Goal: Information Seeking & Learning: Learn about a topic

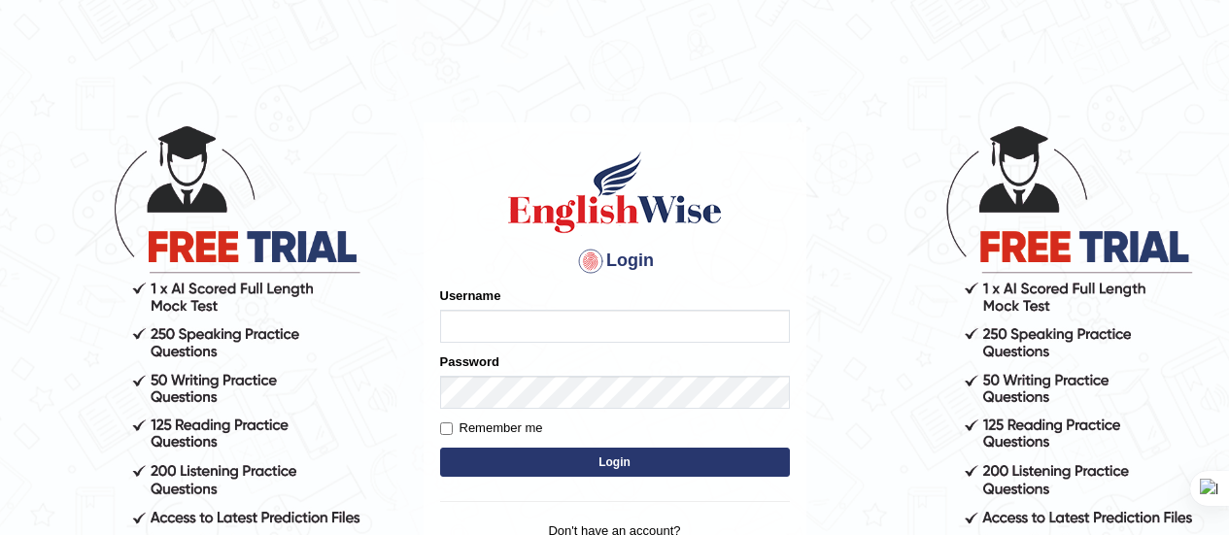
type input "[PERSON_NAME]"
click at [530, 458] on button "Login" at bounding box center [615, 462] width 350 height 29
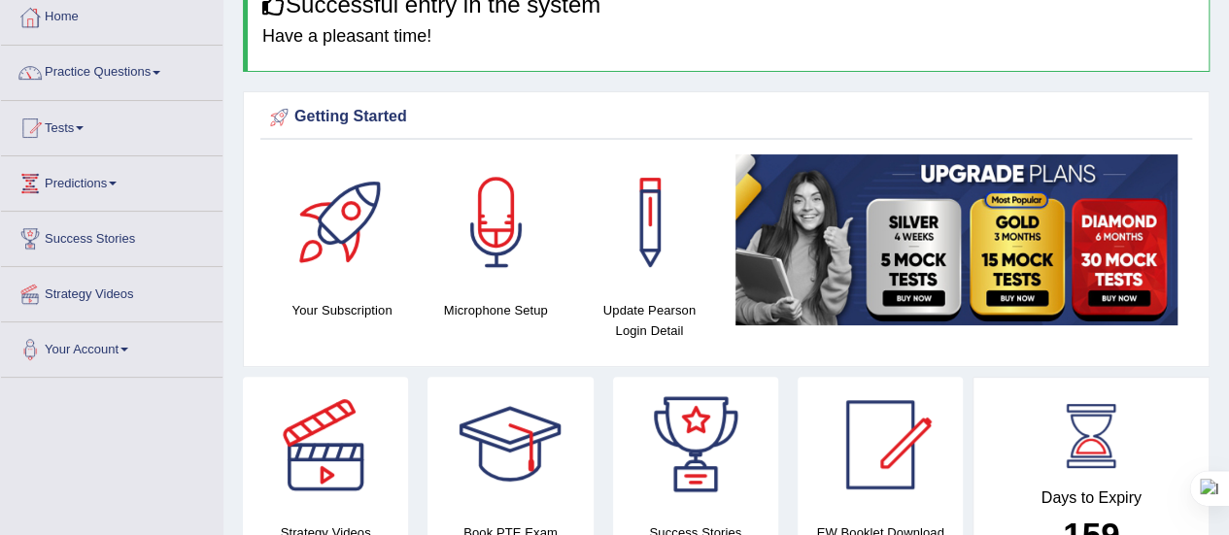
scroll to position [85, 0]
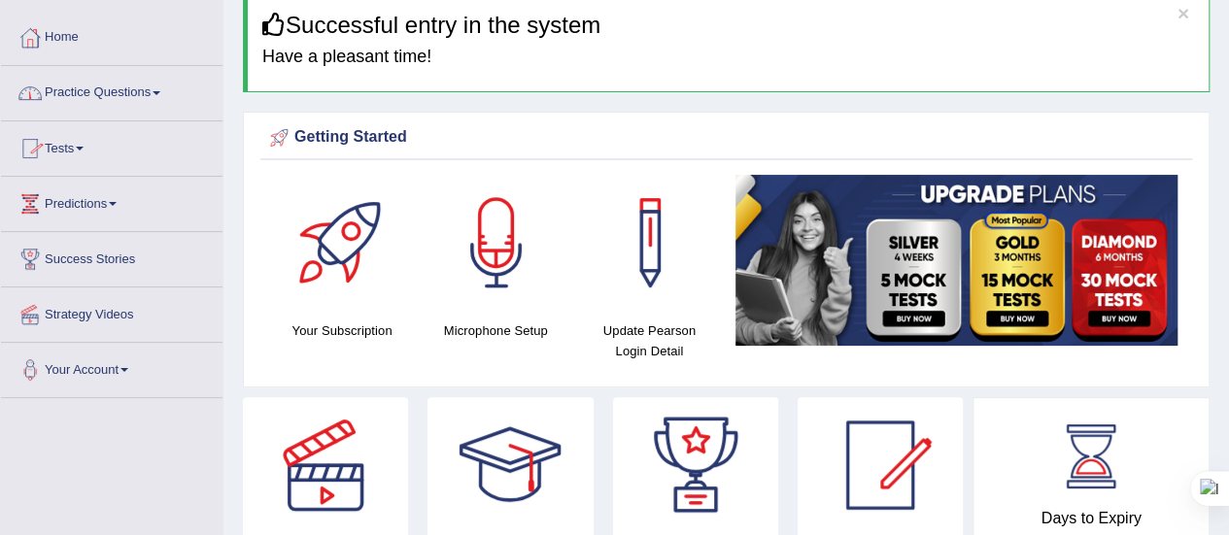
click at [160, 94] on span at bounding box center [157, 93] width 8 height 4
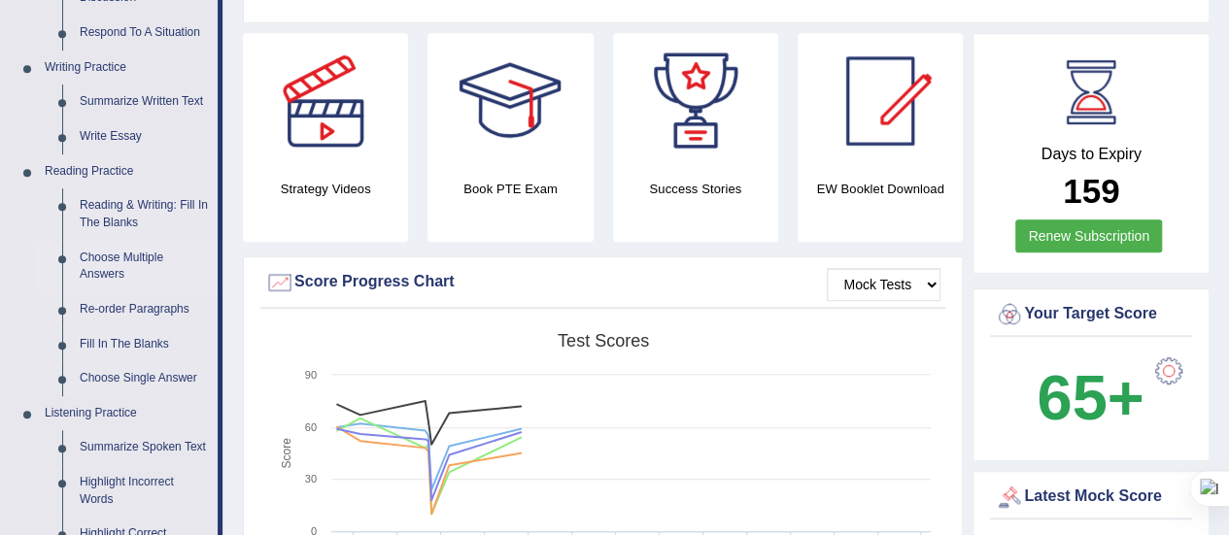
scroll to position [446, 0]
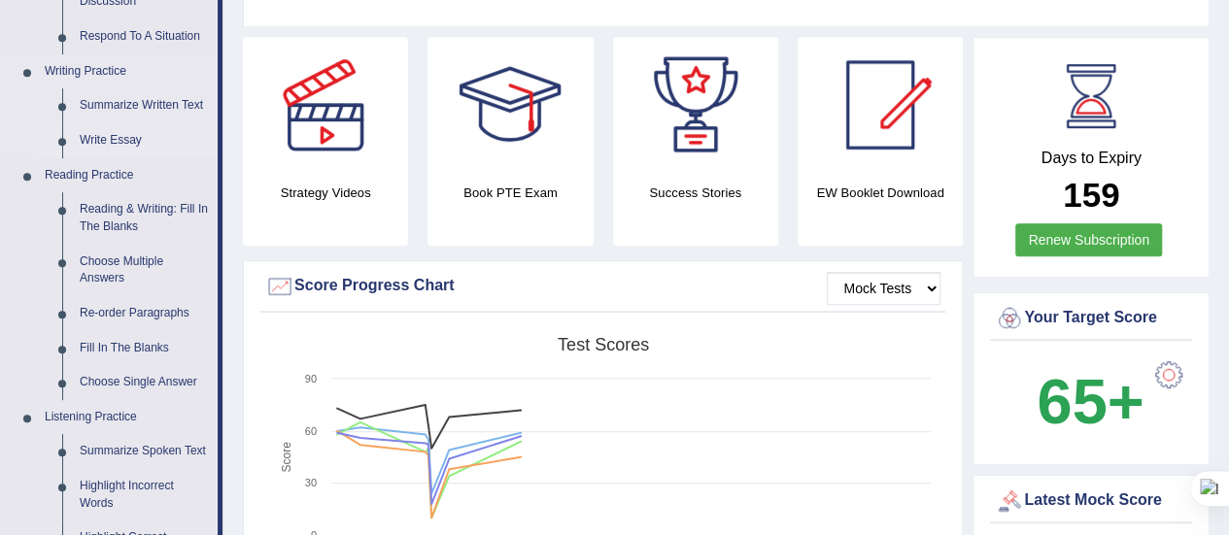
click at [120, 140] on link "Write Essay" at bounding box center [144, 140] width 147 height 35
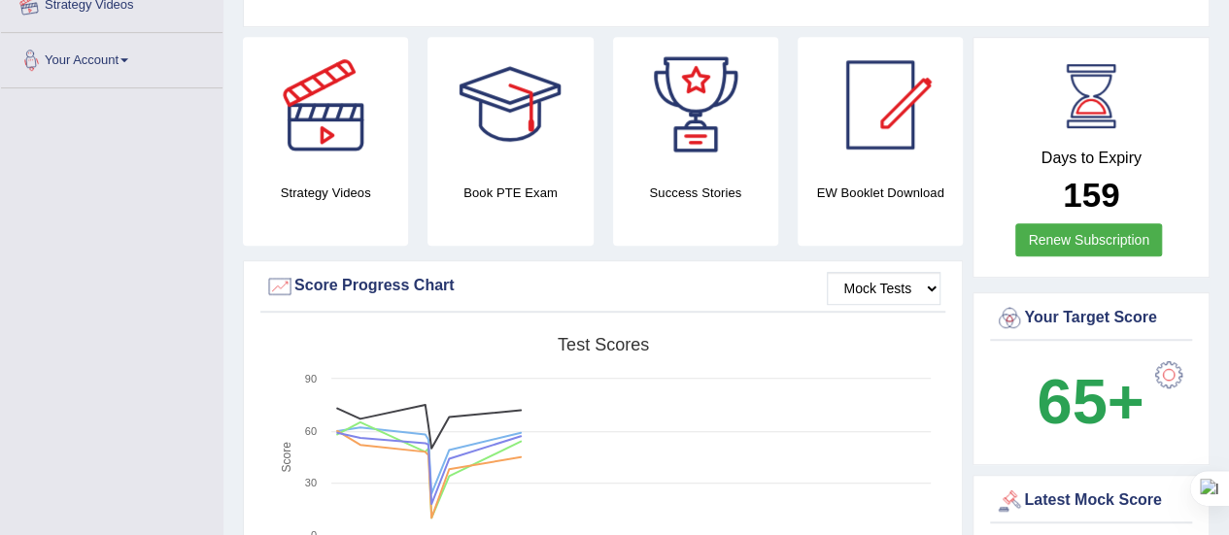
scroll to position [600, 0]
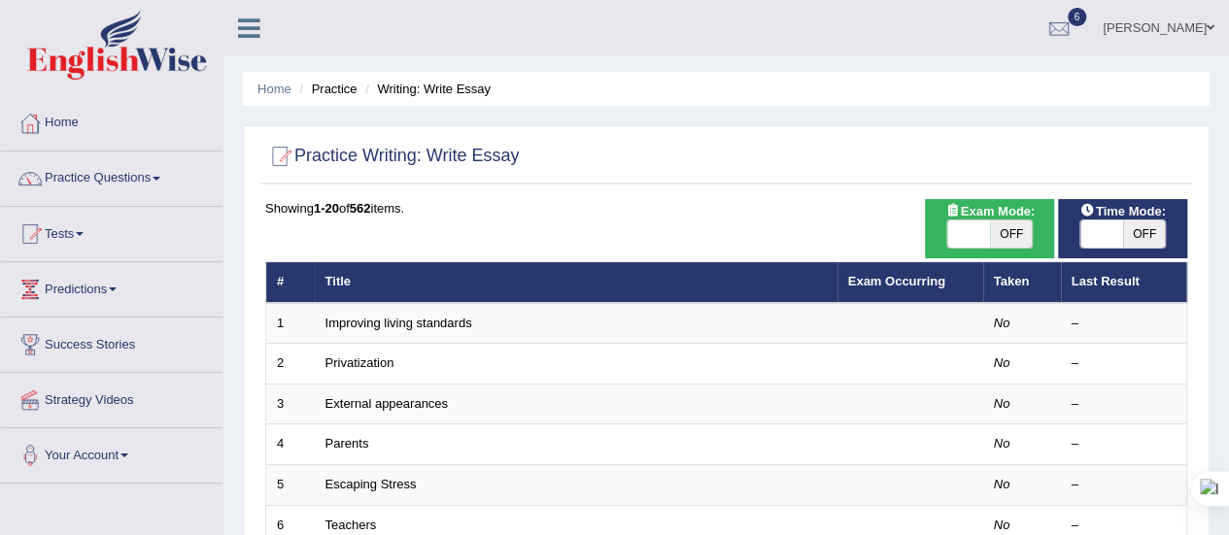
click at [1015, 233] on span "OFF" at bounding box center [1011, 234] width 43 height 27
checkbox input "true"
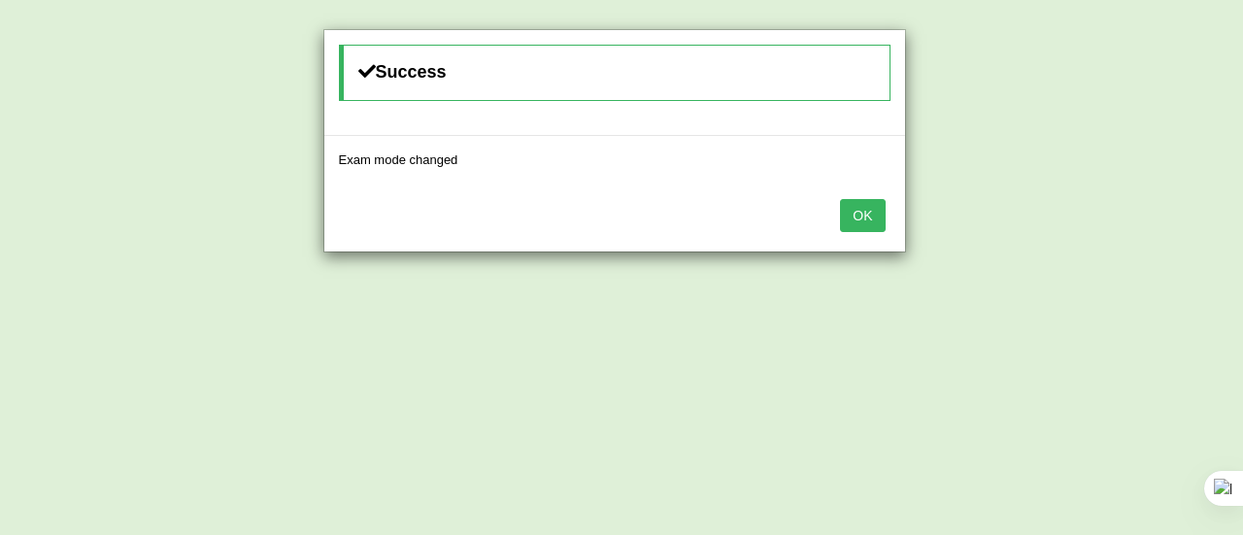
click at [871, 213] on button "OK" at bounding box center [862, 215] width 45 height 33
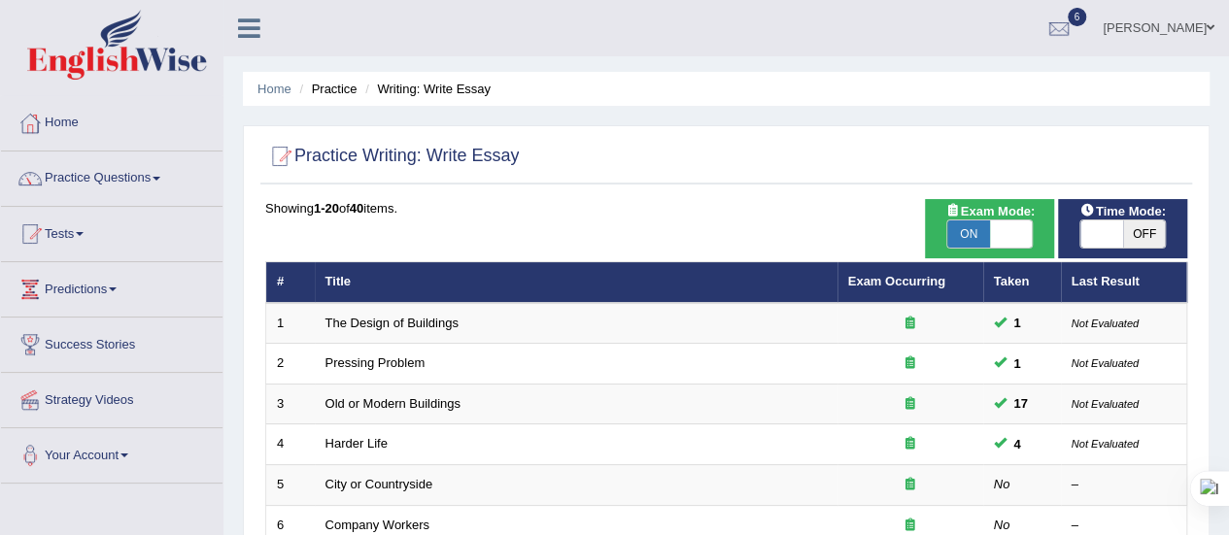
click at [1138, 229] on span "OFF" at bounding box center [1144, 234] width 43 height 27
checkbox input "true"
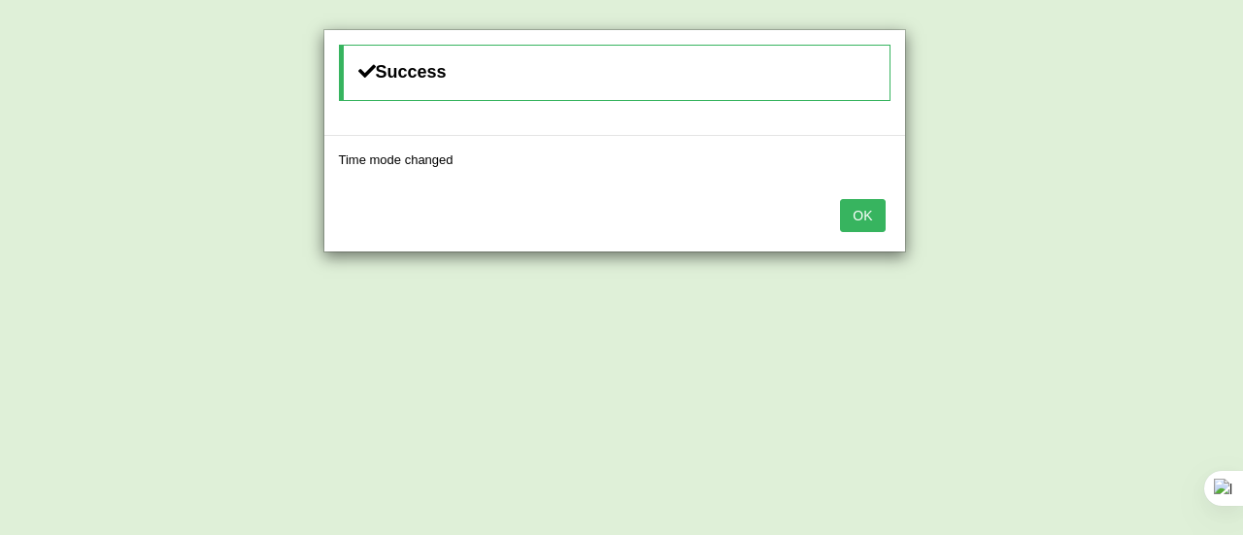
click at [857, 217] on button "OK" at bounding box center [862, 215] width 45 height 33
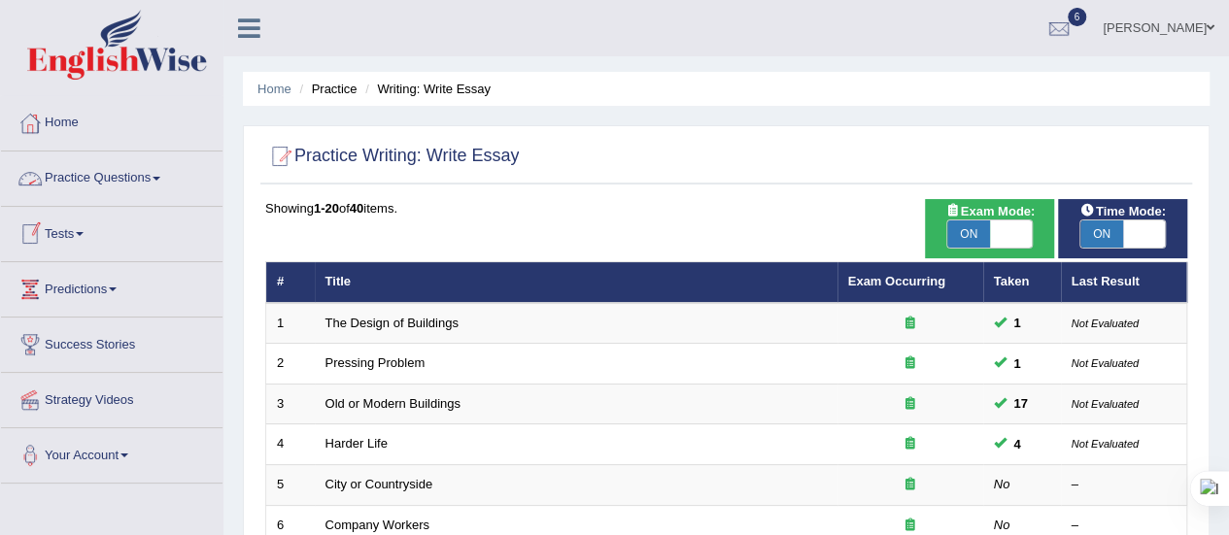
click at [160, 179] on span at bounding box center [157, 179] width 8 height 4
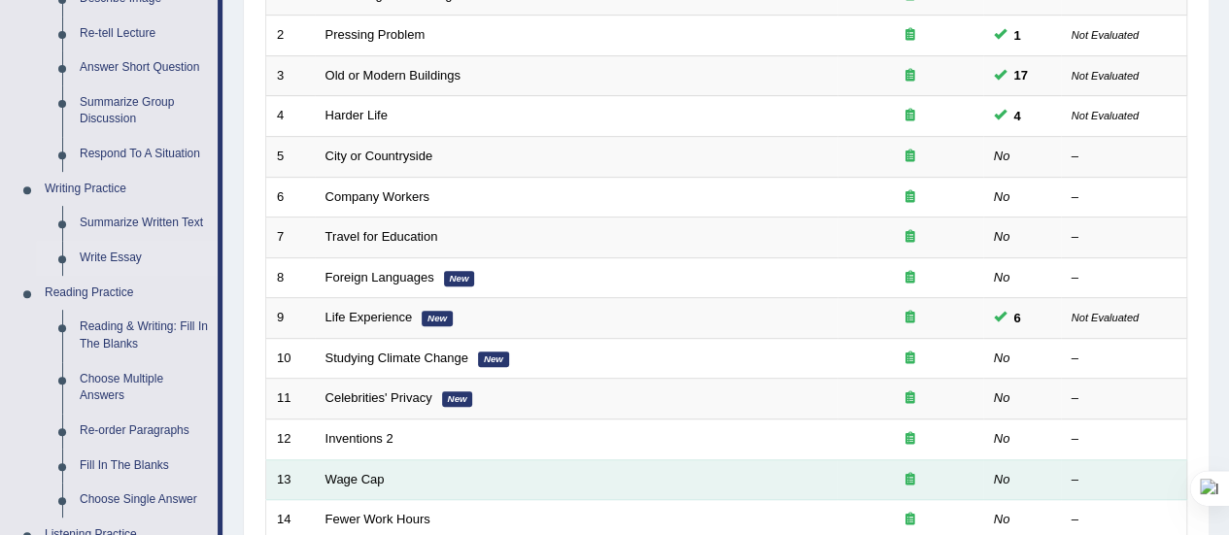
scroll to position [327, 0]
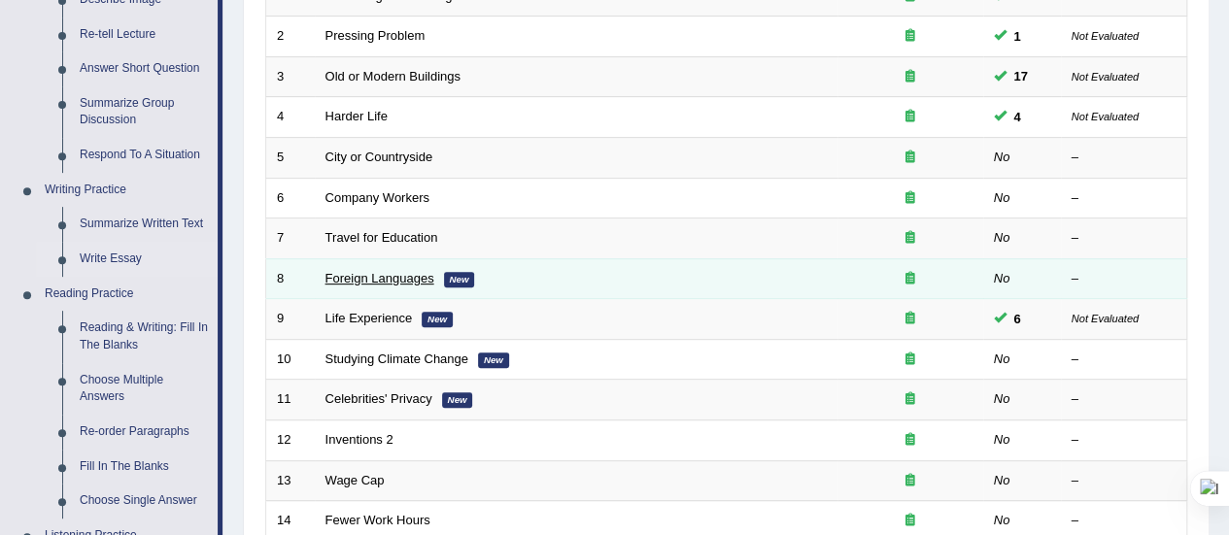
click at [399, 279] on link "Foreign Languages" at bounding box center [379, 278] width 109 height 15
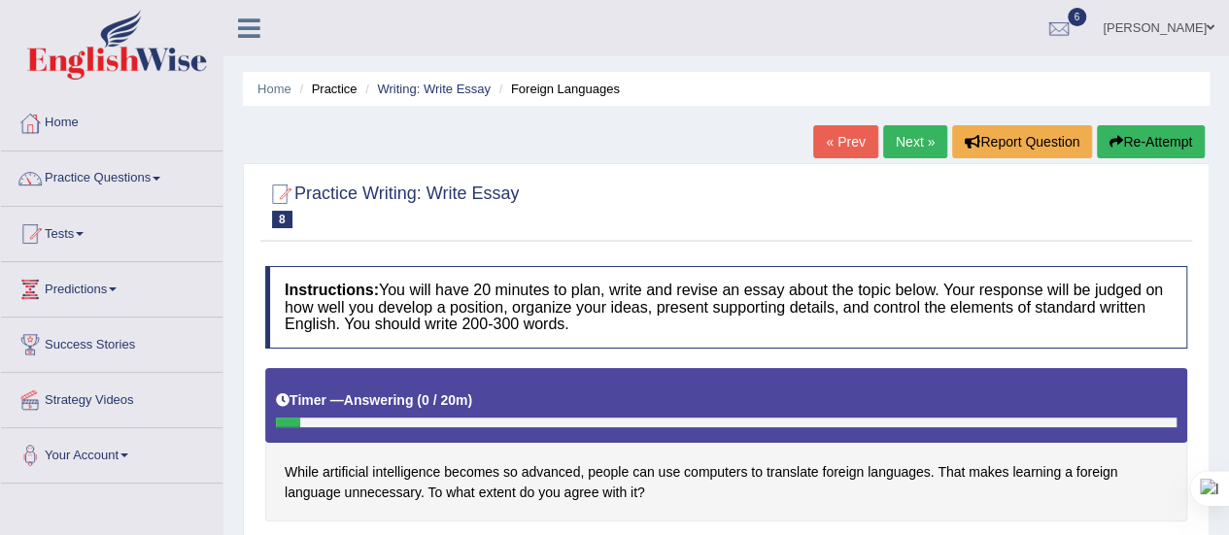
click at [1119, 151] on button "Re-Attempt" at bounding box center [1151, 141] width 108 height 33
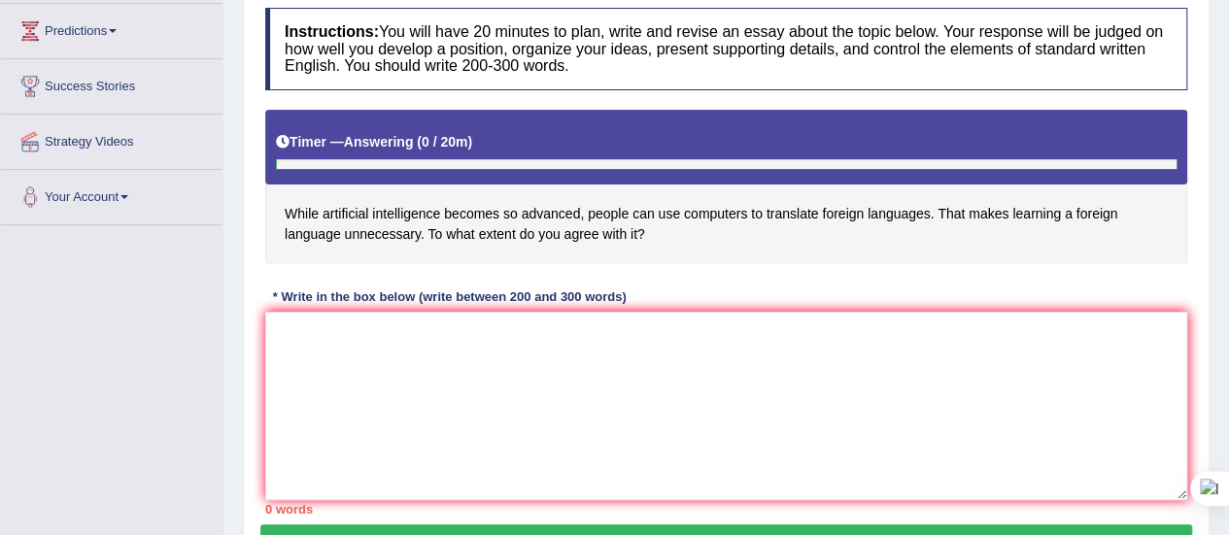
scroll to position [264, 0]
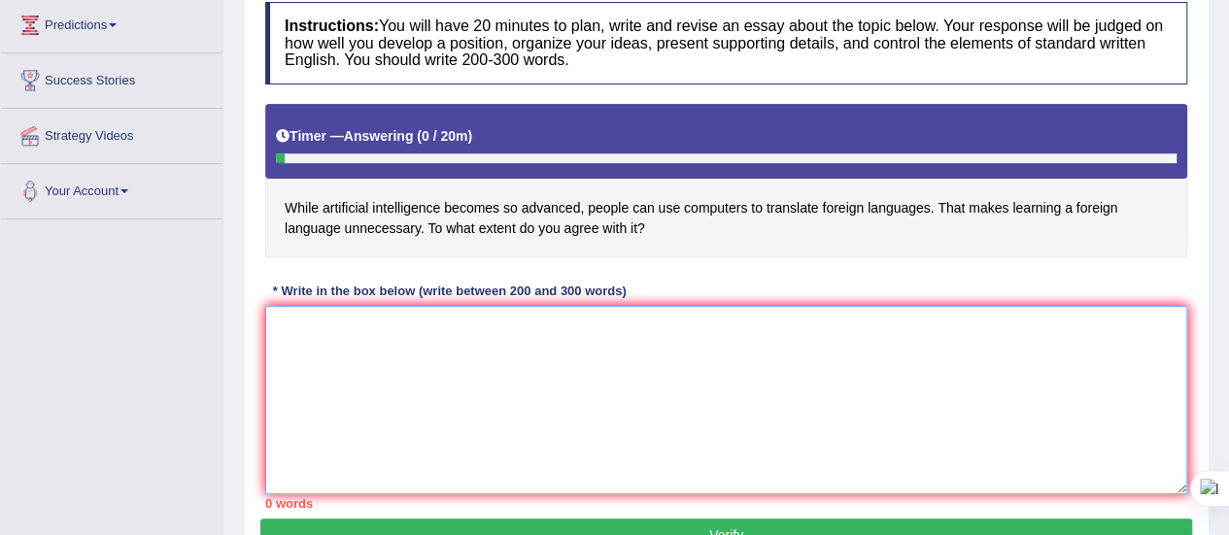
click at [408, 323] on textarea at bounding box center [726, 400] width 922 height 188
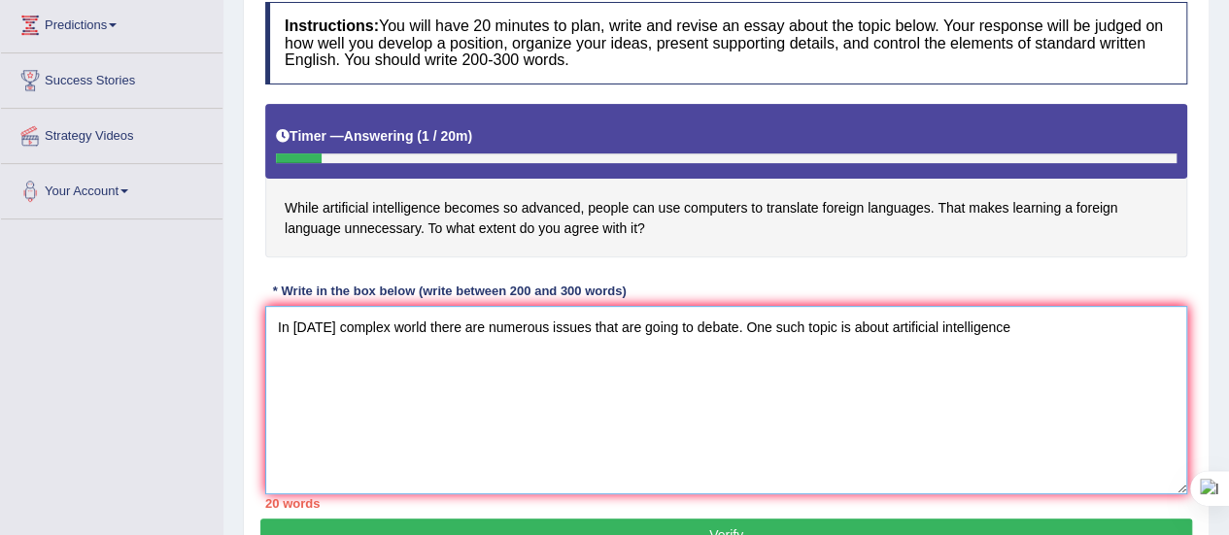
click at [866, 388] on textarea "In [DATE] complex world there are numerous issues that are going to debate. One…" at bounding box center [726, 400] width 922 height 188
click at [589, 323] on textarea "In [DATE] complex world there are numerous issues that are going to debate. One…" at bounding box center [726, 400] width 922 height 188
click at [1036, 321] on textarea "In [DATE] complex world there are numerous issues and that are going to debate.…" at bounding box center [726, 400] width 922 height 188
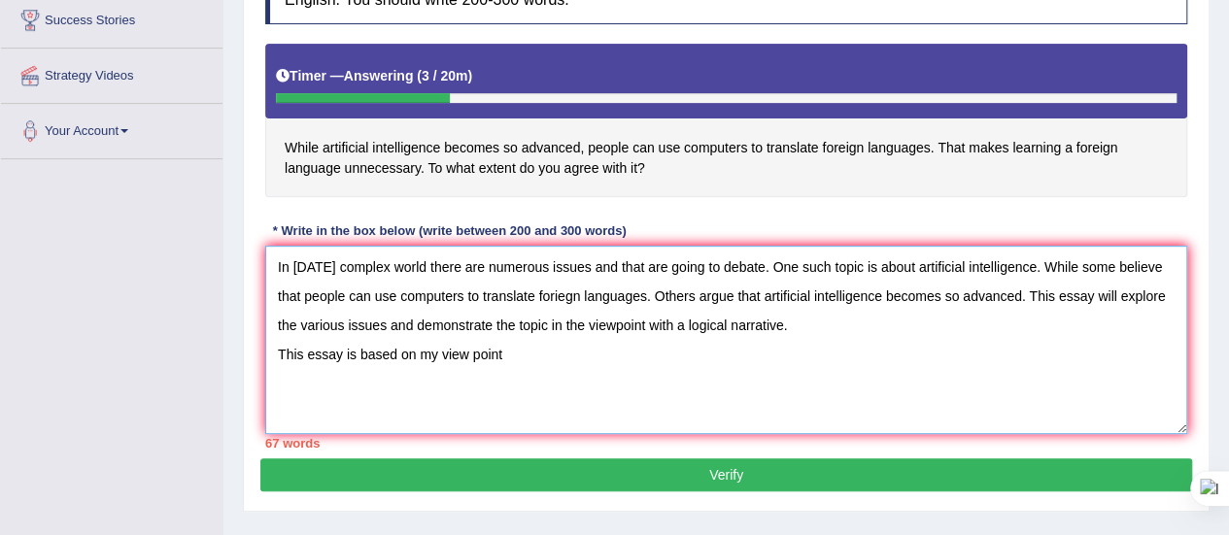
scroll to position [330, 0]
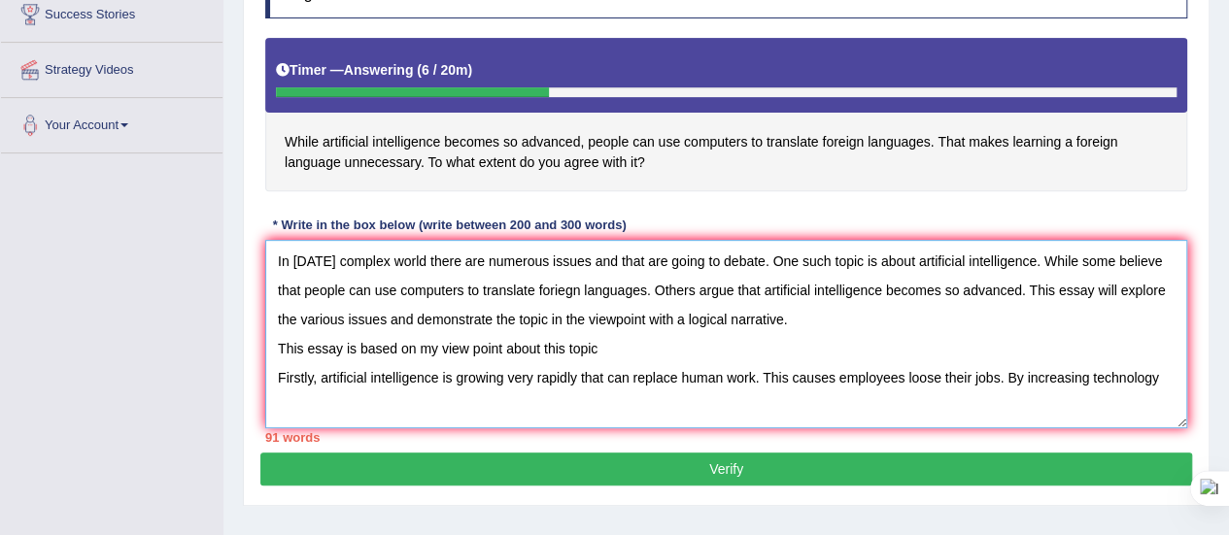
drag, startPoint x: 269, startPoint y: 250, endPoint x: 1171, endPoint y: 399, distance: 914.7
click at [1171, 399] on textarea "In [DATE] complex world there are numerous issues and that are going to debate.…" at bounding box center [726, 334] width 922 height 188
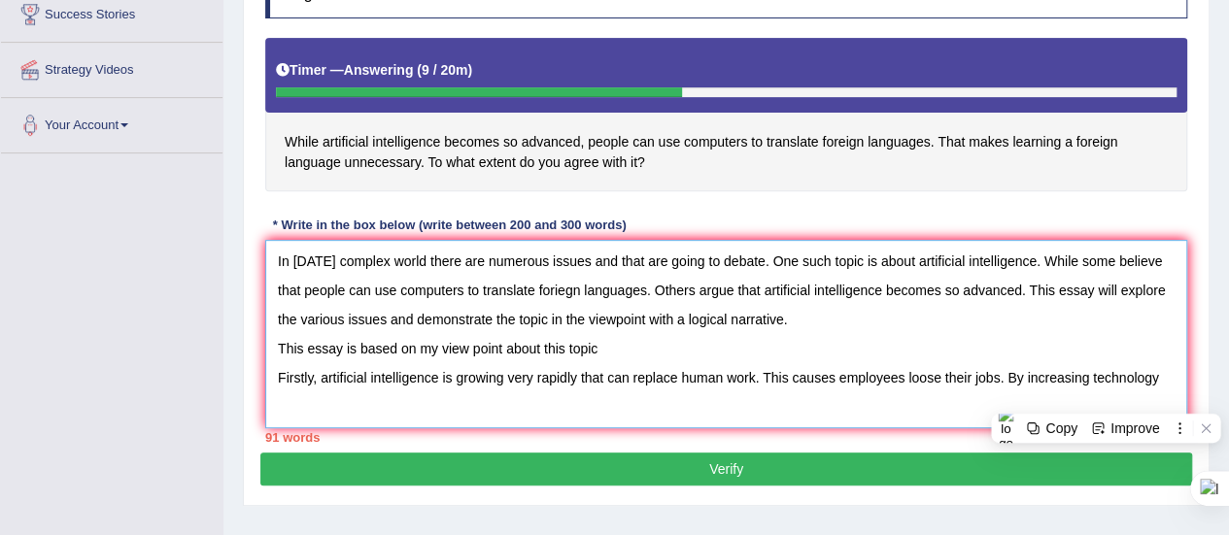
type textarea "In [DATE] complex world there are numerous issues and that are going to debate.…"
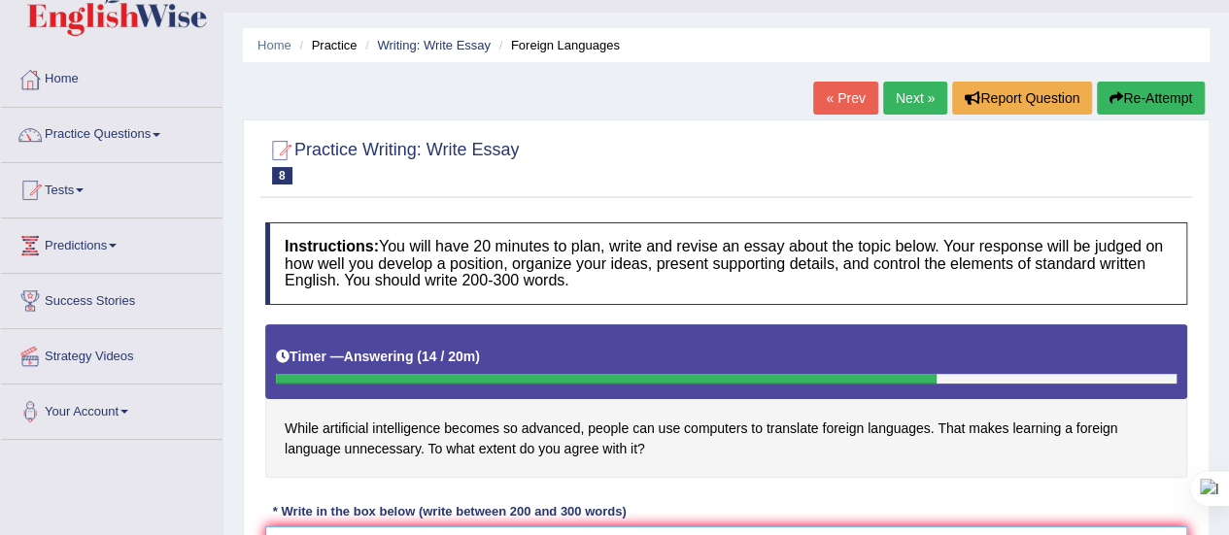
scroll to position [37, 0]
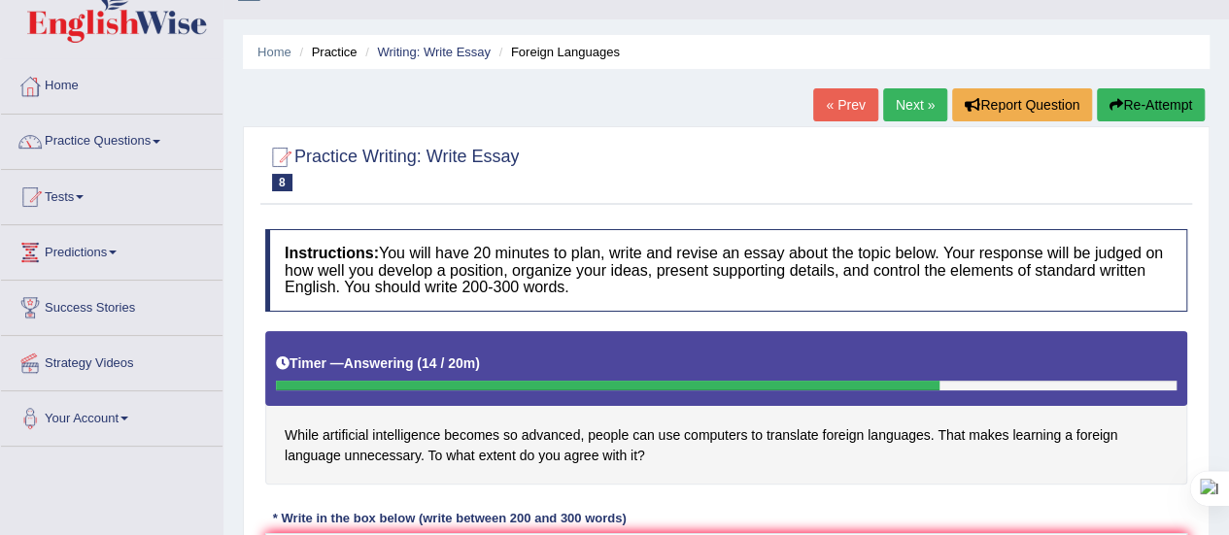
click at [1139, 100] on button "Re-Attempt" at bounding box center [1151, 104] width 108 height 33
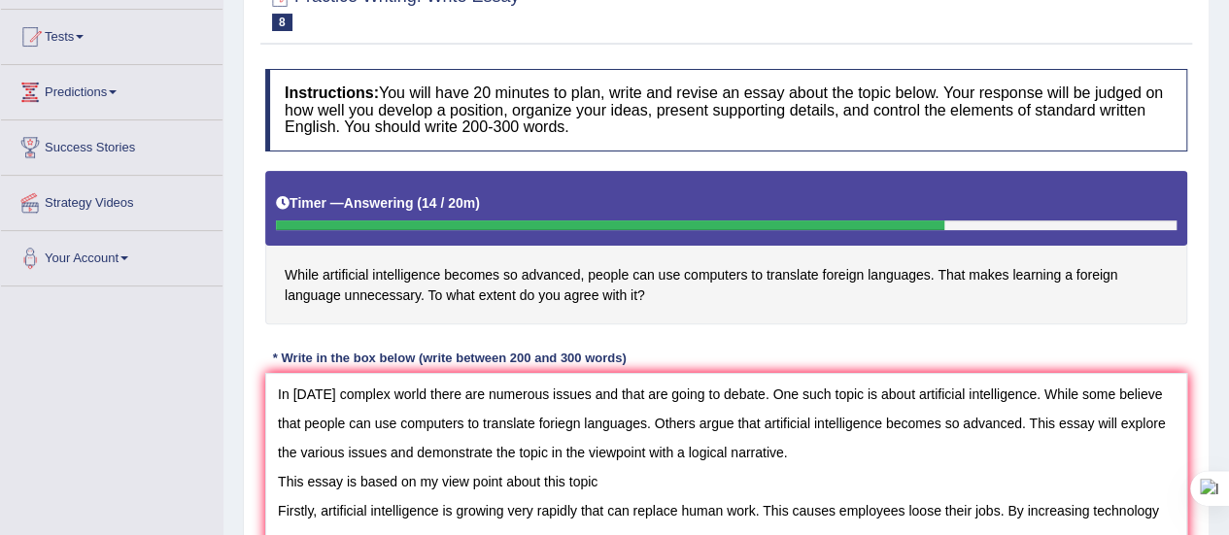
scroll to position [200, 0]
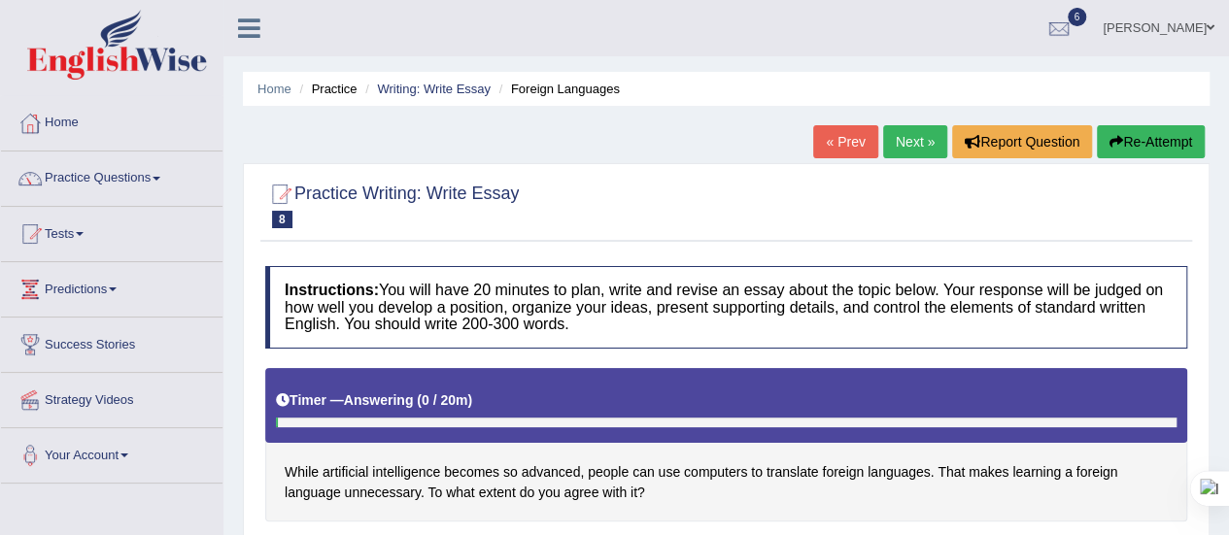
click at [818, 193] on div at bounding box center [726, 204] width 922 height 59
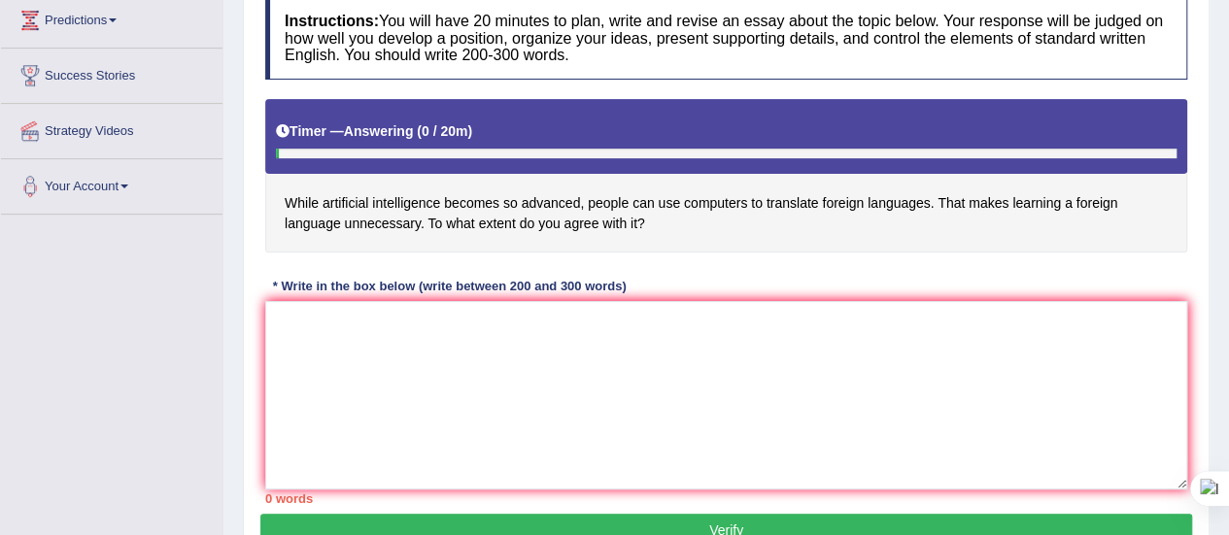
scroll to position [286, 0]
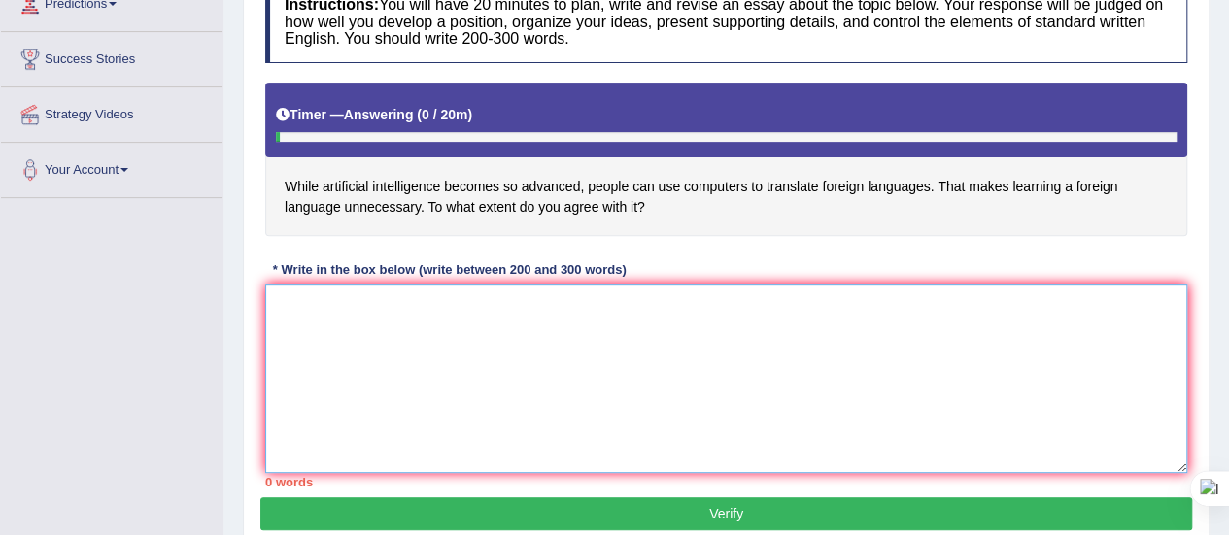
click at [321, 332] on textarea at bounding box center [726, 379] width 922 height 188
paste textarea "In today's complex world there are numerous issues and that are going to debate…"
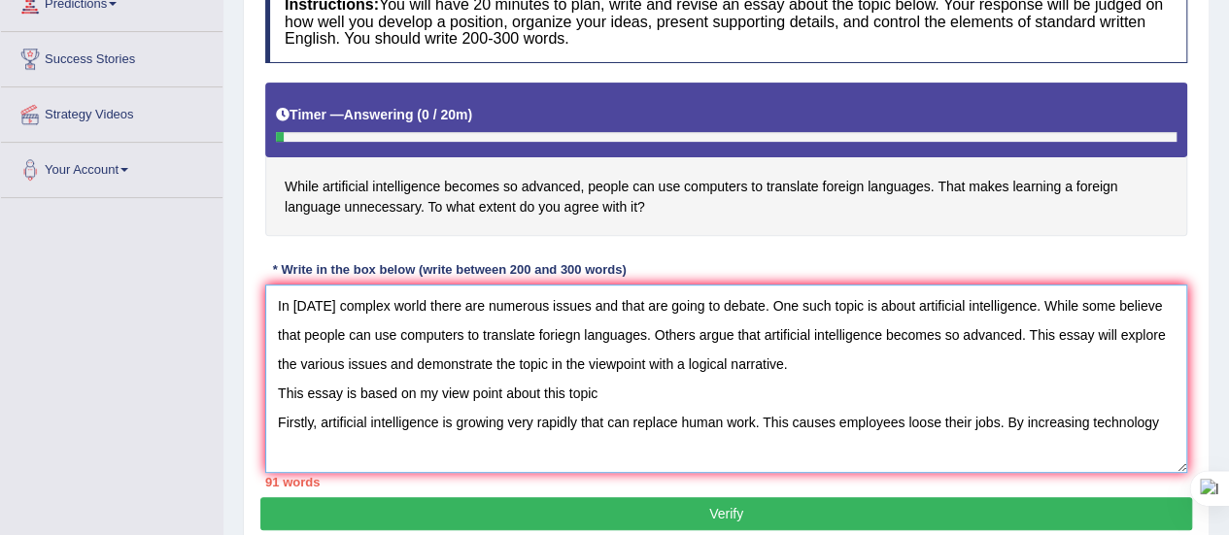
click at [616, 302] on textarea "In today's complex world there are numerous issues and that are going to debate…" at bounding box center [726, 379] width 922 height 188
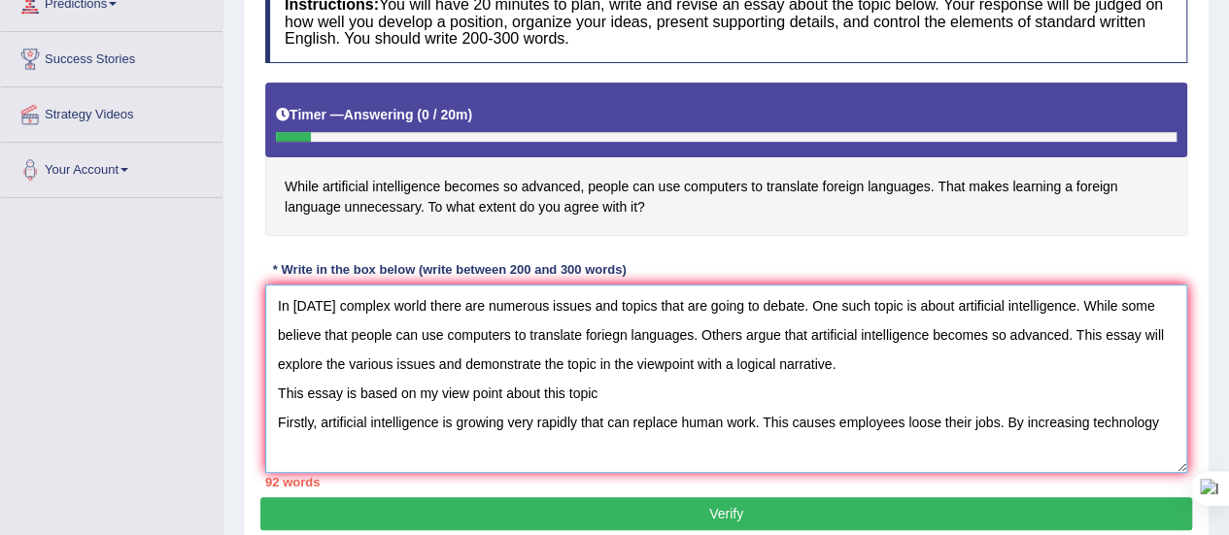
click at [604, 390] on textarea "In today's complex world there are numerous issues and topics that are going to…" at bounding box center [726, 379] width 922 height 188
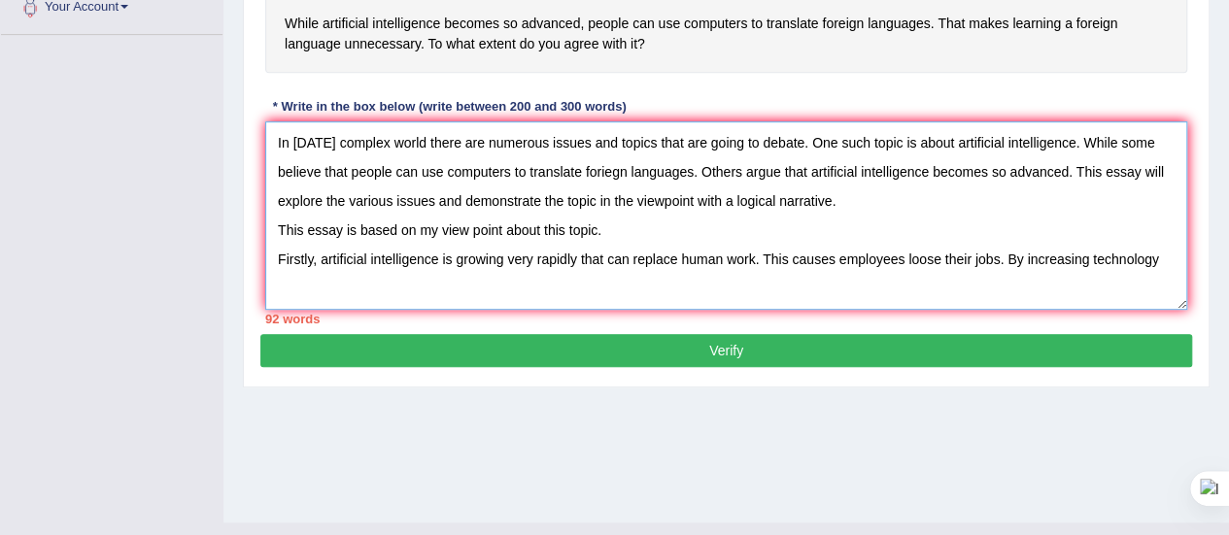
scroll to position [450, 0]
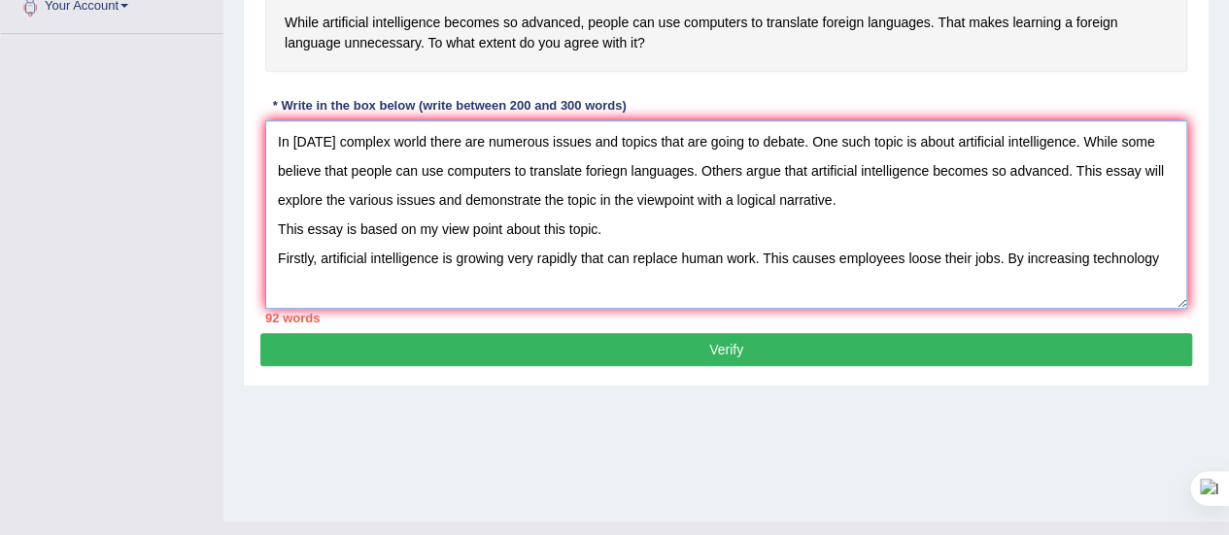
click at [1160, 261] on textarea "In today's complex world there are numerous issues and topics that are going to…" at bounding box center [726, 214] width 922 height 188
click at [505, 283] on textarea "In today's complex world there are numerous issues and topics that are going to…" at bounding box center [726, 214] width 922 height 188
click at [594, 283] on textarea "In today's complex world there are numerous issues and topics that are going to…" at bounding box center [726, 214] width 922 height 188
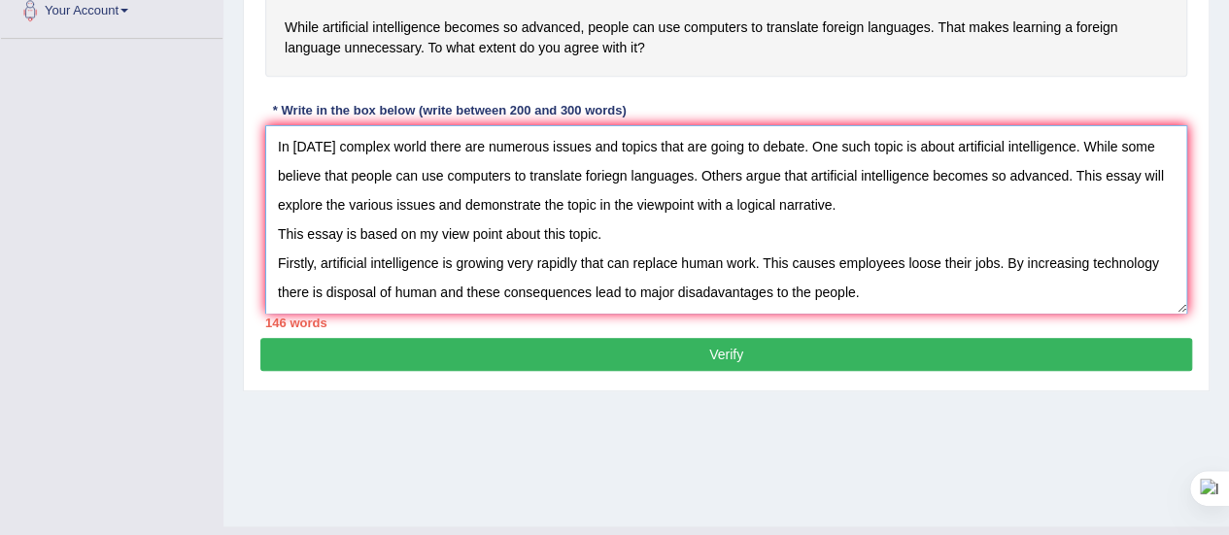
scroll to position [447, 0]
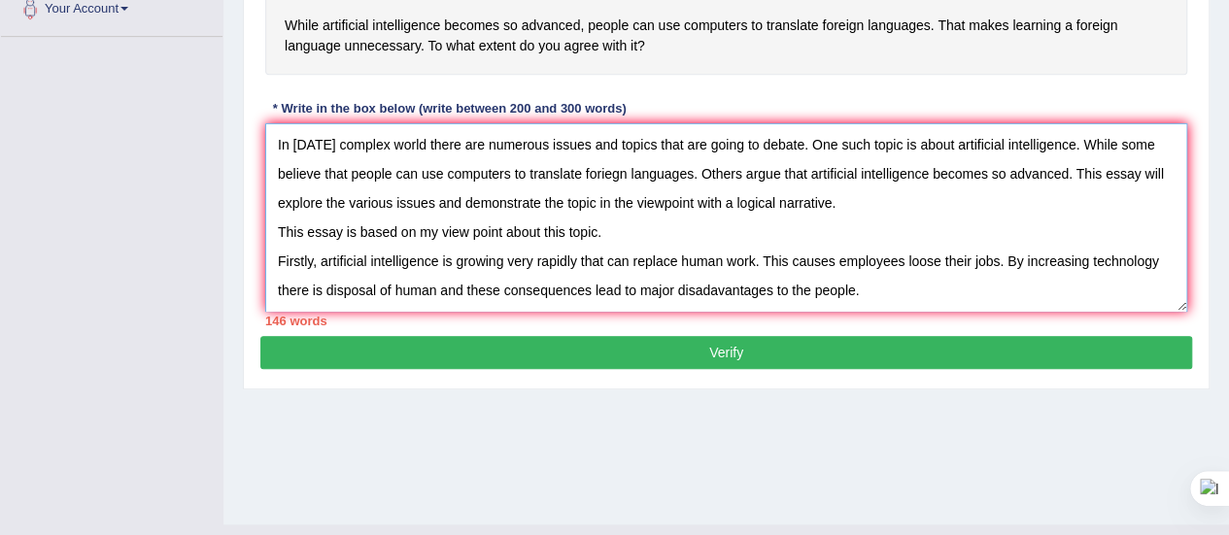
click at [865, 287] on textarea "In today's complex world there are numerous issues and topics that are going to…" at bounding box center [726, 217] width 922 height 188
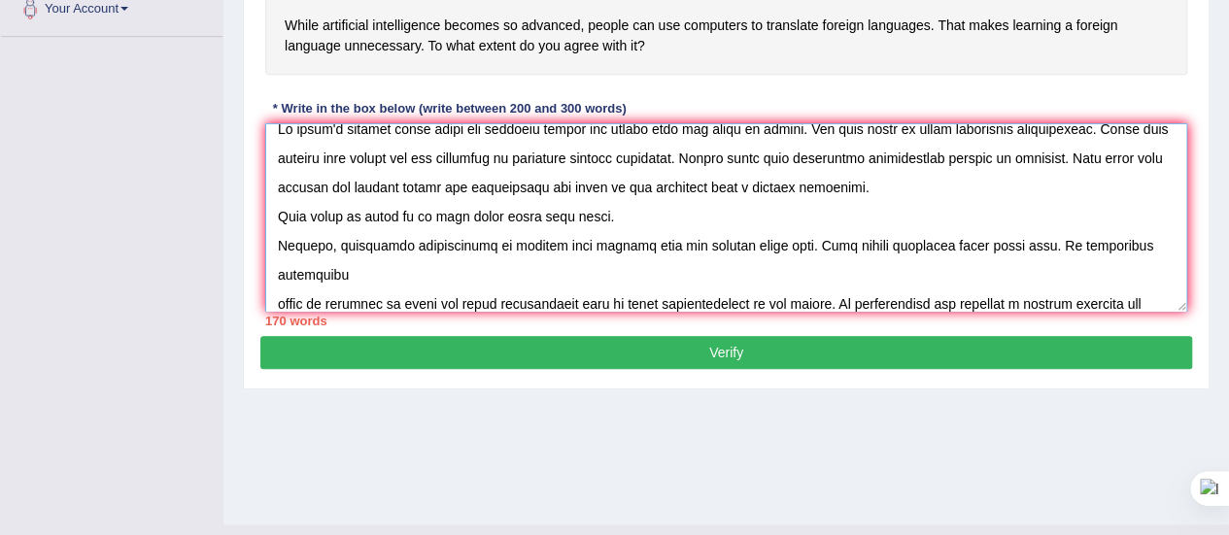
click at [572, 302] on textarea at bounding box center [726, 217] width 922 height 188
click at [853, 296] on textarea at bounding box center [726, 217] width 922 height 188
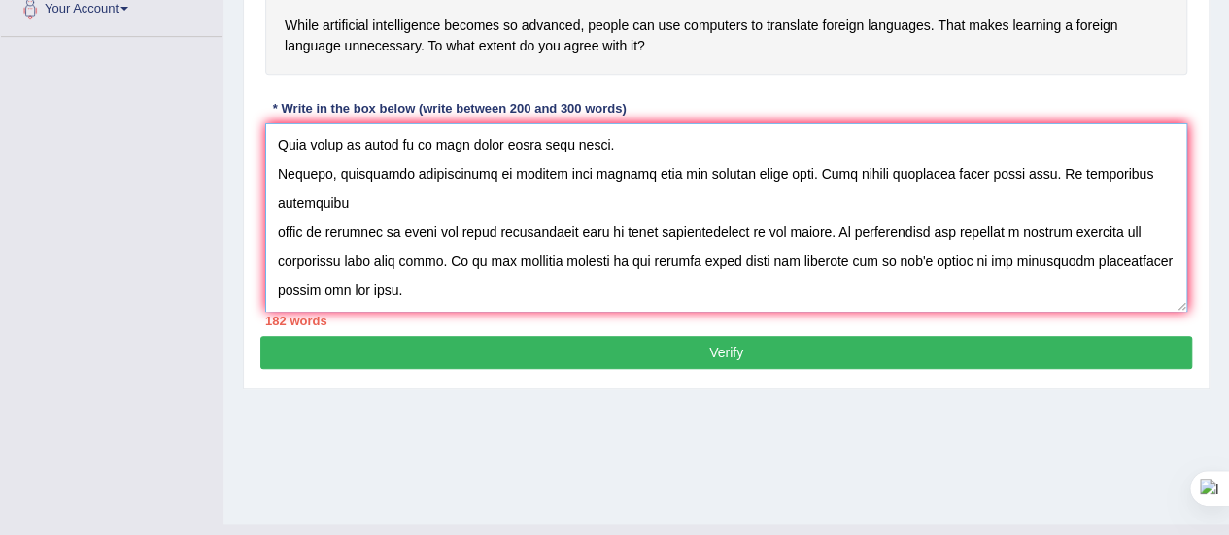
scroll to position [117, 0]
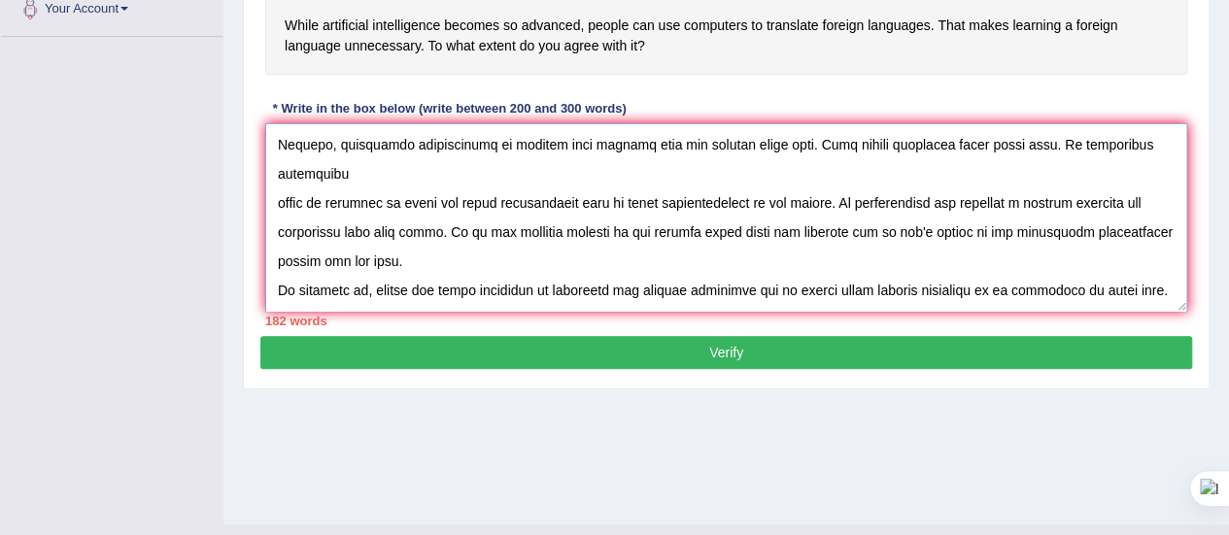
click at [887, 284] on textarea at bounding box center [726, 217] width 922 height 188
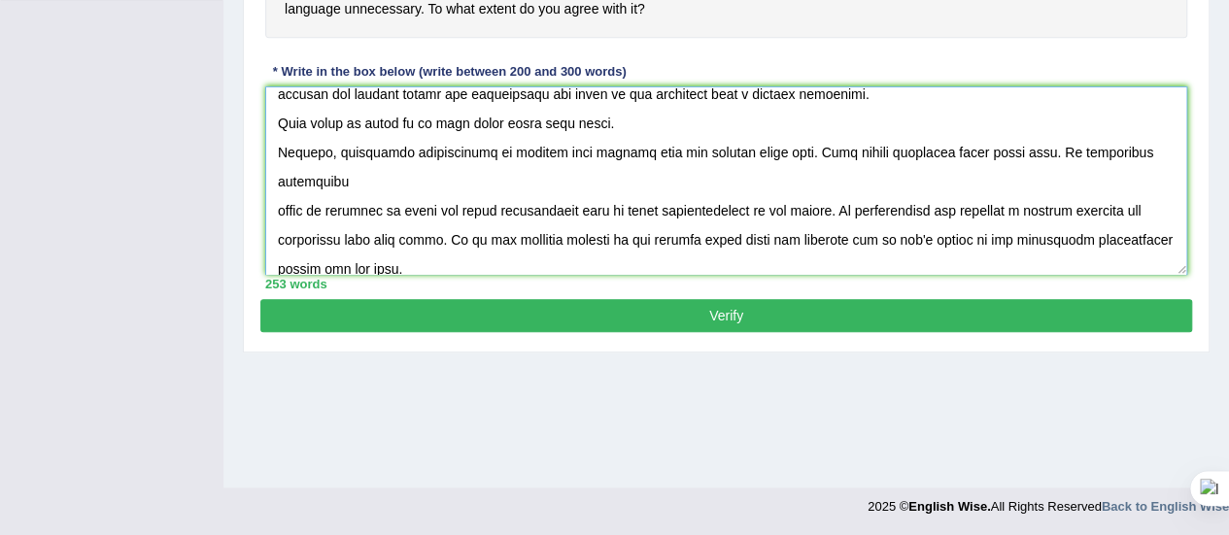
scroll to position [0, 0]
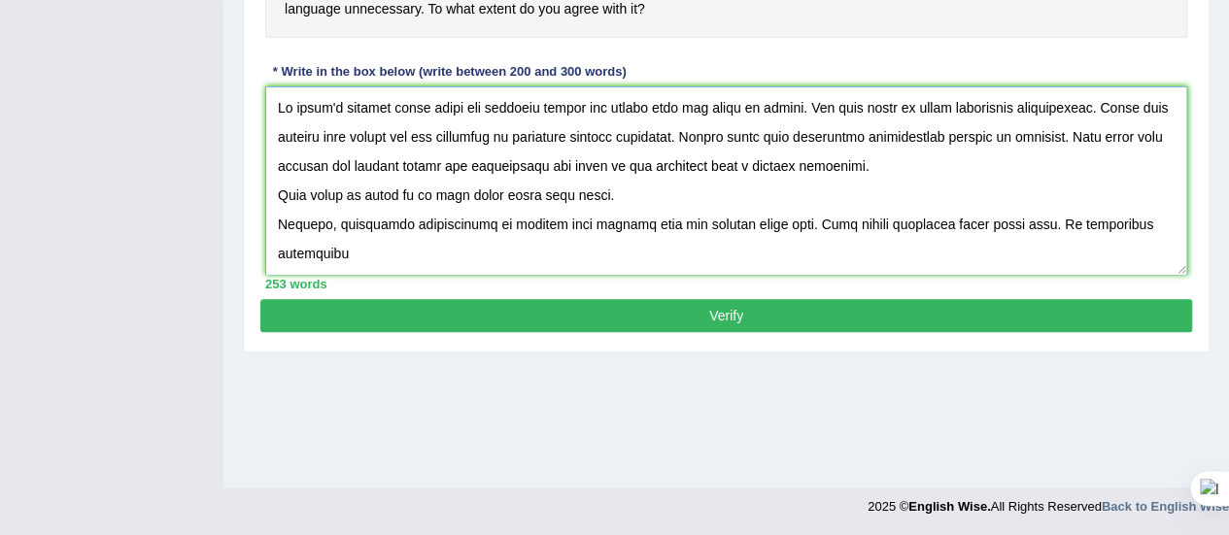
click at [477, 191] on textarea at bounding box center [726, 180] width 922 height 188
click at [471, 188] on textarea at bounding box center [726, 180] width 922 height 188
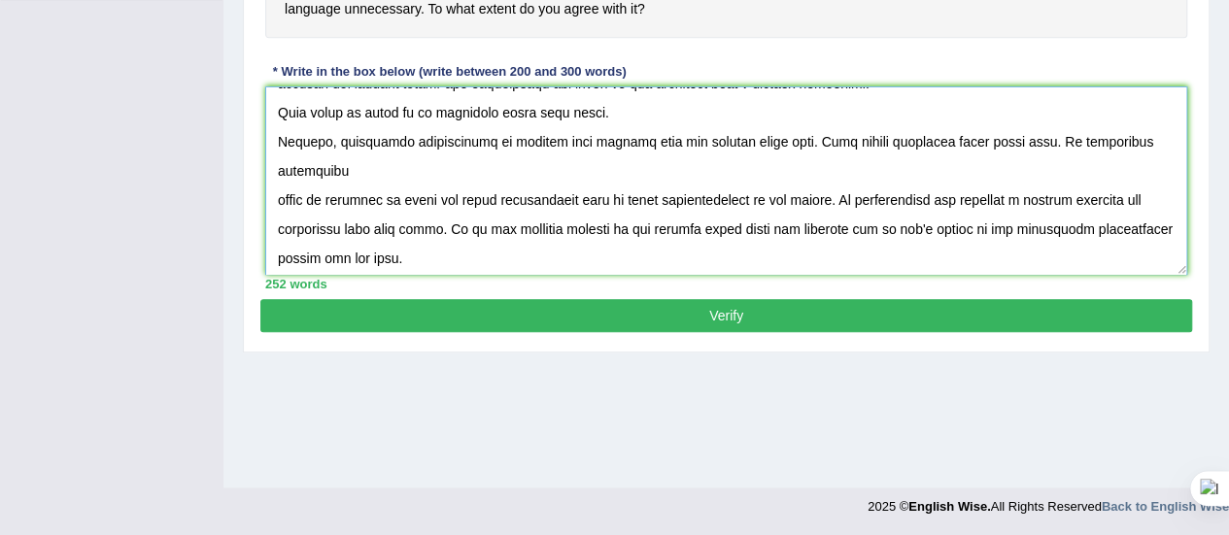
scroll to position [84, 0]
click at [1042, 168] on textarea at bounding box center [726, 180] width 922 height 188
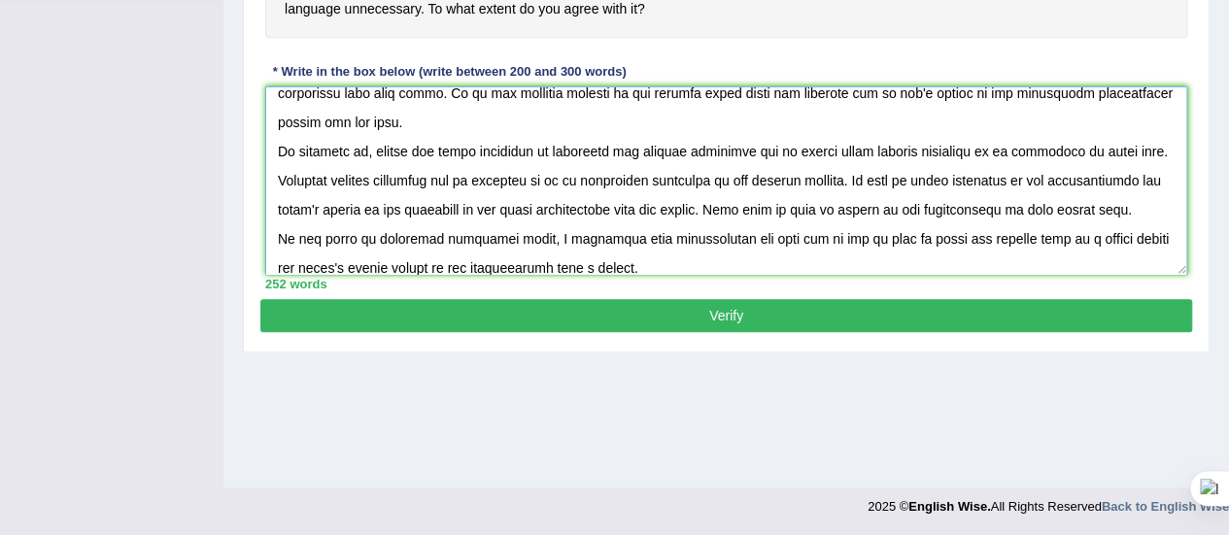
scroll to position [233, 0]
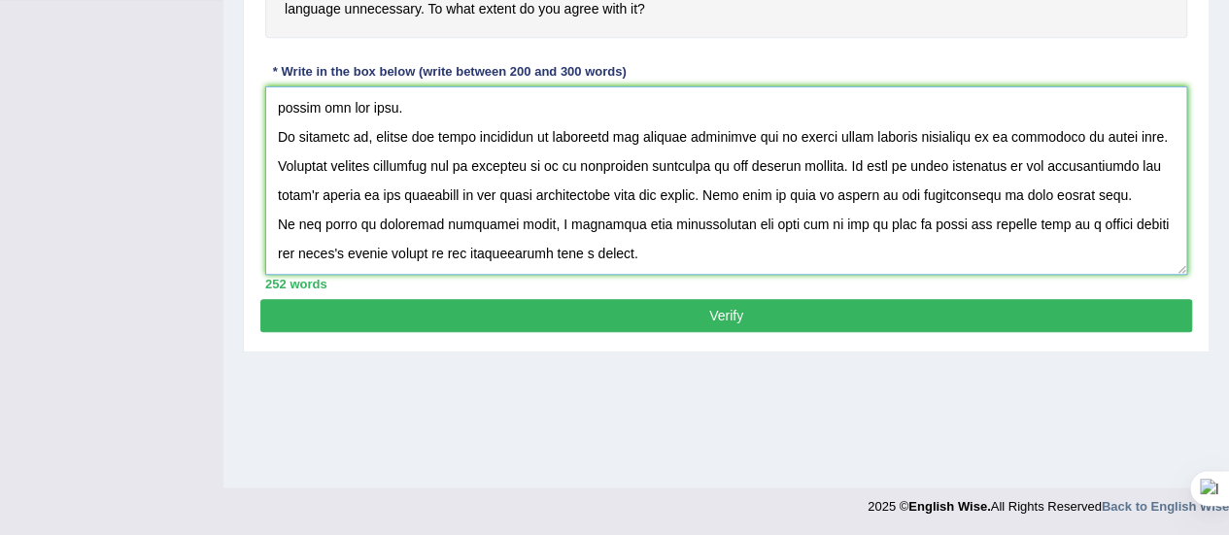
click at [857, 162] on textarea at bounding box center [726, 180] width 922 height 188
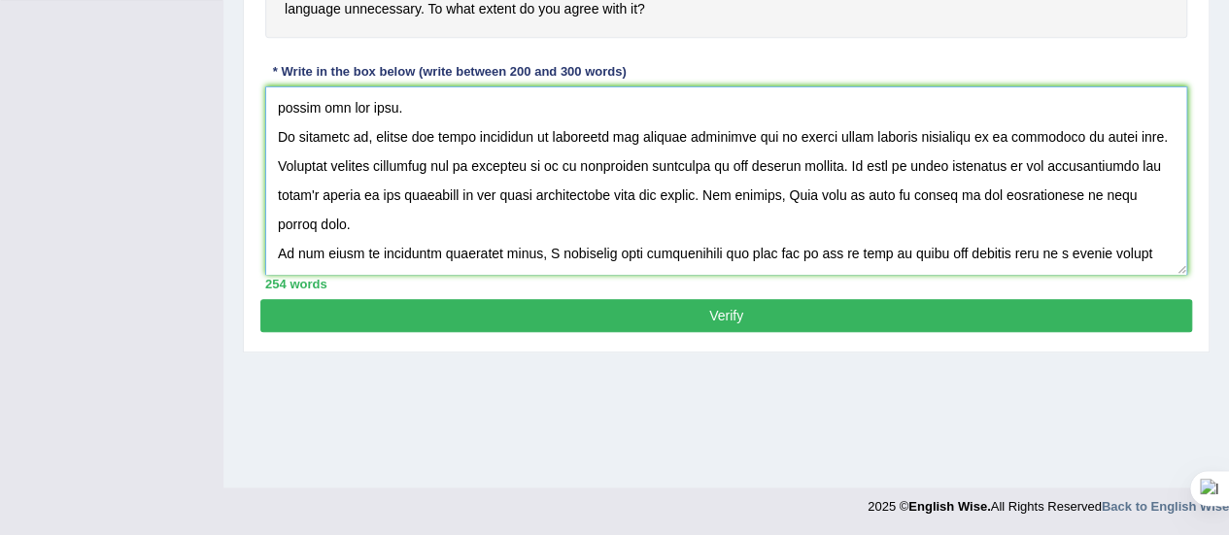
click at [949, 164] on textarea at bounding box center [726, 180] width 922 height 188
type textarea "In today's complex world there are numerous issues and topics that are going to…"
click at [724, 302] on button "Verify" at bounding box center [726, 315] width 932 height 33
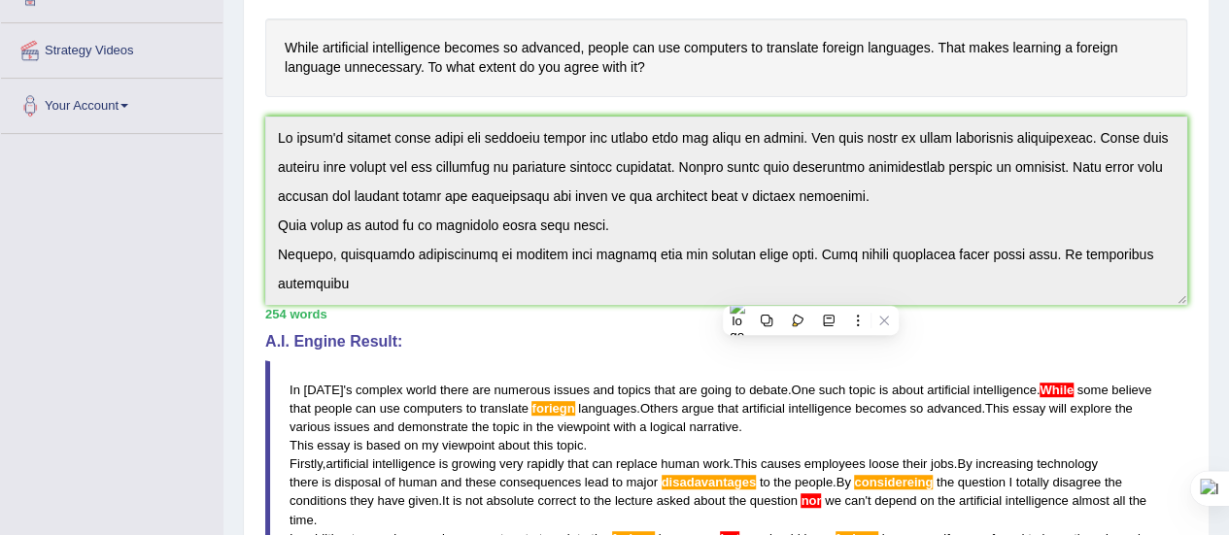
scroll to position [0, 0]
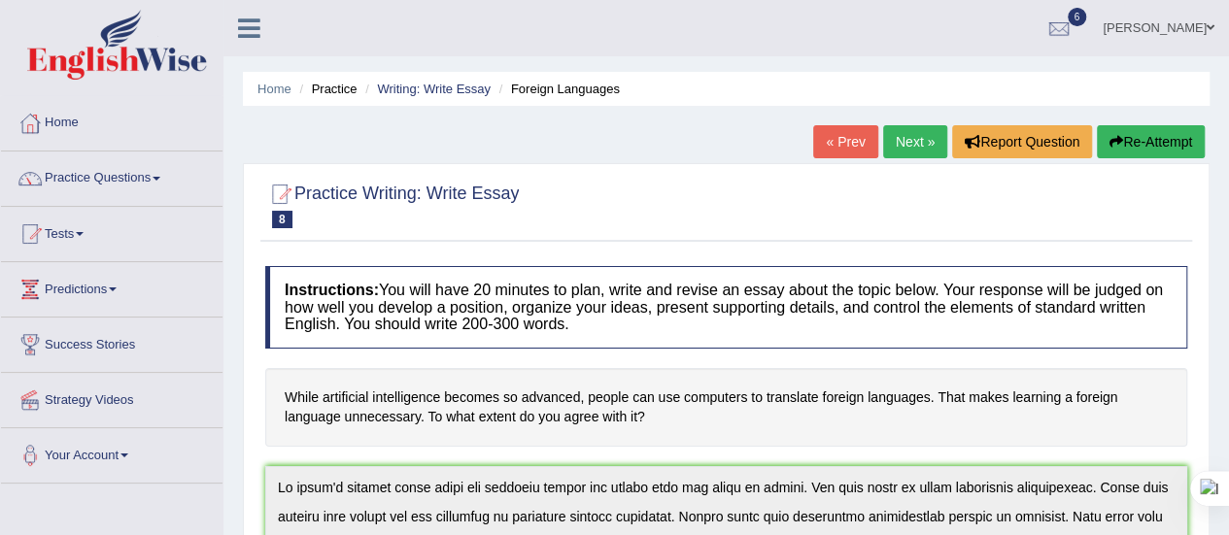
click at [1153, 133] on button "Re-Attempt" at bounding box center [1151, 141] width 108 height 33
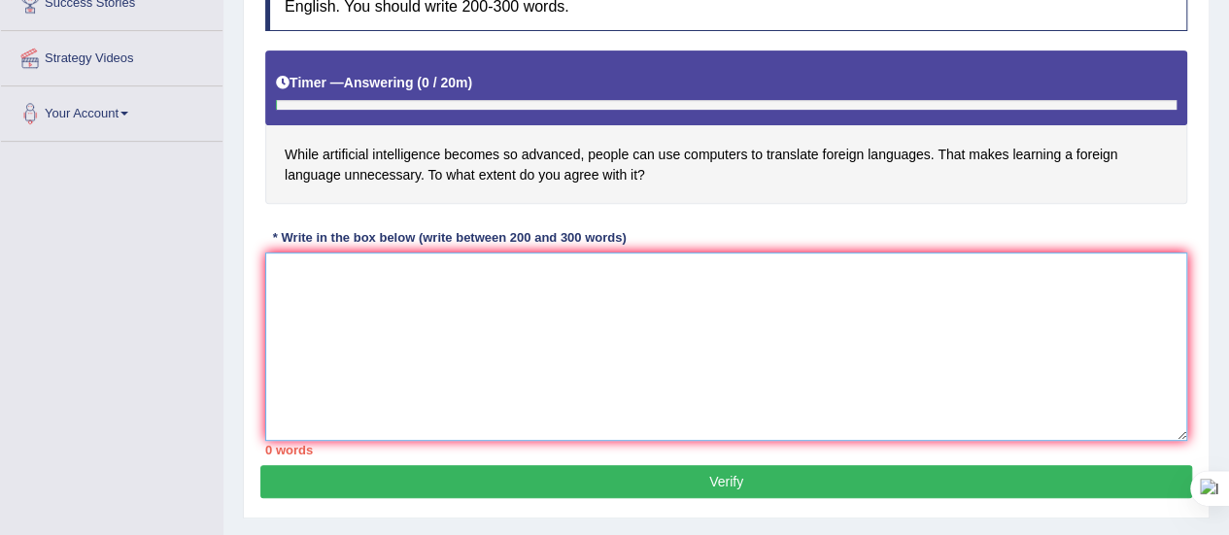
click at [272, 288] on textarea at bounding box center [726, 347] width 922 height 188
paste textarea "In [DATE] complex world there are numerous issues and topics that are going to …"
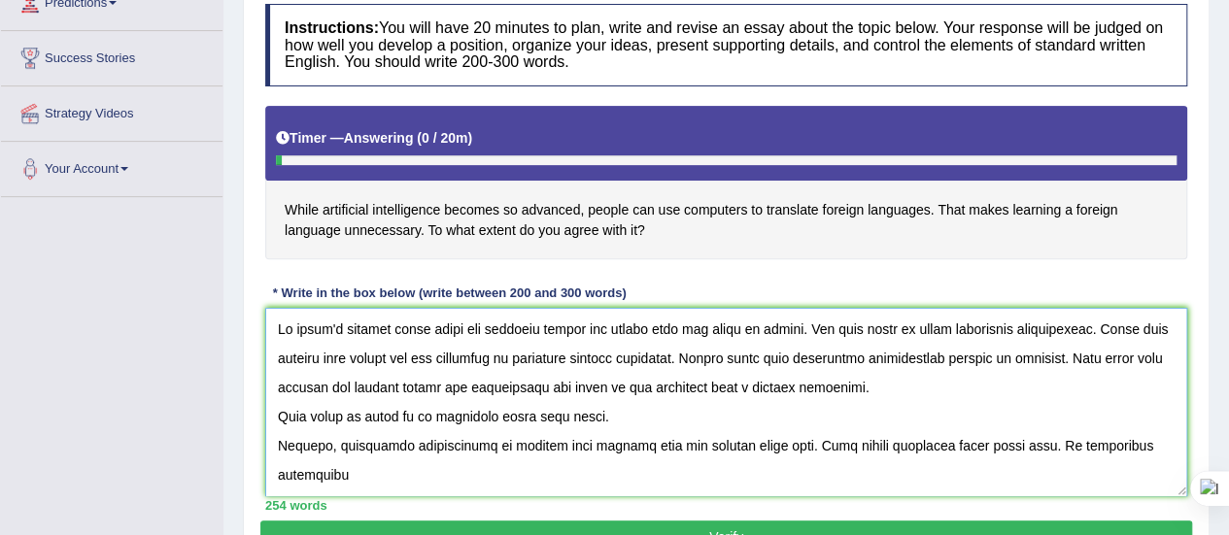
scroll to position [282, 0]
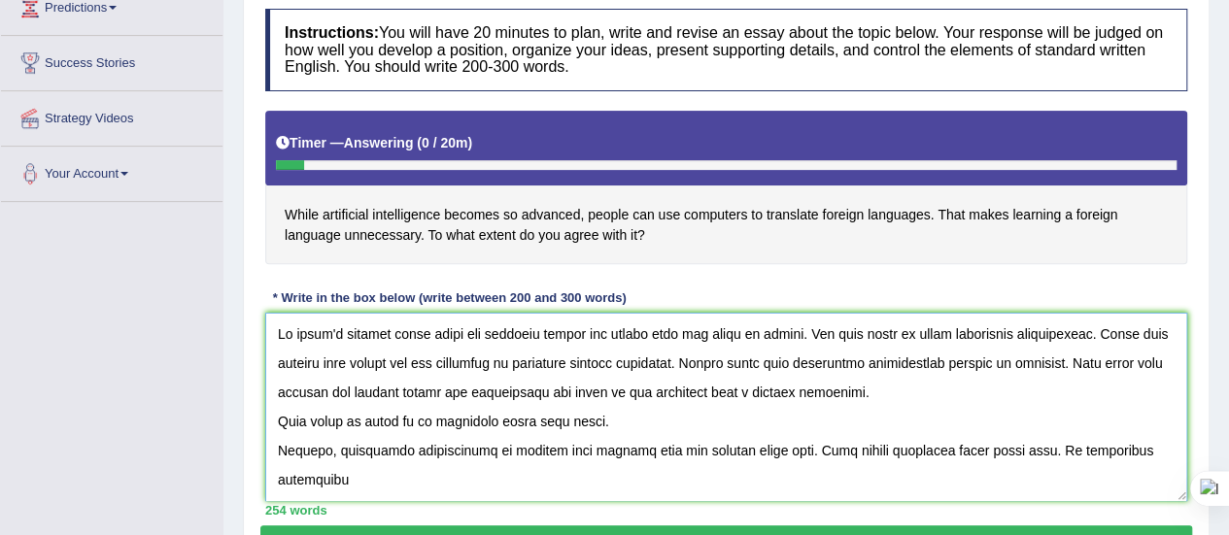
click at [702, 477] on textarea at bounding box center [726, 407] width 922 height 188
click at [610, 362] on textarea at bounding box center [726, 407] width 922 height 188
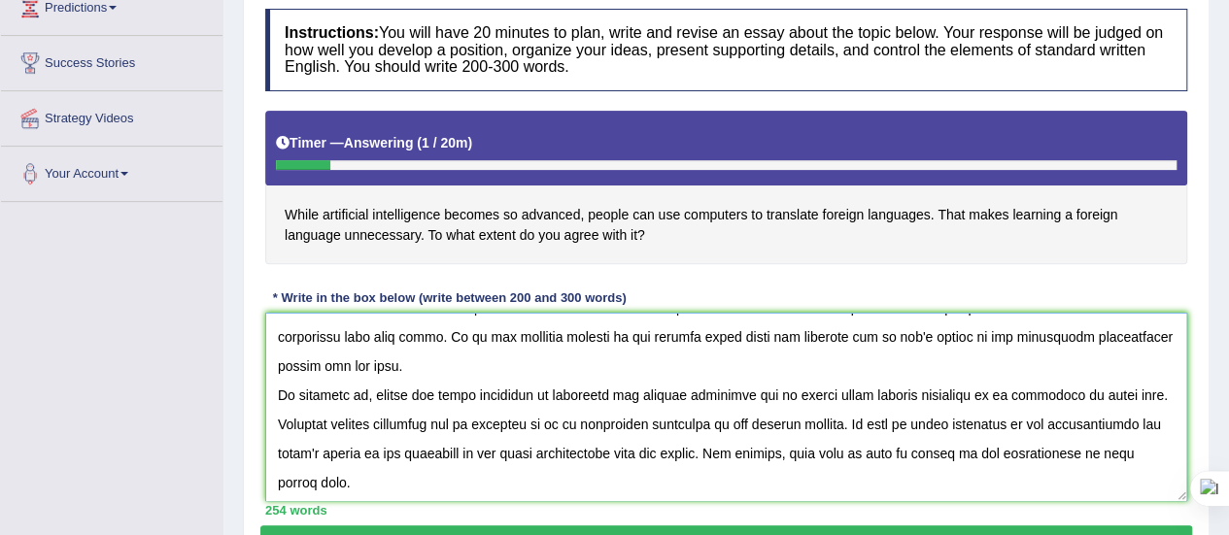
scroll to position [202, 0]
click at [889, 361] on textarea at bounding box center [726, 407] width 922 height 188
click at [357, 391] on textarea at bounding box center [726, 407] width 922 height 188
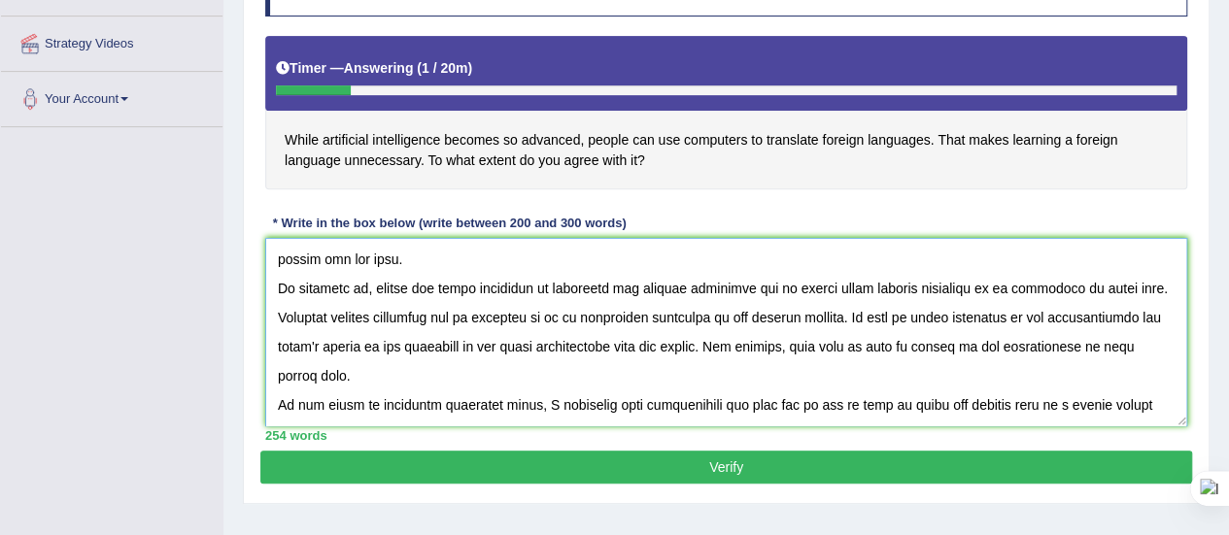
scroll to position [357, 0]
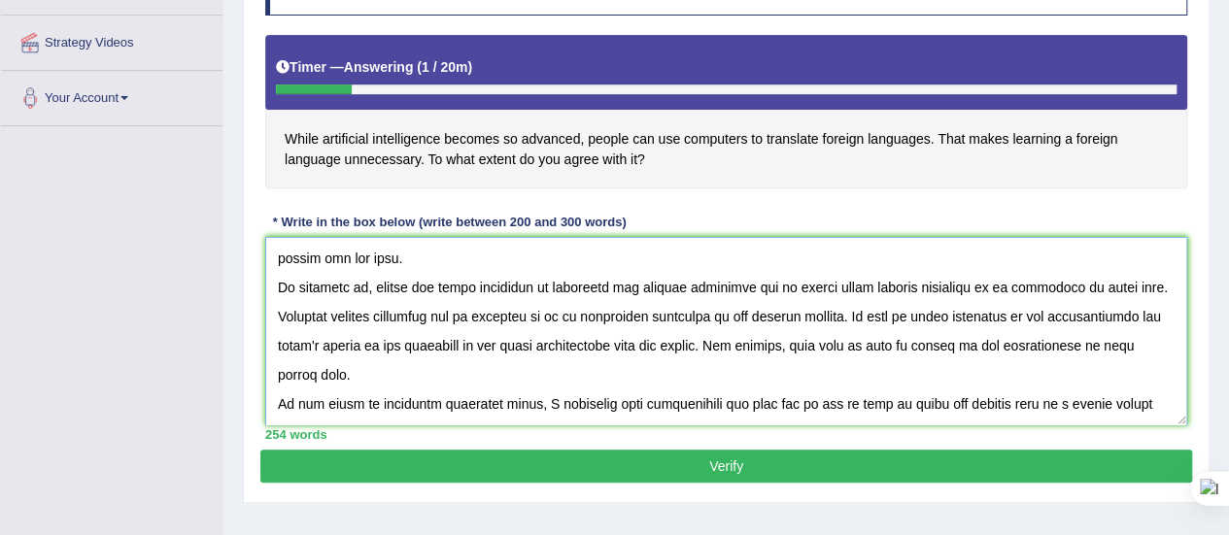
type textarea "In [DATE] complex world there are numerous issues and topics that are going to …"
click at [723, 454] on button "Verify" at bounding box center [726, 466] width 932 height 33
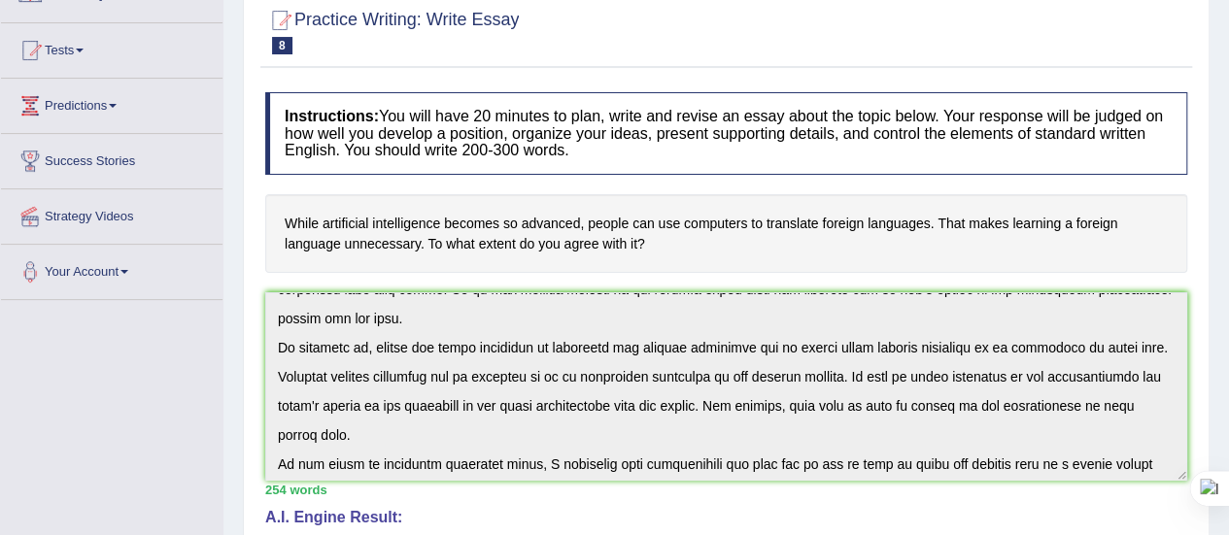
scroll to position [233, 0]
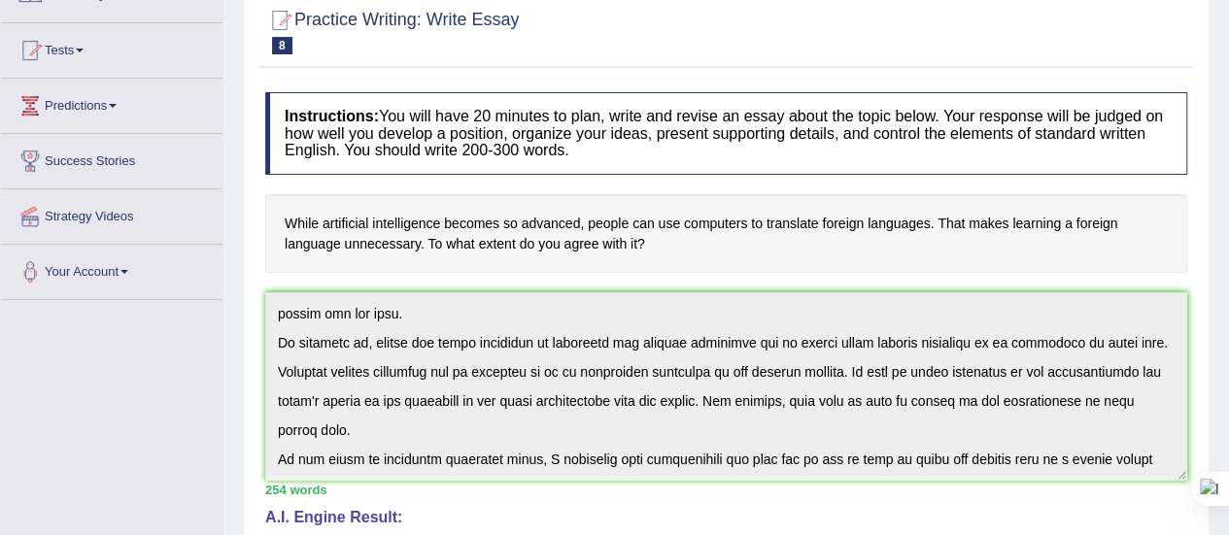
click at [741, 485] on div "Instructions: You will have 20 minutes to plan, write and revise an essay about…" at bounding box center [726, 544] width 932 height 922
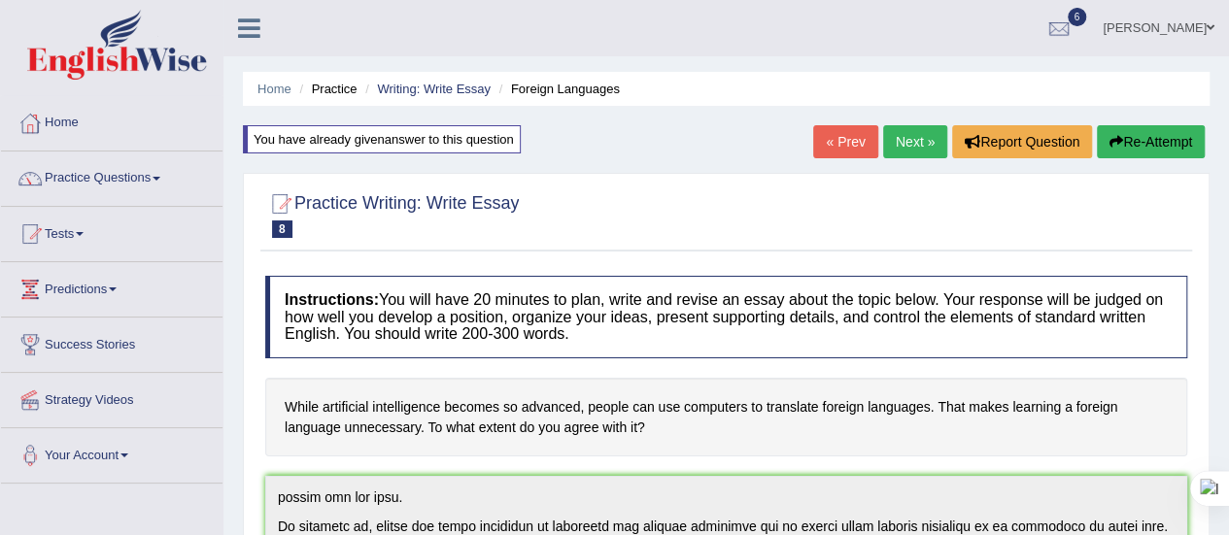
click at [1168, 138] on button "Re-Attempt" at bounding box center [1151, 141] width 108 height 33
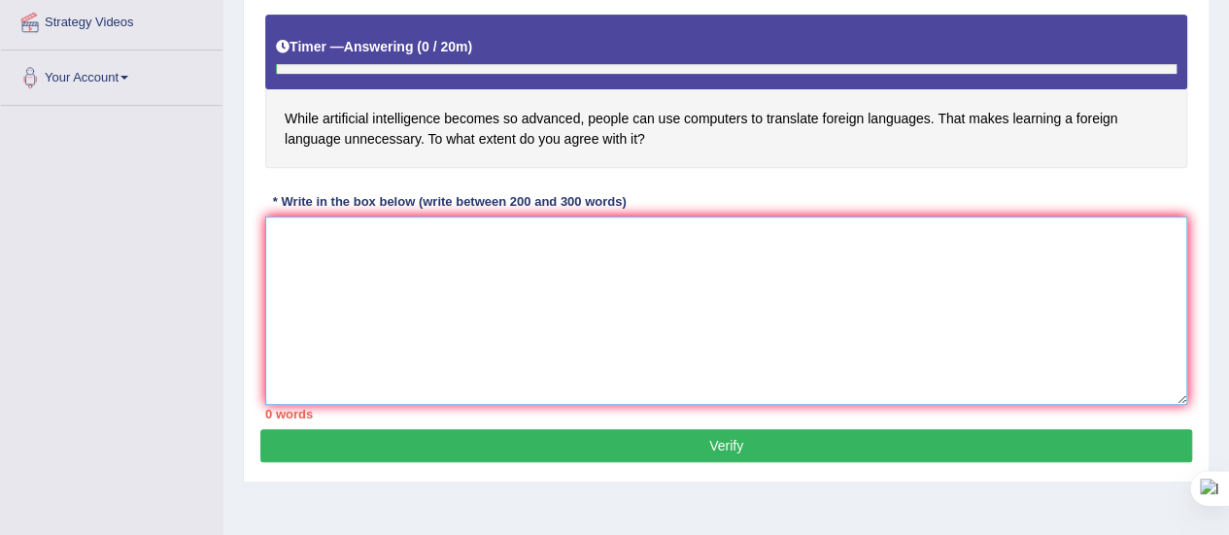
click at [393, 227] on textarea at bounding box center [726, 311] width 922 height 188
paste textarea "In today's complex world there are numerous issues and topics that are going to…"
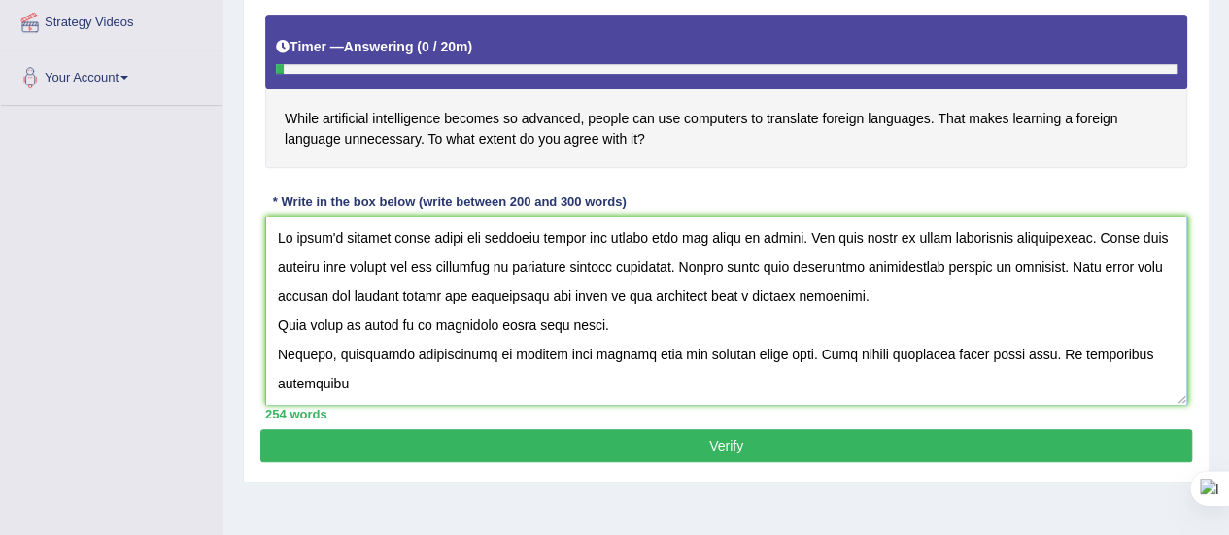
click at [695, 382] on textarea at bounding box center [726, 311] width 922 height 188
click at [719, 378] on textarea at bounding box center [726, 311] width 922 height 188
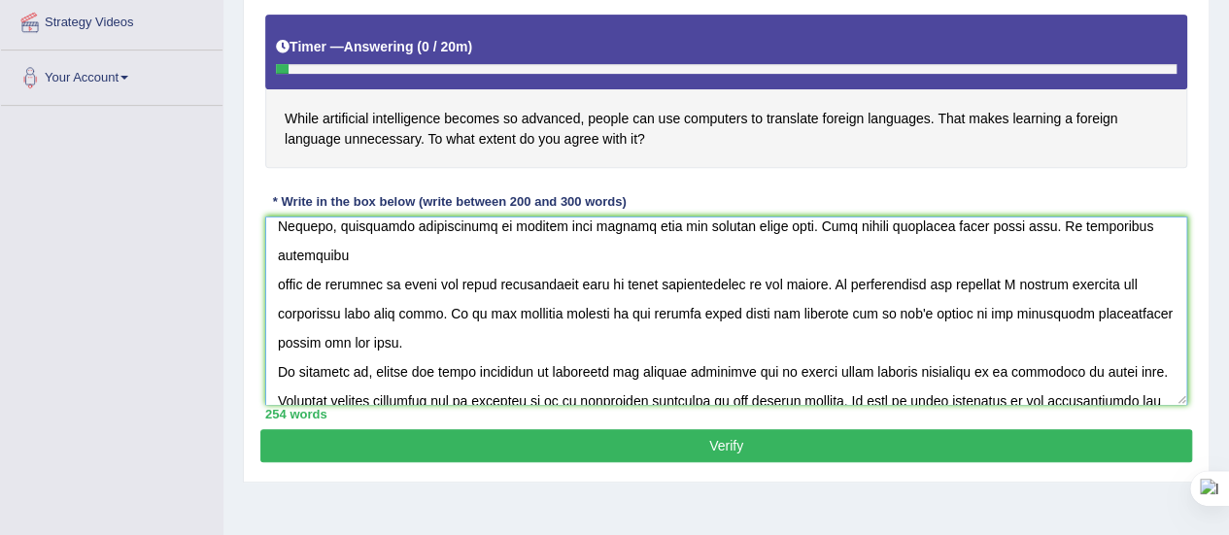
scroll to position [130, 0]
click at [655, 337] on textarea at bounding box center [726, 311] width 922 height 188
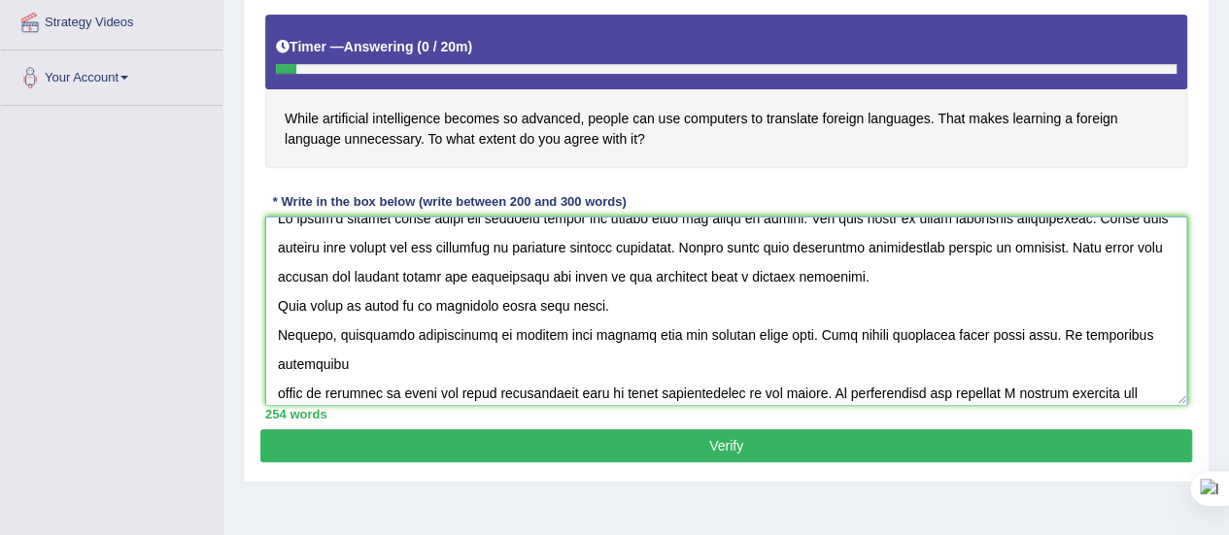
scroll to position [0, 0]
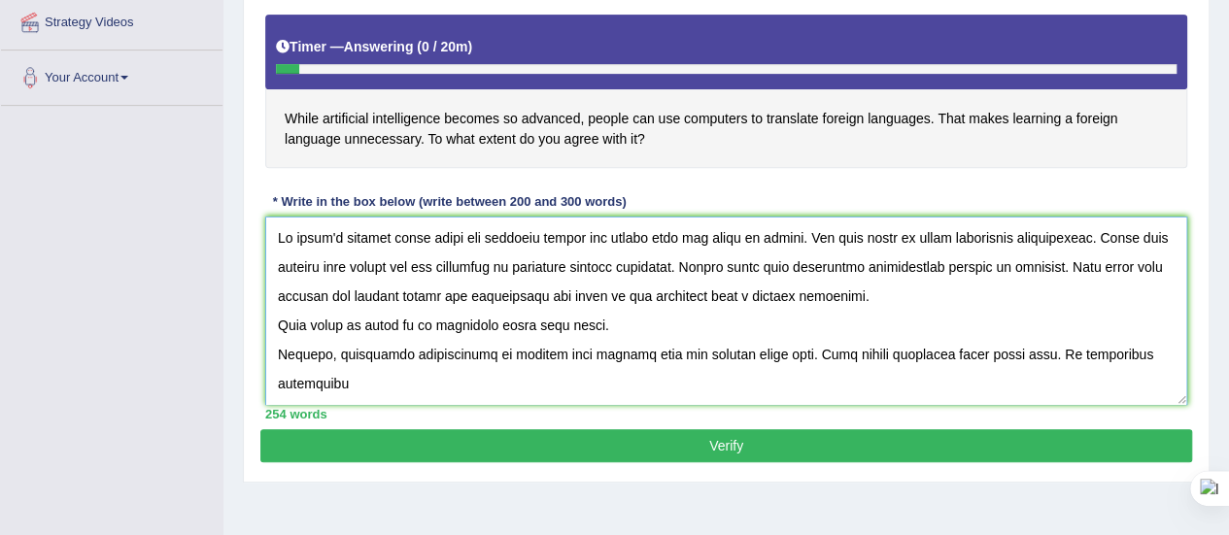
click at [1115, 234] on textarea at bounding box center [726, 311] width 922 height 188
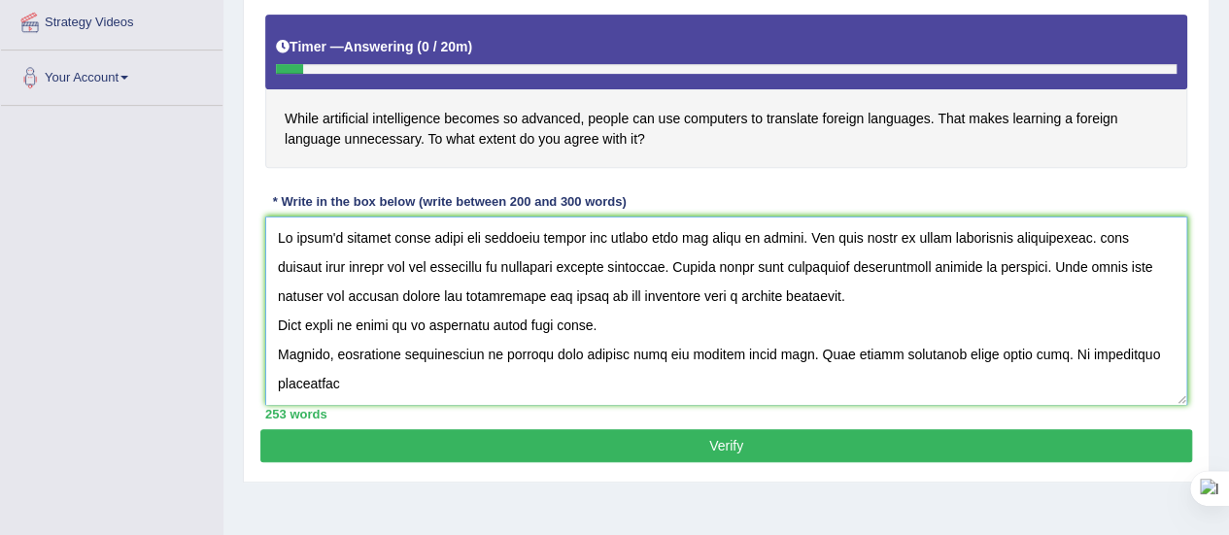
click at [1089, 234] on textarea at bounding box center [726, 311] width 922 height 188
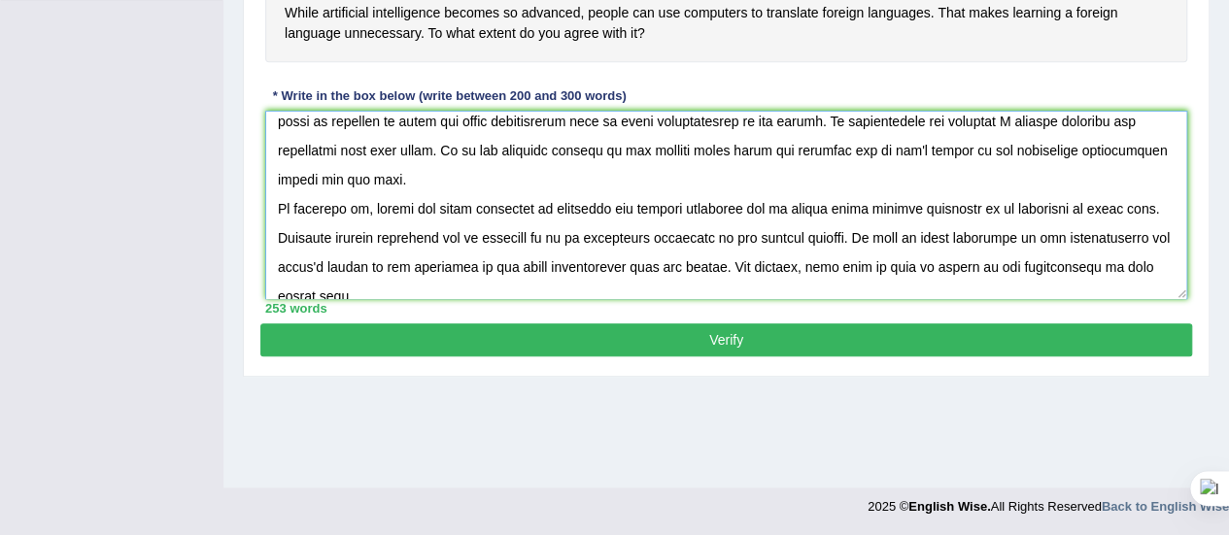
scroll to position [233, 0]
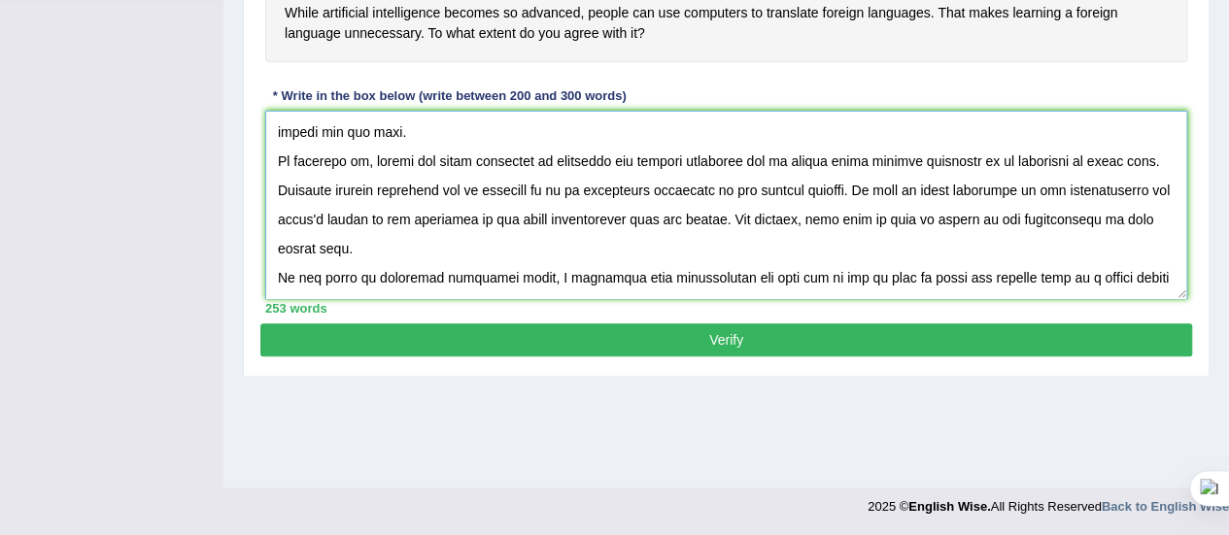
click at [843, 242] on textarea at bounding box center [726, 205] width 922 height 188
click at [847, 244] on textarea at bounding box center [726, 205] width 922 height 188
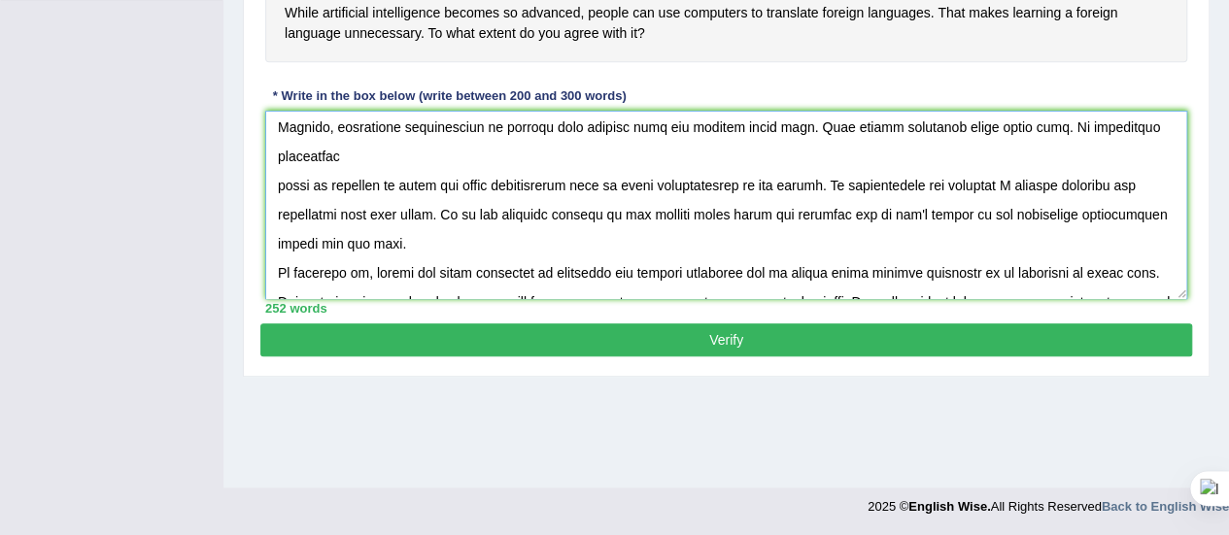
scroll to position [120, 0]
click at [758, 242] on textarea at bounding box center [726, 205] width 922 height 188
type textarea "In today's complex world there are numerous issues and topics that are going to…"
click at [769, 331] on button "Verify" at bounding box center [726, 339] width 932 height 33
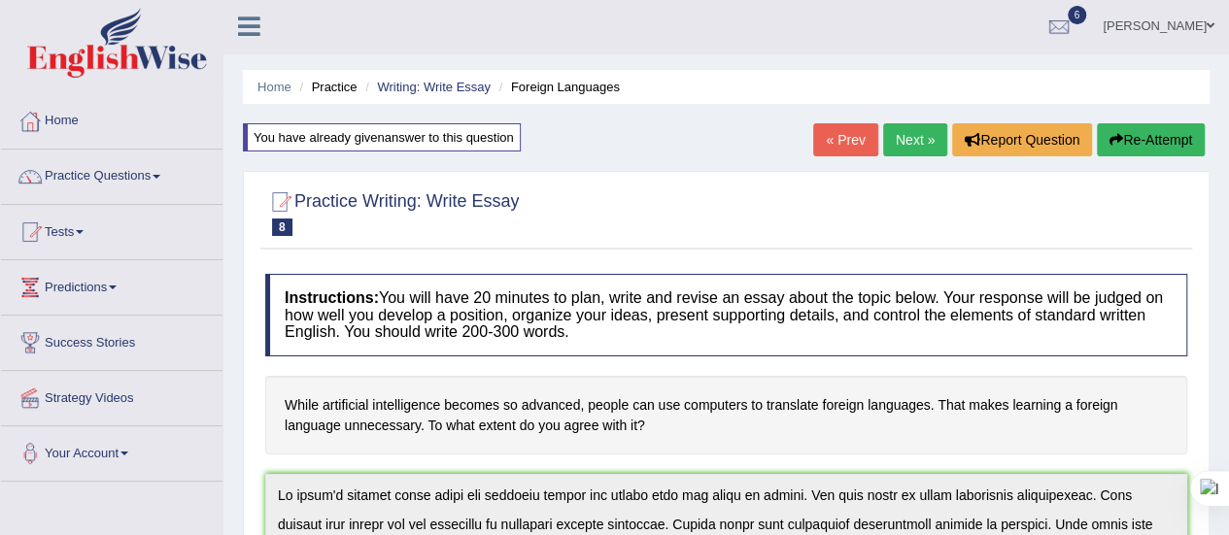
scroll to position [0, 0]
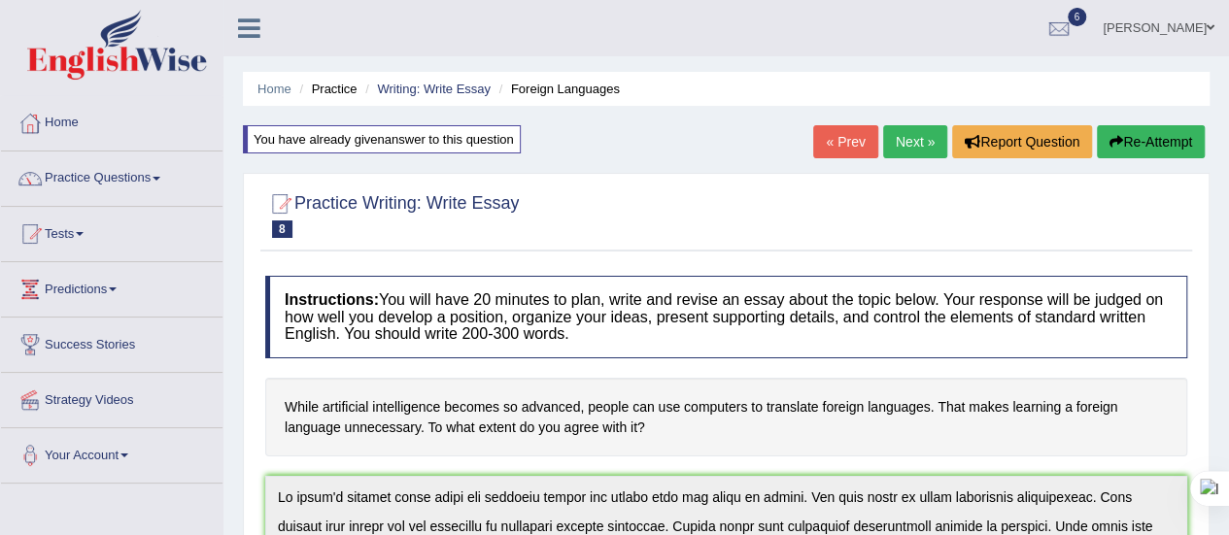
click at [1158, 132] on button "Re-Attempt" at bounding box center [1151, 141] width 108 height 33
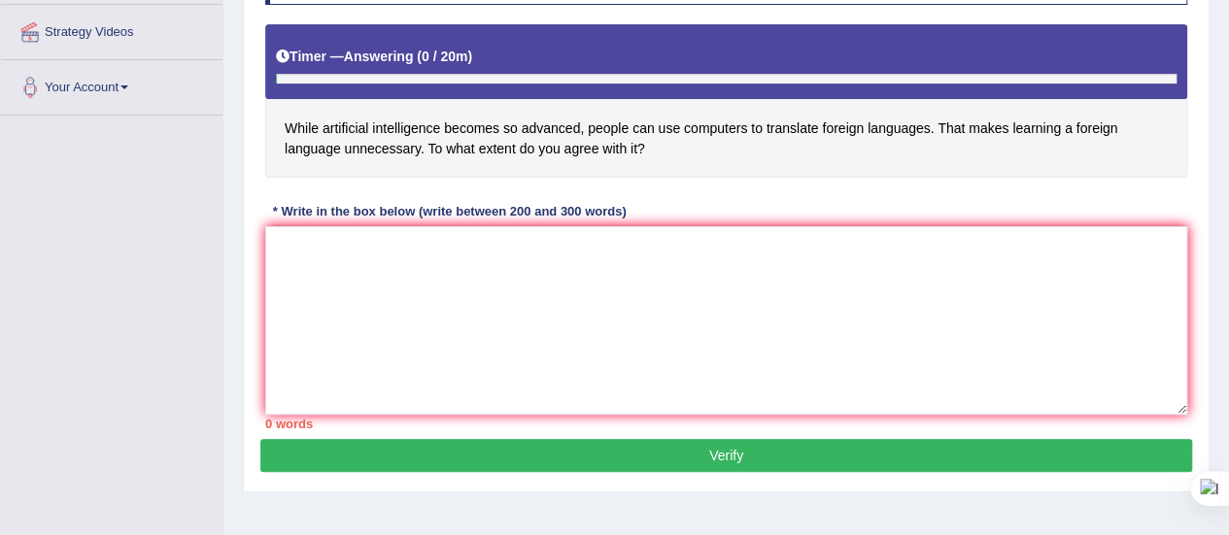
scroll to position [369, 0]
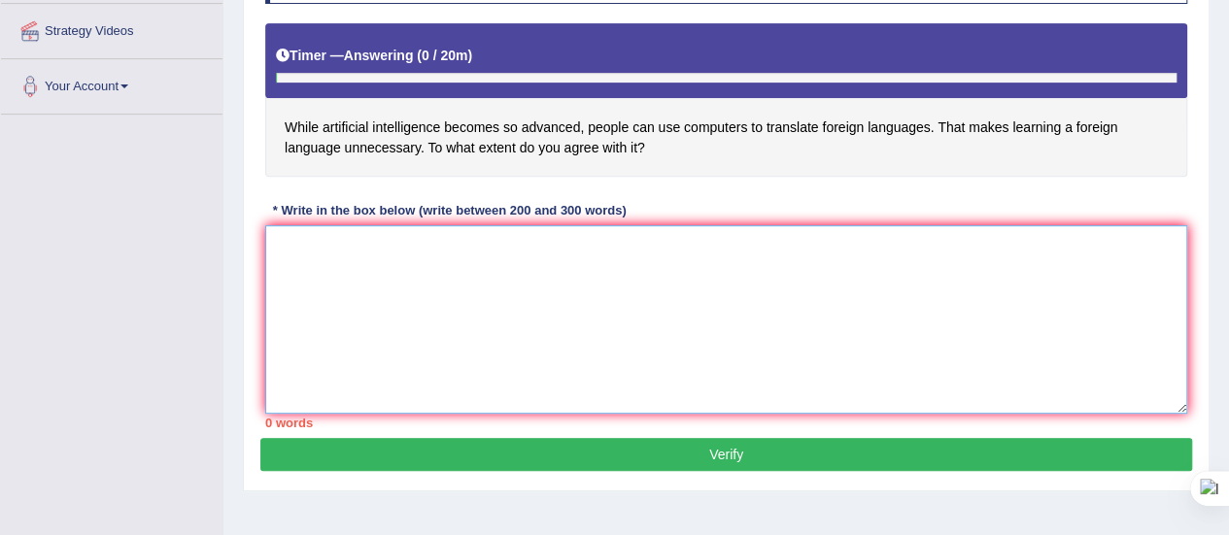
click at [313, 273] on textarea at bounding box center [726, 319] width 922 height 188
paste textarea "In [DATE] complex world there are numerous issues and topics that are going to …"
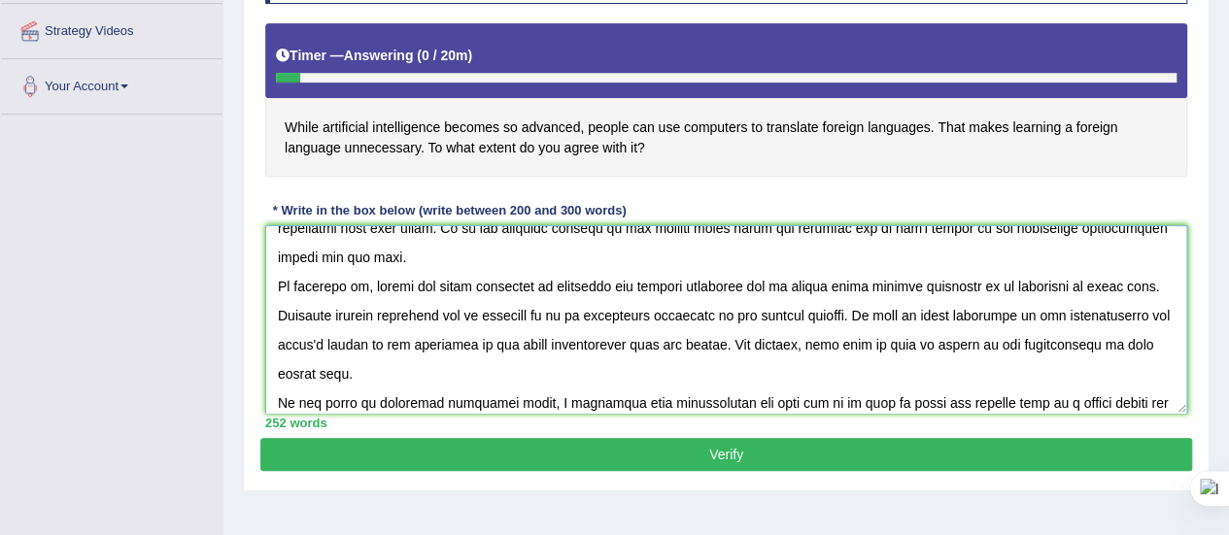
scroll to position [226, 0]
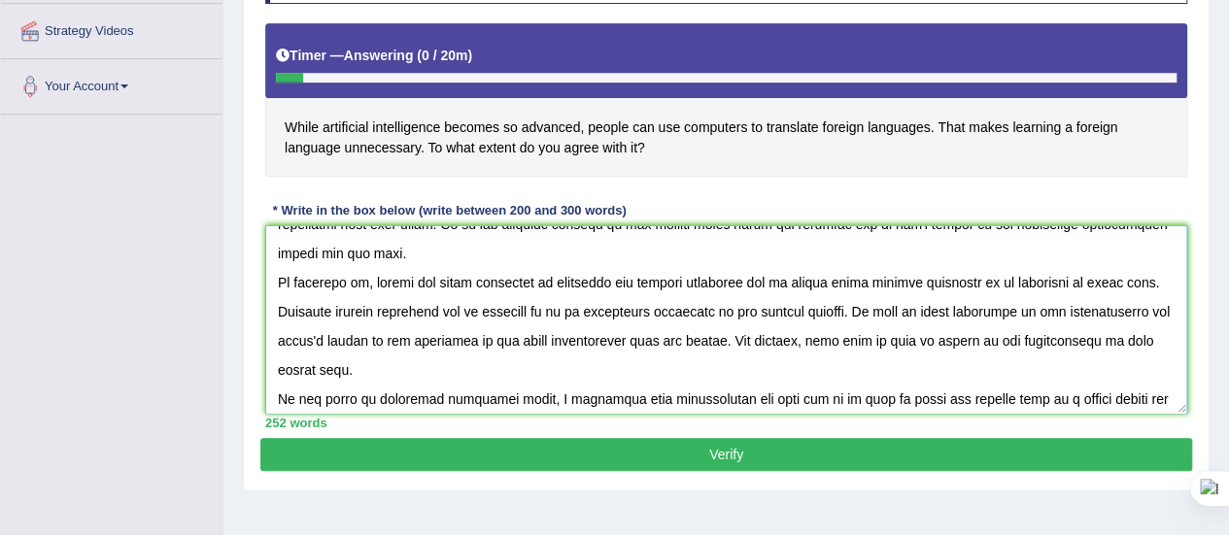
click at [762, 248] on textarea at bounding box center [726, 319] width 922 height 188
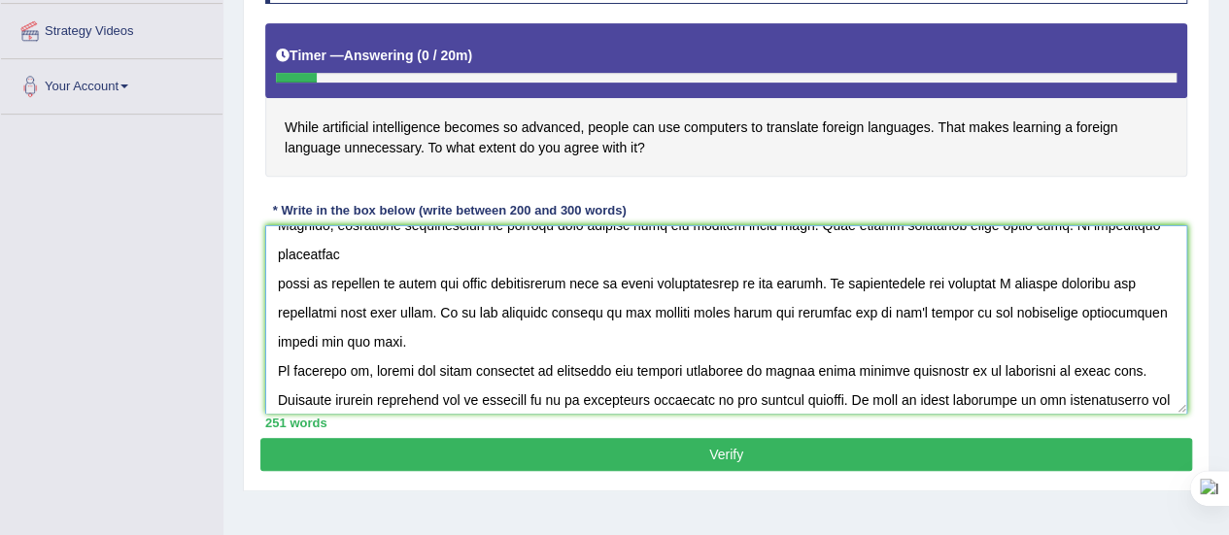
scroll to position [137, 0]
click at [930, 254] on textarea at bounding box center [726, 319] width 922 height 188
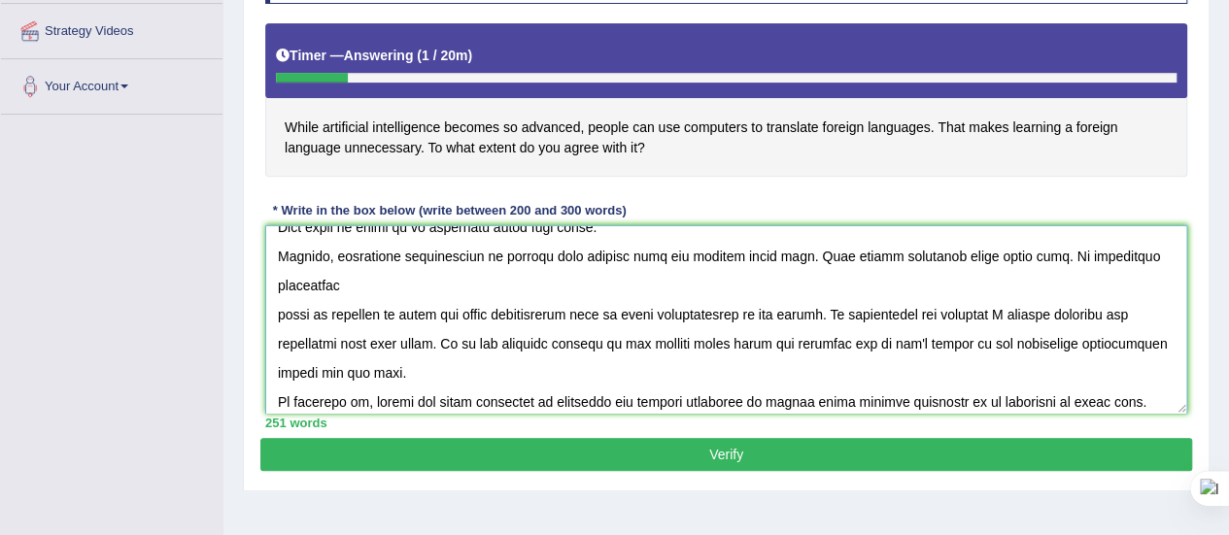
scroll to position [106, 0]
click at [837, 314] on textarea at bounding box center [726, 319] width 922 height 188
type textarea "In [DATE] complex world there are numerous issues and topics that are going to …"
click at [787, 449] on button "Verify" at bounding box center [726, 454] width 932 height 33
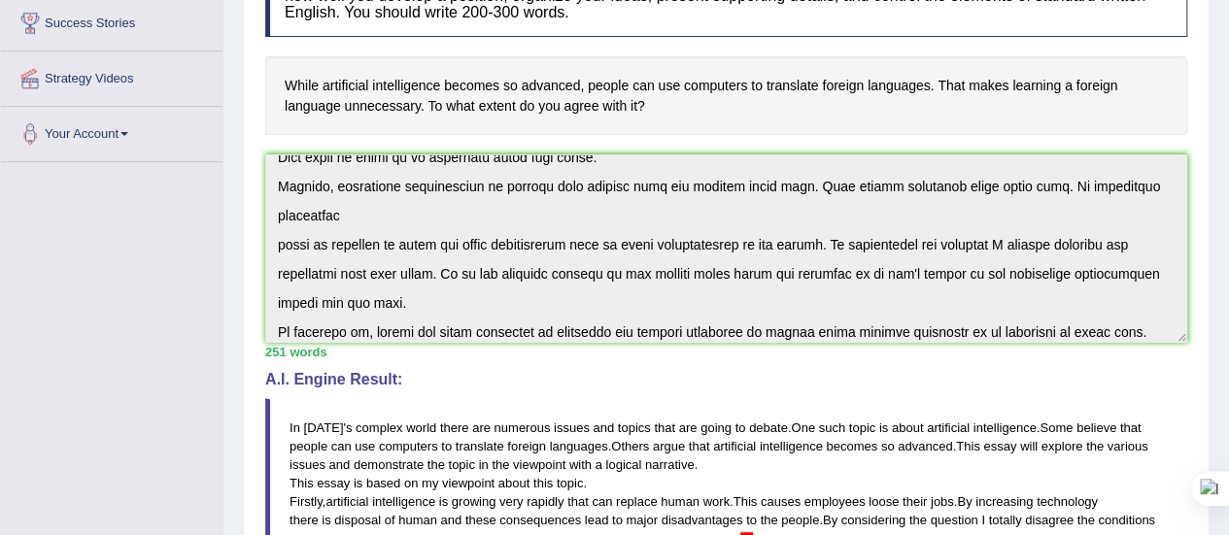
scroll to position [0, 0]
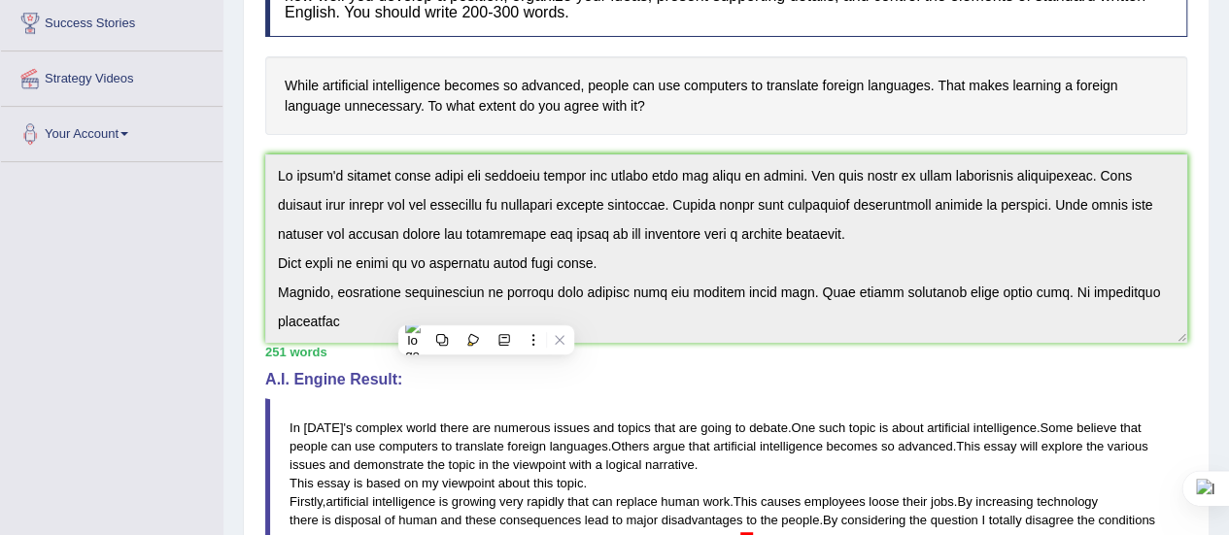
click at [226, 299] on div "Home Practice Writing: Write Essay Foreign Languages You have already given ans…" at bounding box center [725, 329] width 1005 height 1303
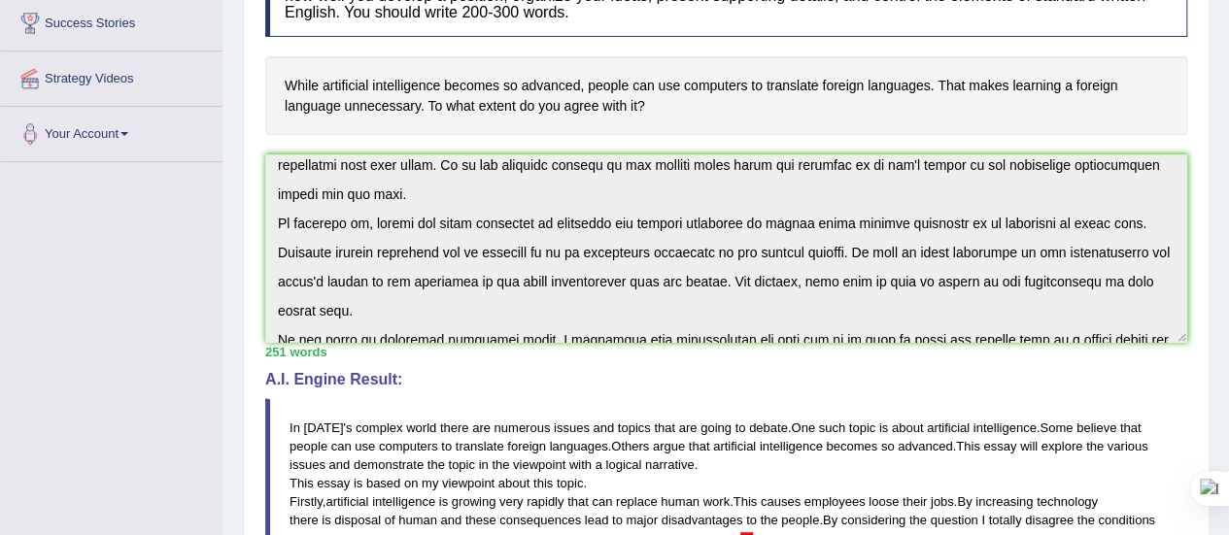
scroll to position [233, 0]
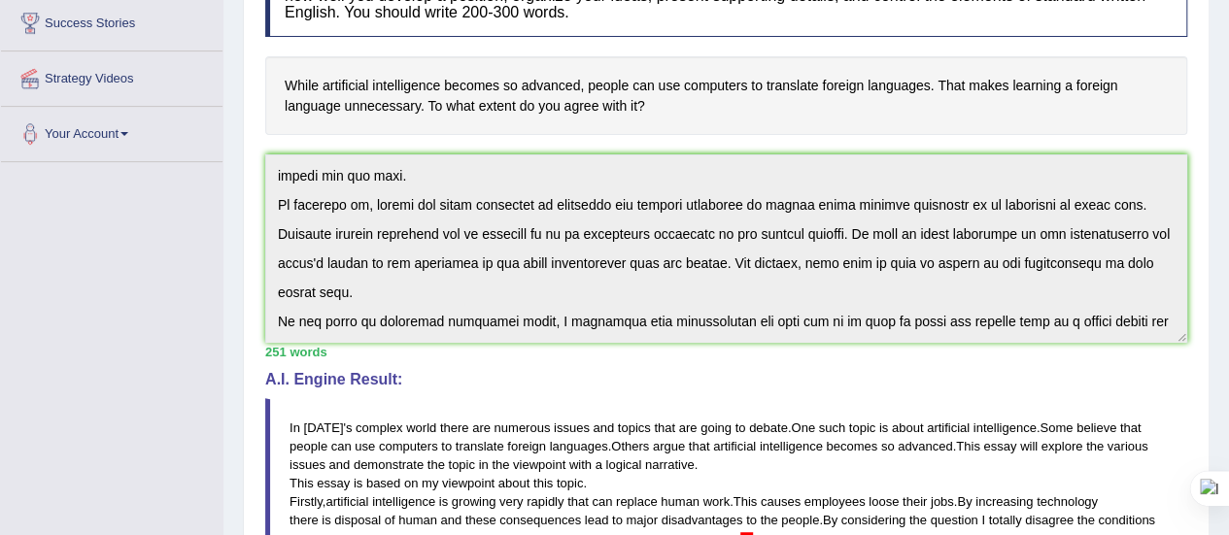
click at [694, 420] on div "Instructions: You will have 20 minutes to plan, write and revise an essay about…" at bounding box center [726, 396] width 932 height 903
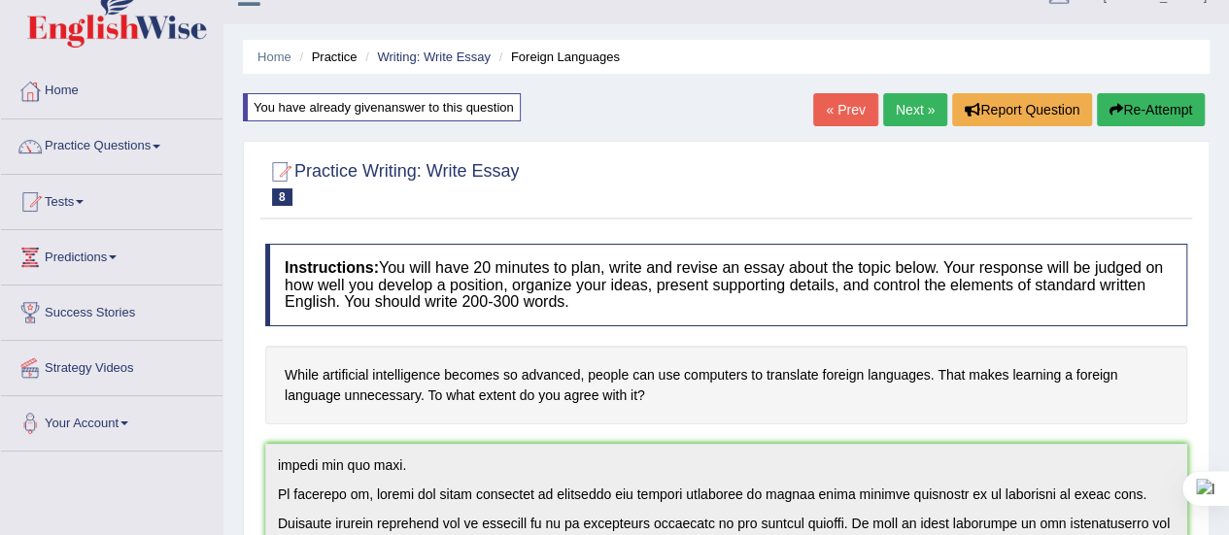
scroll to position [0, 0]
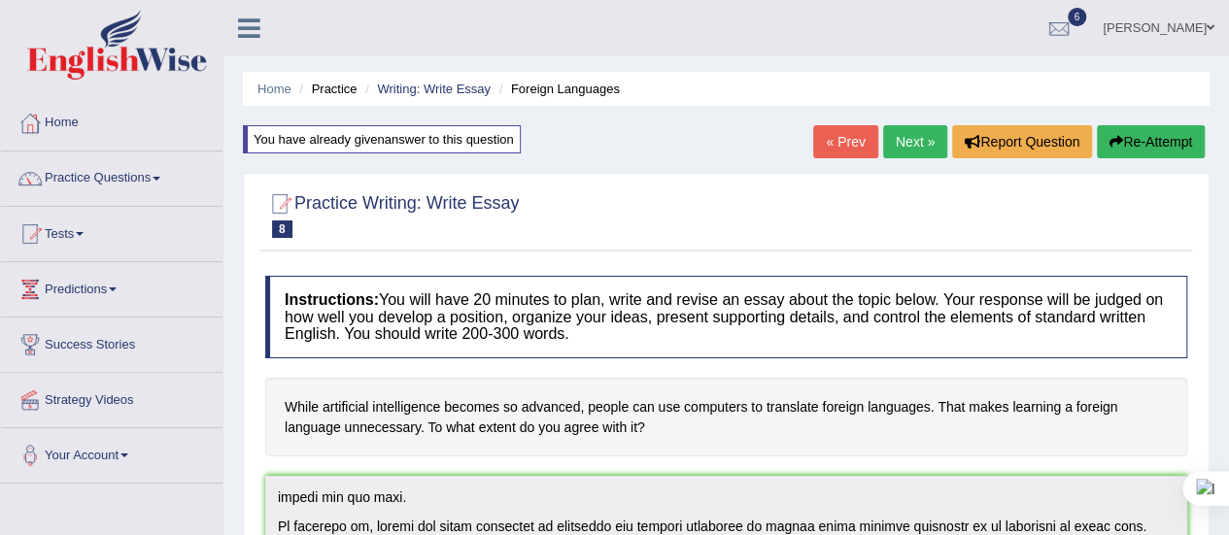
click at [1109, 147] on icon "button" at bounding box center [1116, 142] width 14 height 14
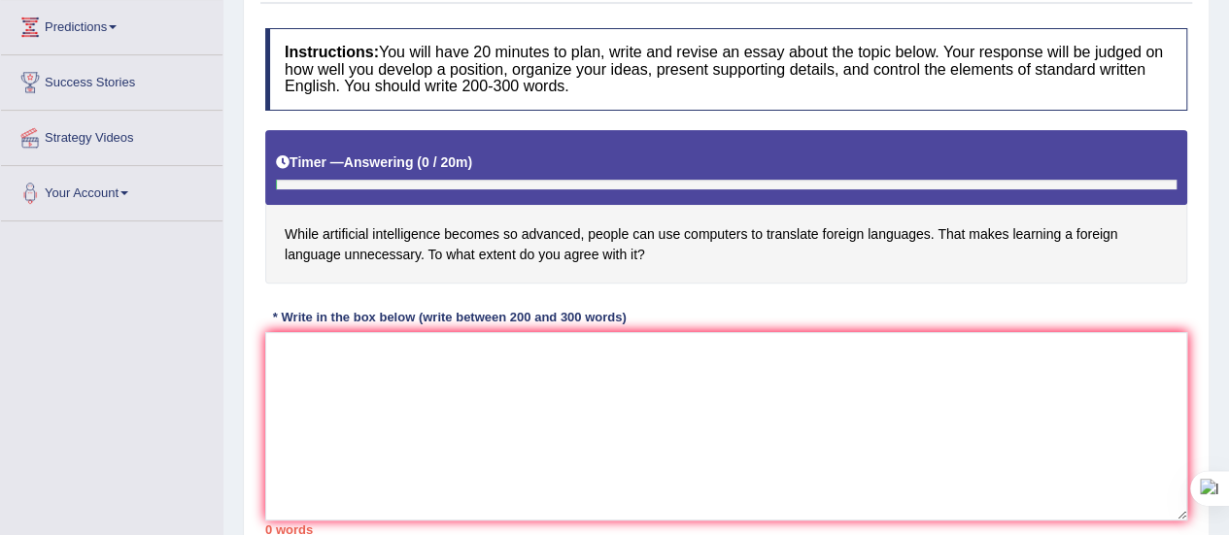
scroll to position [264, 0]
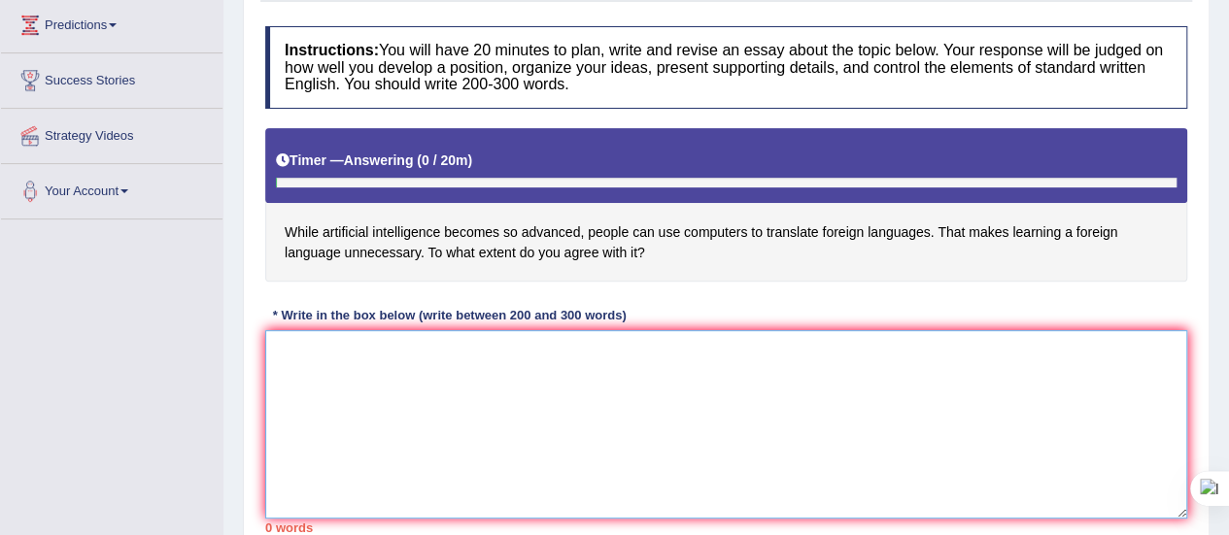
click at [334, 374] on textarea at bounding box center [726, 424] width 922 height 188
paste textarea "In [DATE] complex world there are numerous issues and topics that are going to …"
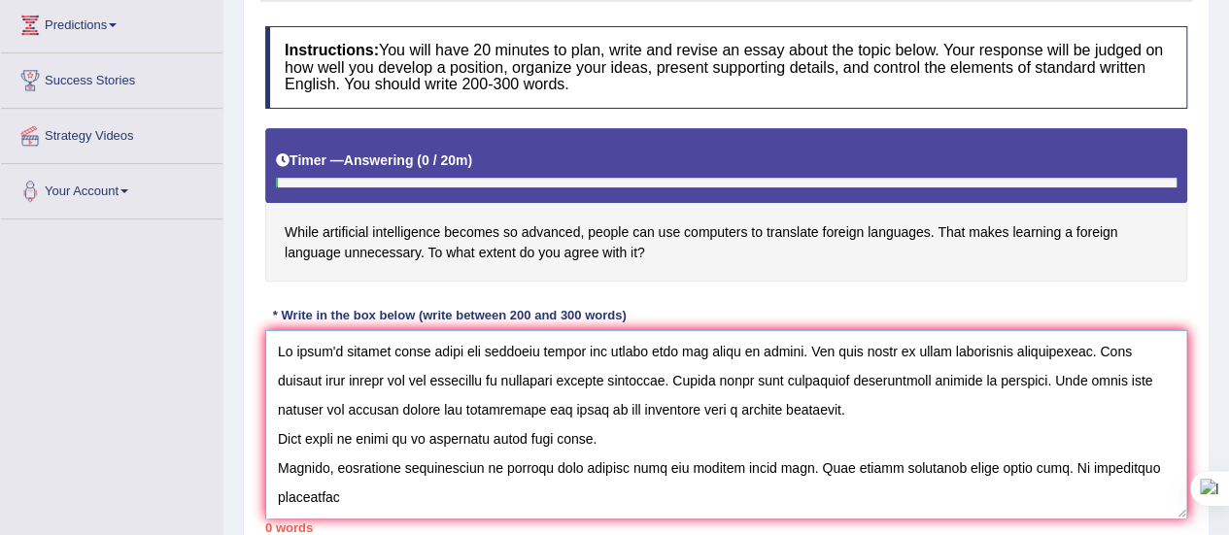
scroll to position [221, 0]
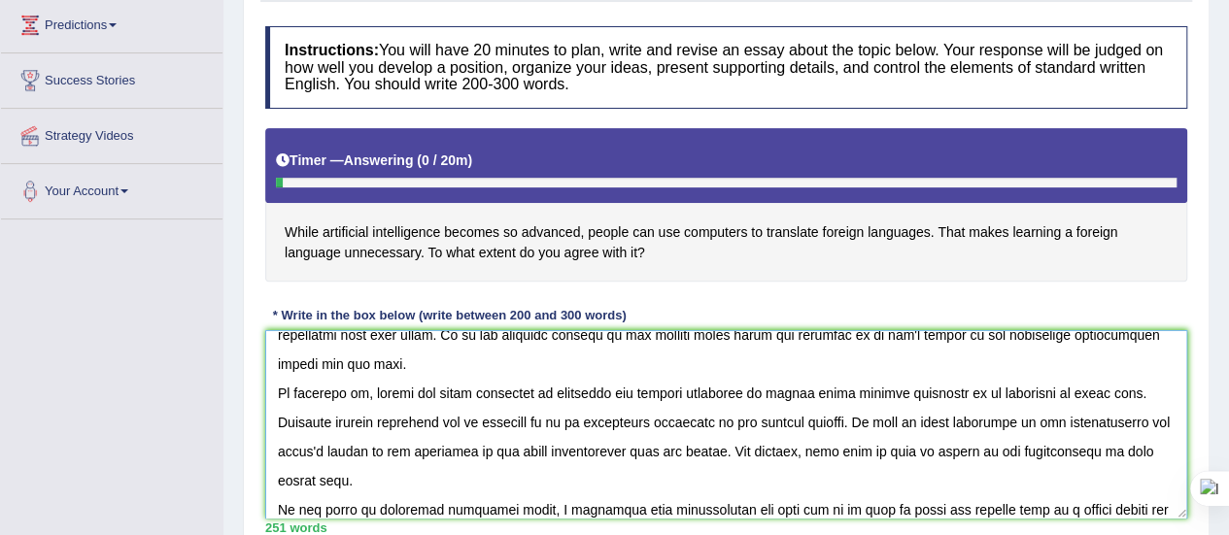
click at [610, 420] on textarea at bounding box center [726, 424] width 922 height 188
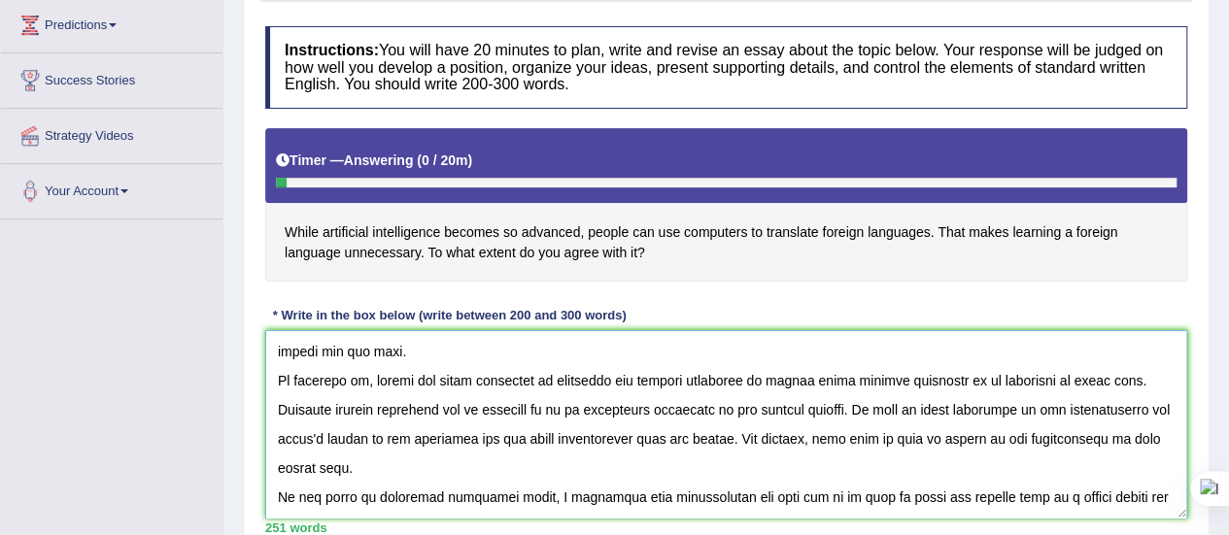
scroll to position [484, 0]
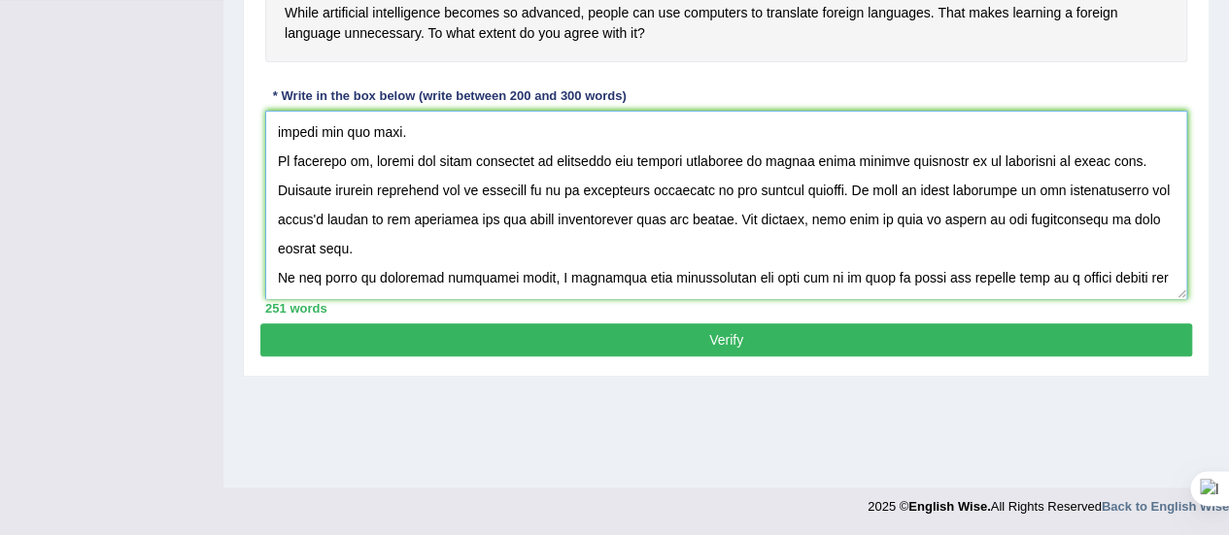
type textarea "In [DATE] complex world there are numerous issues and topics that are going to …"
click at [692, 337] on button "Verify" at bounding box center [726, 339] width 932 height 33
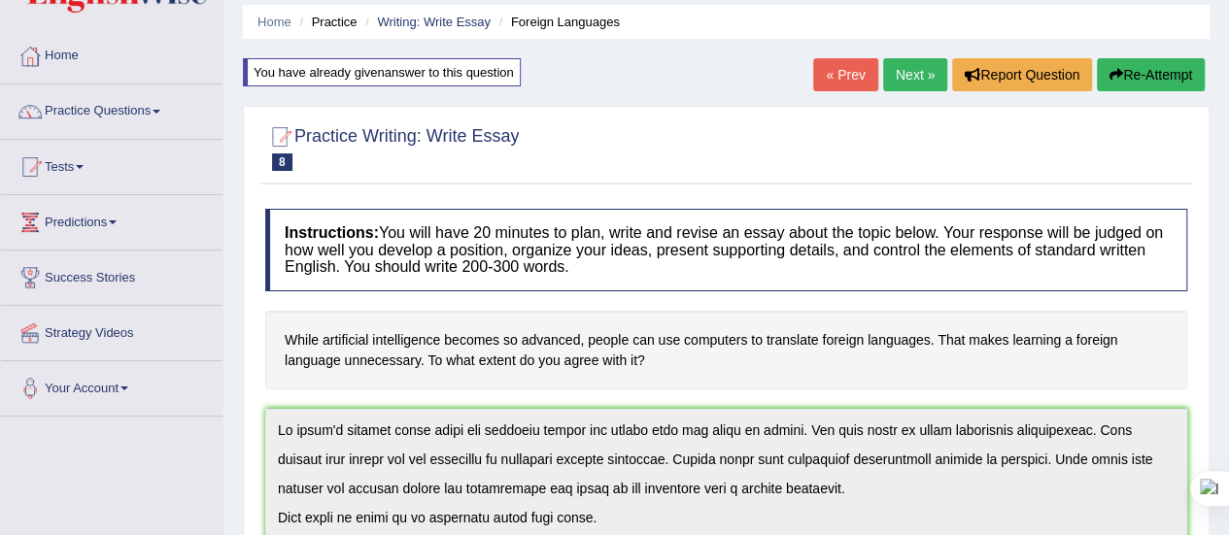
scroll to position [51, 0]
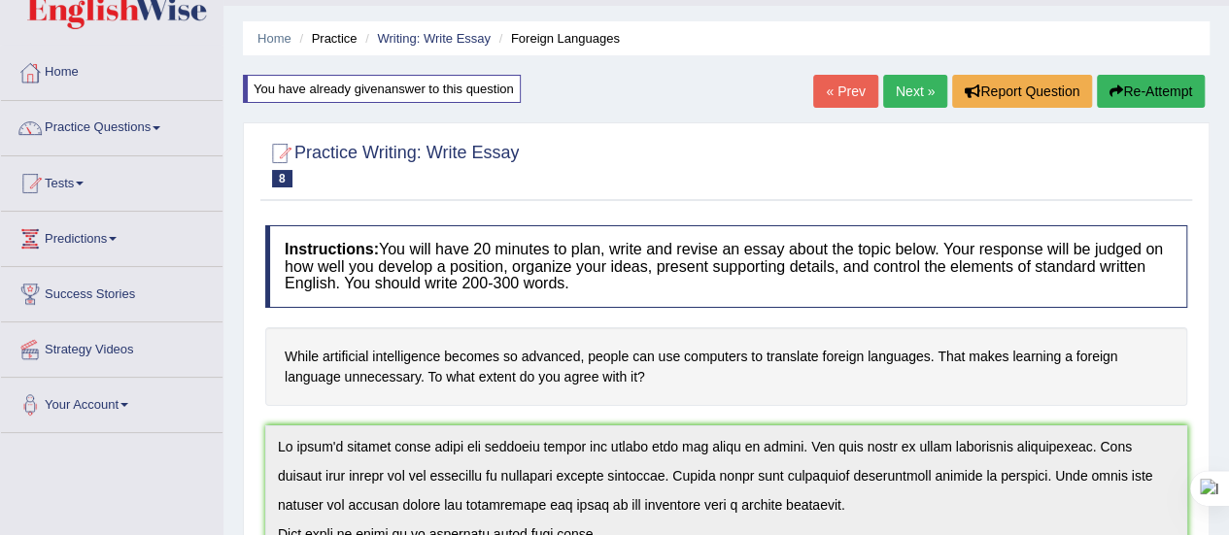
click at [1121, 88] on button "Re-Attempt" at bounding box center [1151, 91] width 108 height 33
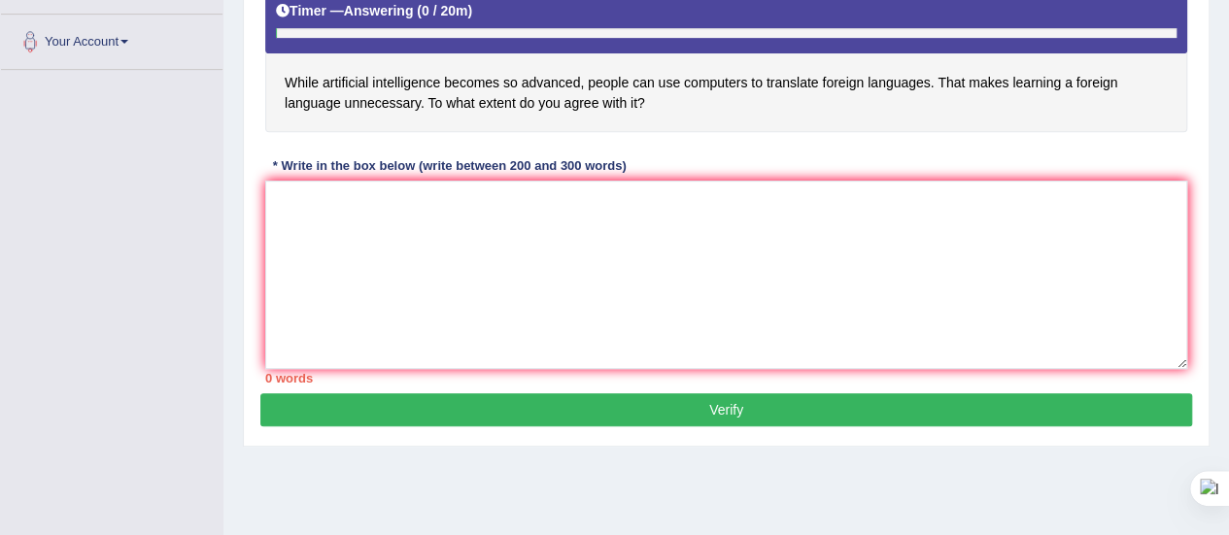
scroll to position [420, 0]
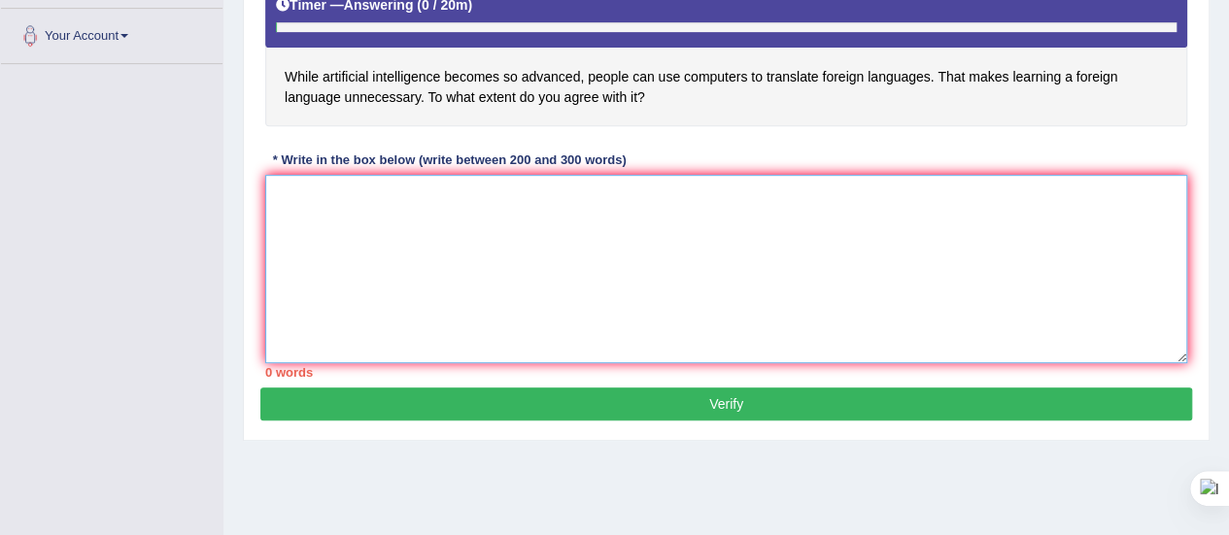
click at [550, 244] on textarea at bounding box center [726, 269] width 922 height 188
paste textarea "In [DATE] complex world there are numerous issues and topics that are going to …"
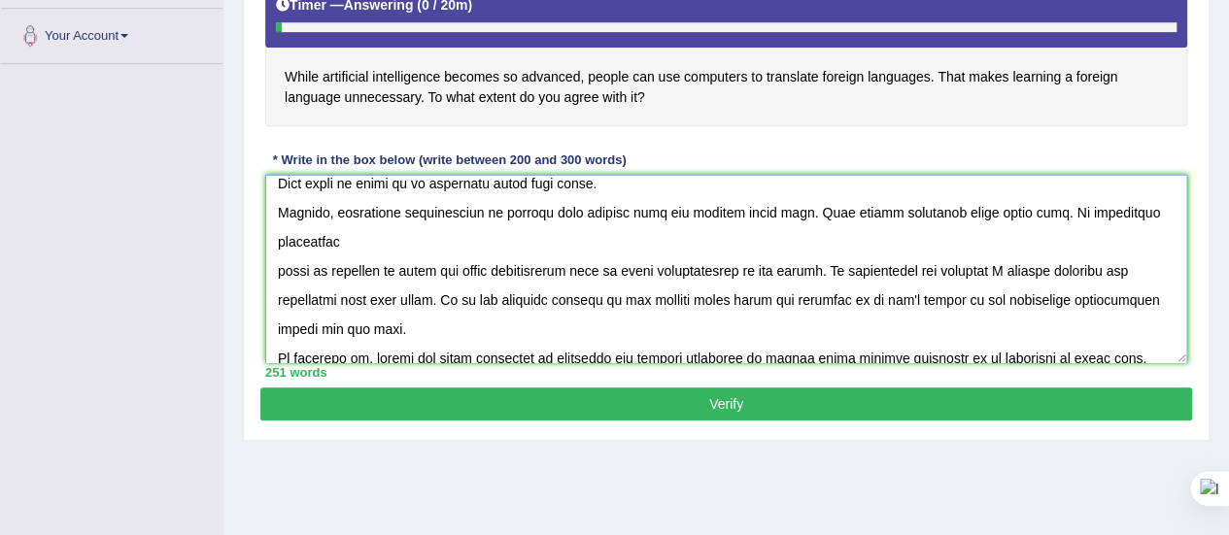
scroll to position [99, 0]
click at [841, 267] on textarea at bounding box center [726, 269] width 922 height 188
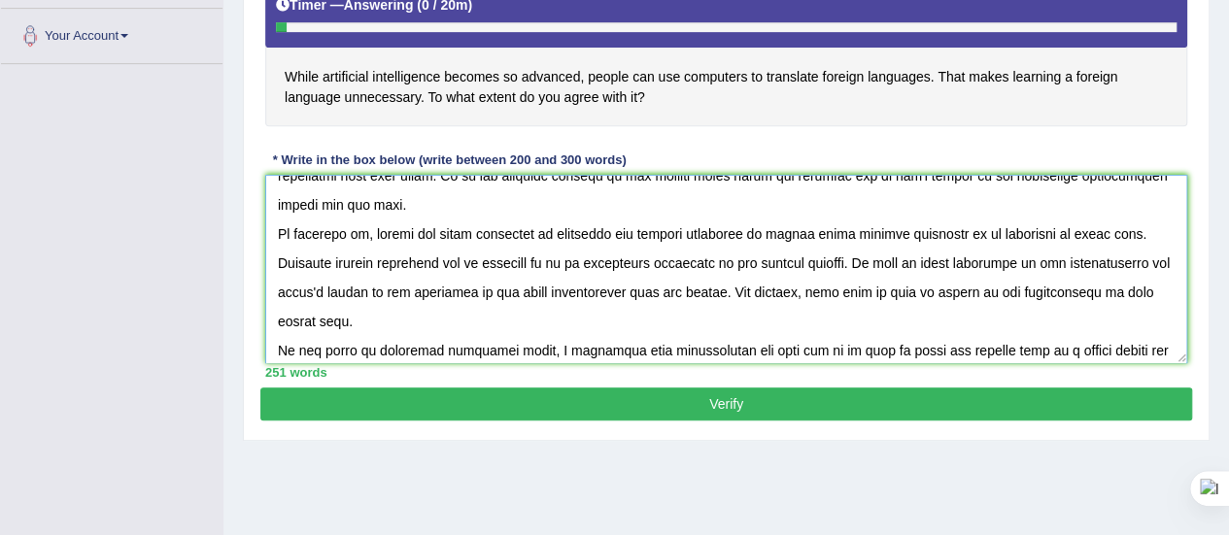
scroll to position [225, 0]
type textarea "In [DATE] complex world there are numerous issues and topics that are going to …"
click at [769, 396] on button "Verify" at bounding box center [726, 404] width 932 height 33
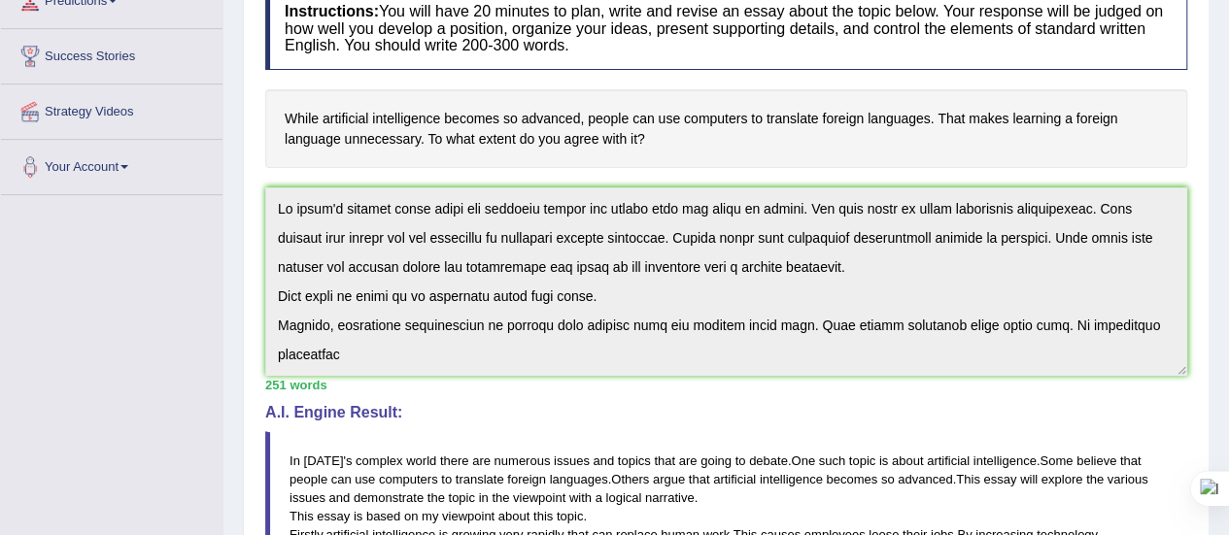
scroll to position [0, 0]
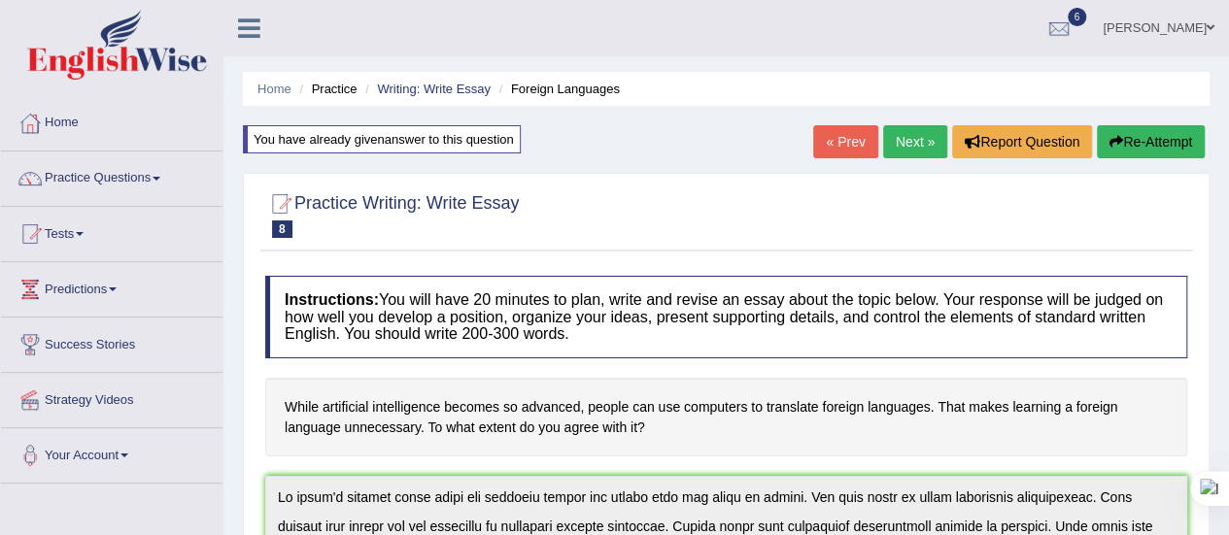
click at [1116, 131] on button "Re-Attempt" at bounding box center [1151, 141] width 108 height 33
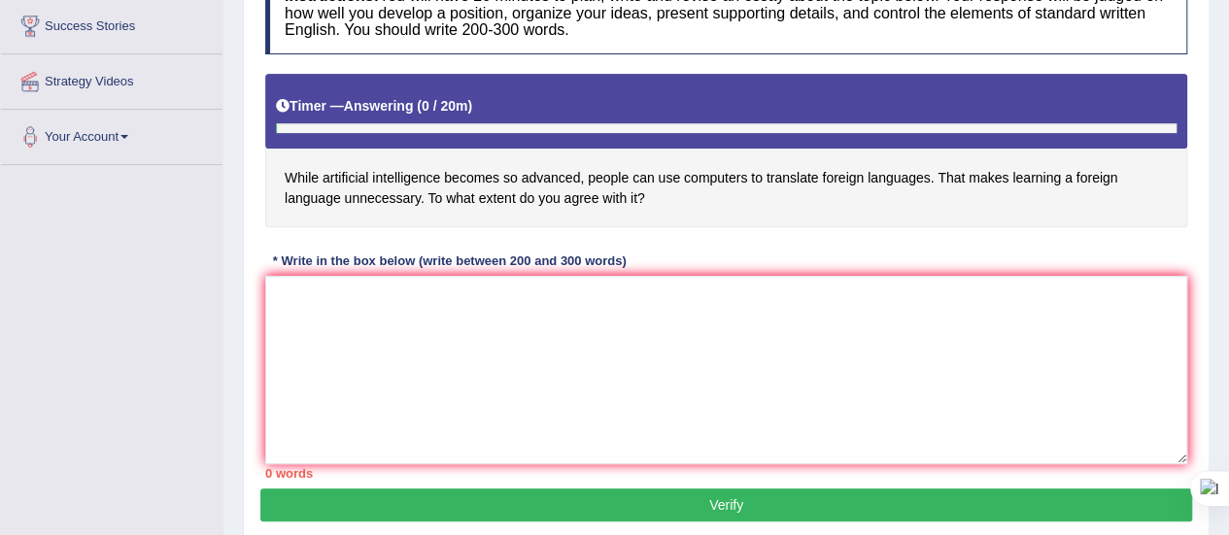
scroll to position [321, 0]
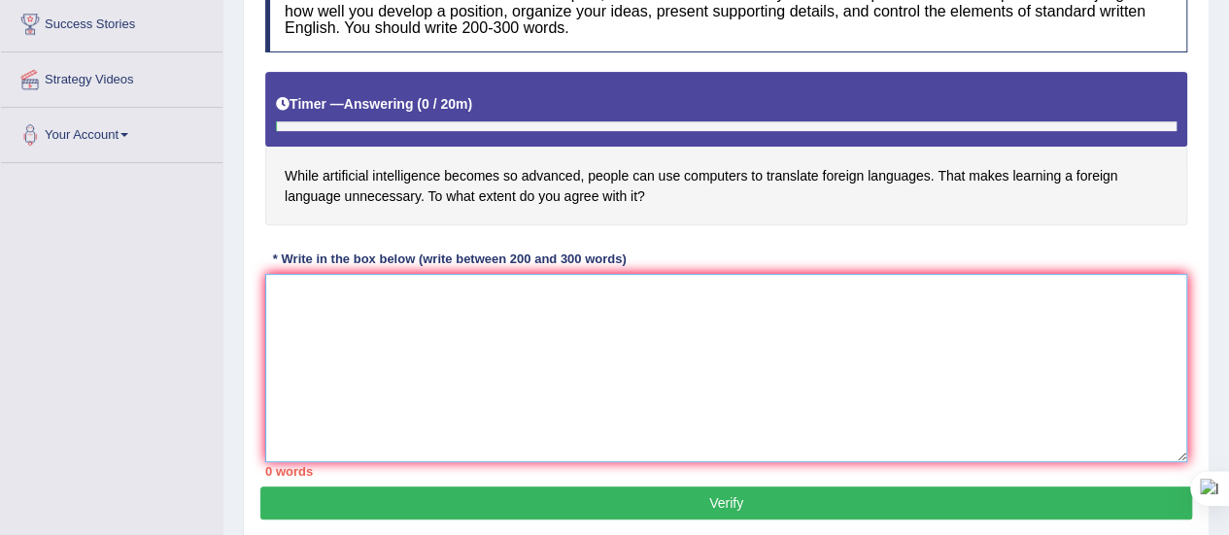
click at [423, 323] on textarea at bounding box center [726, 368] width 922 height 188
paste textarea "In [DATE] complex world there are numerous issues and topics that are going to …"
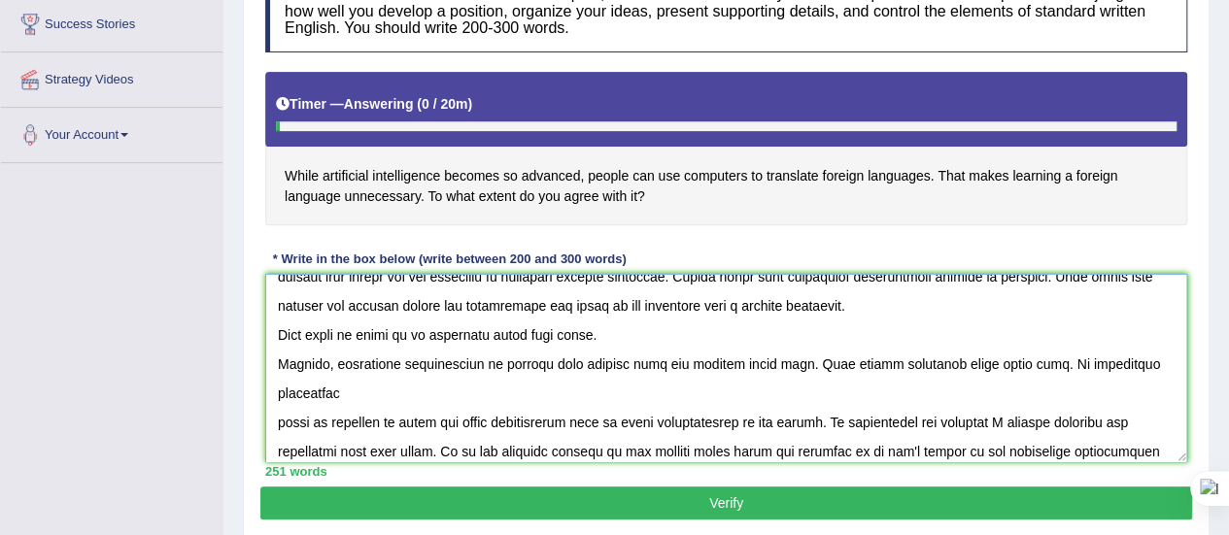
scroll to position [47, 0]
click at [849, 419] on textarea at bounding box center [726, 368] width 922 height 188
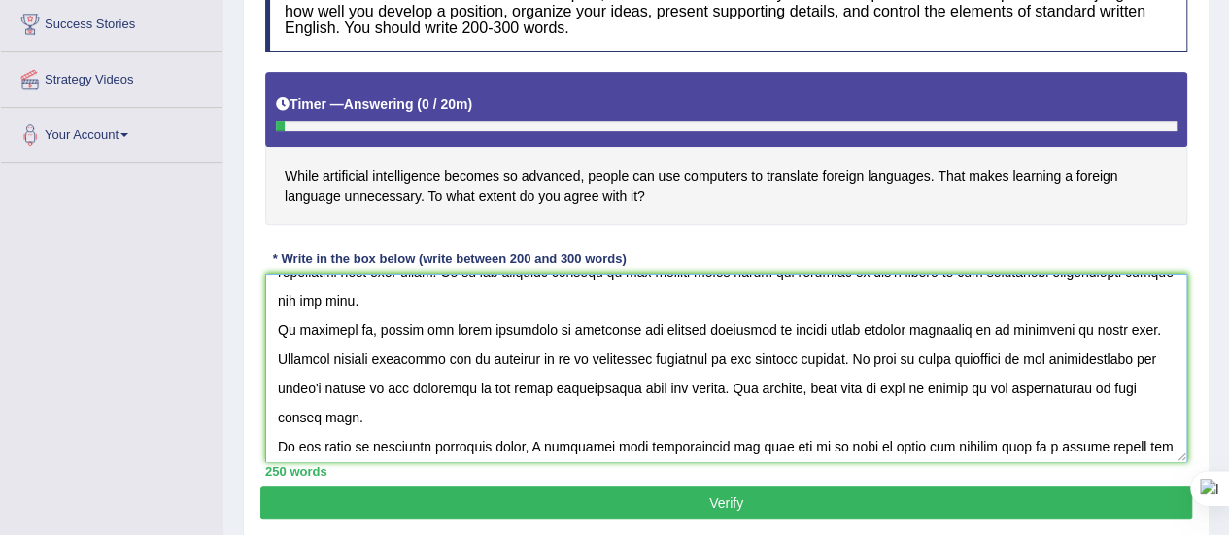
scroll to position [233, 0]
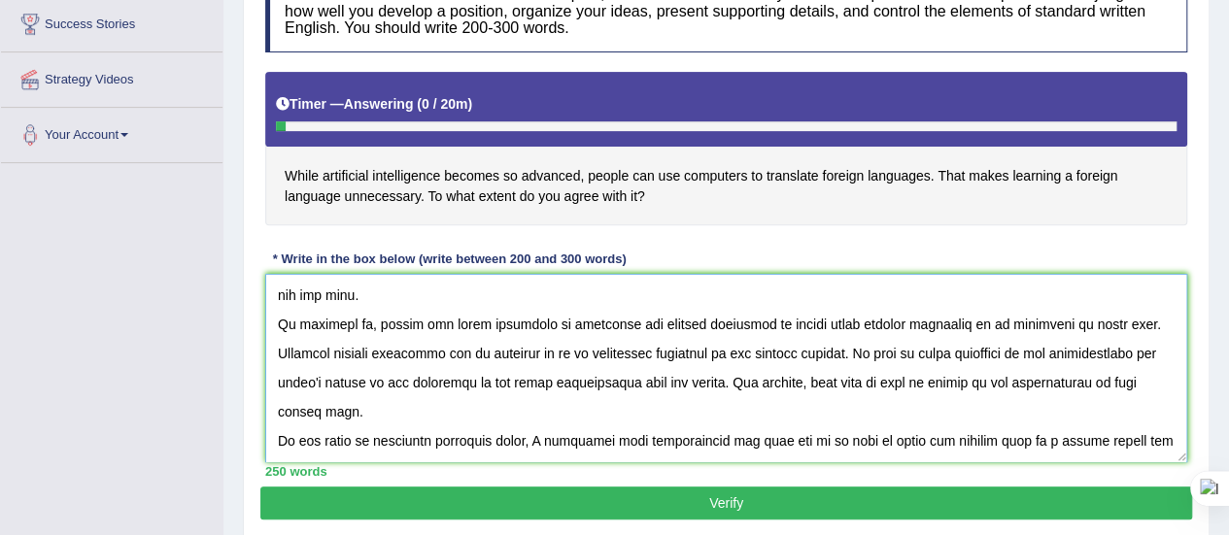
type textarea "In today's complex world there are numerous issues and topics that are going to…"
click at [800, 503] on button "Verify" at bounding box center [726, 503] width 932 height 33
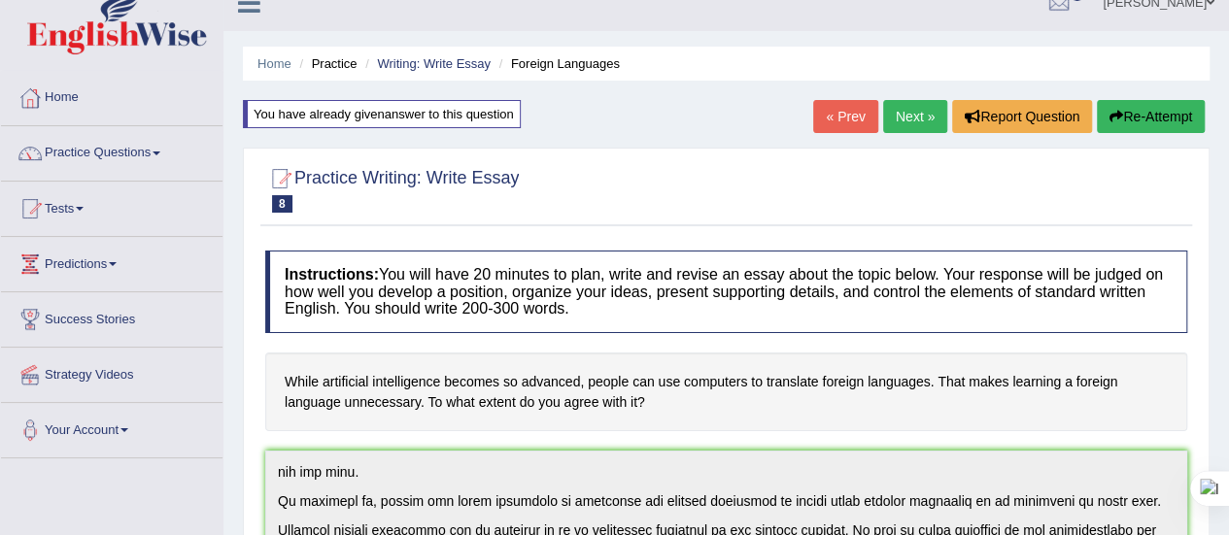
scroll to position [0, 0]
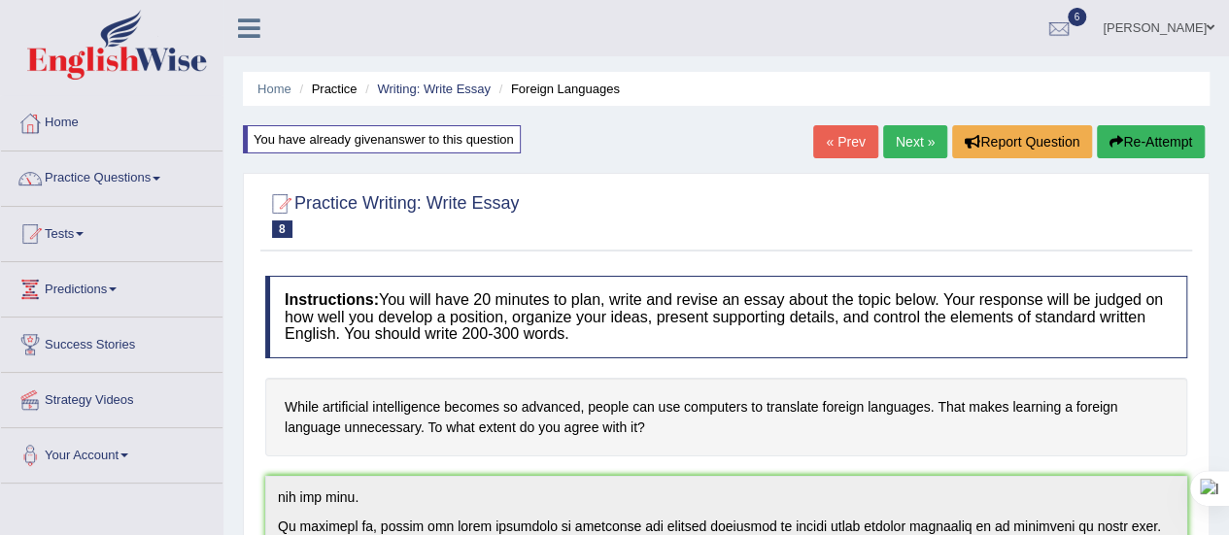
click at [160, 177] on span at bounding box center [157, 179] width 8 height 4
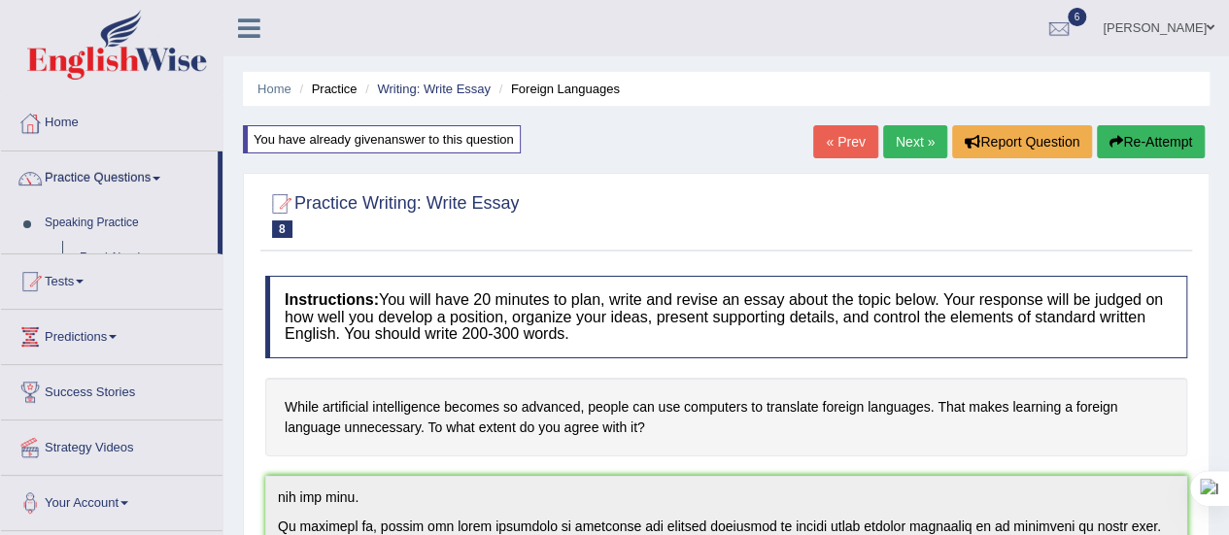
click at [160, 177] on span at bounding box center [157, 179] width 8 height 4
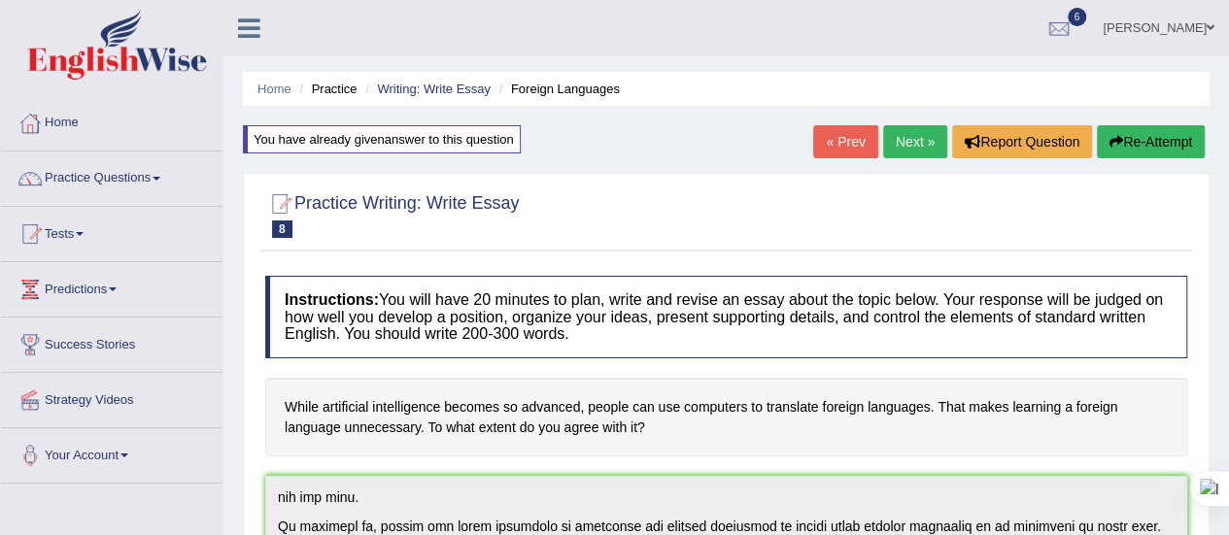
click at [158, 182] on link "Practice Questions" at bounding box center [111, 176] width 221 height 49
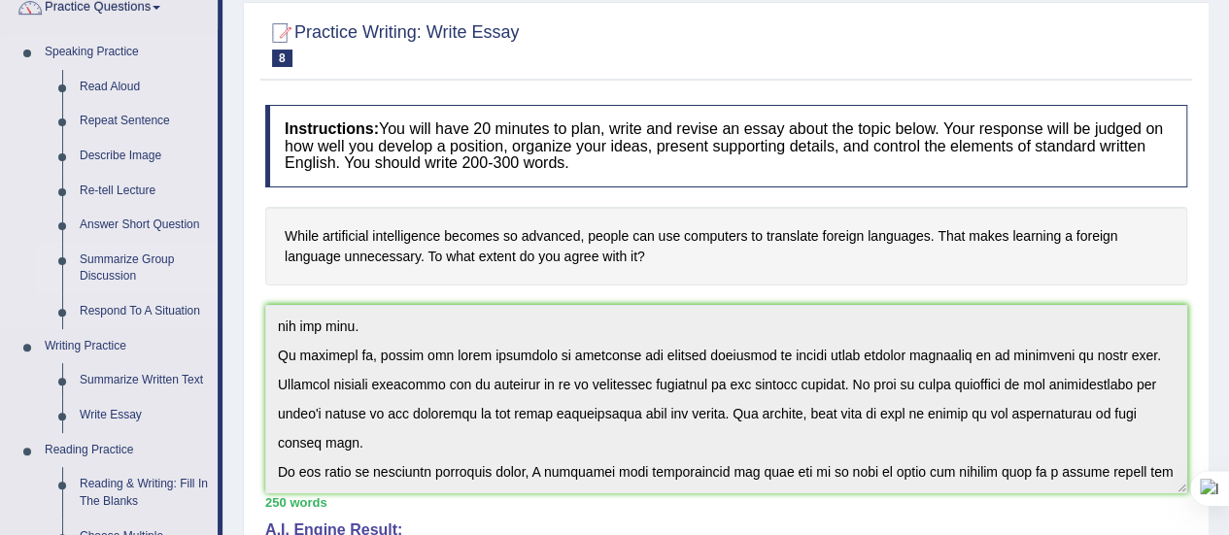
scroll to position [159, 0]
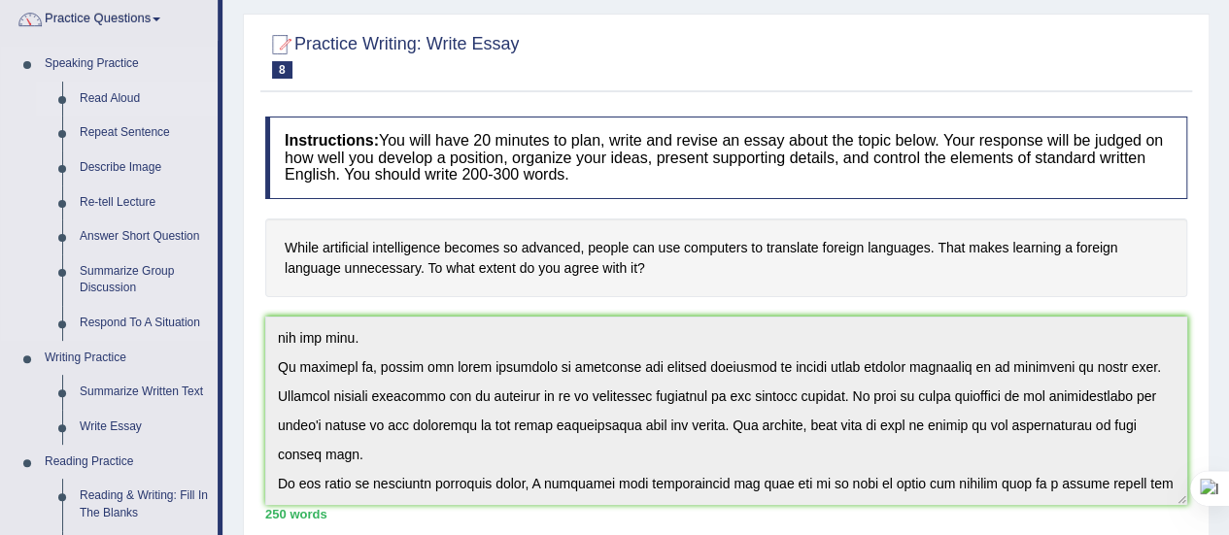
click at [119, 103] on link "Read Aloud" at bounding box center [144, 99] width 147 height 35
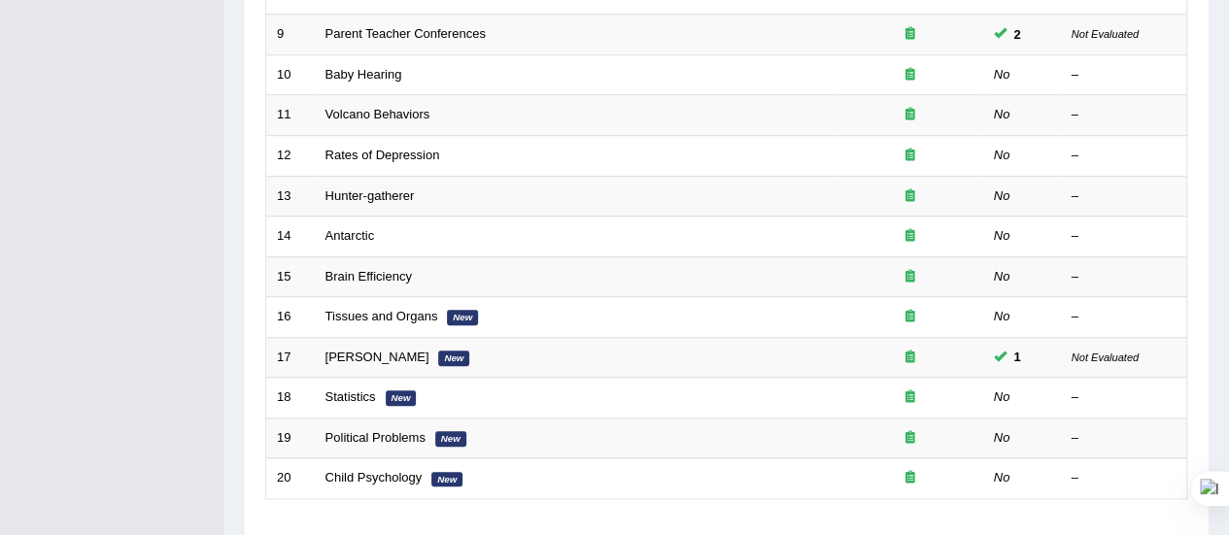
scroll to position [610, 0]
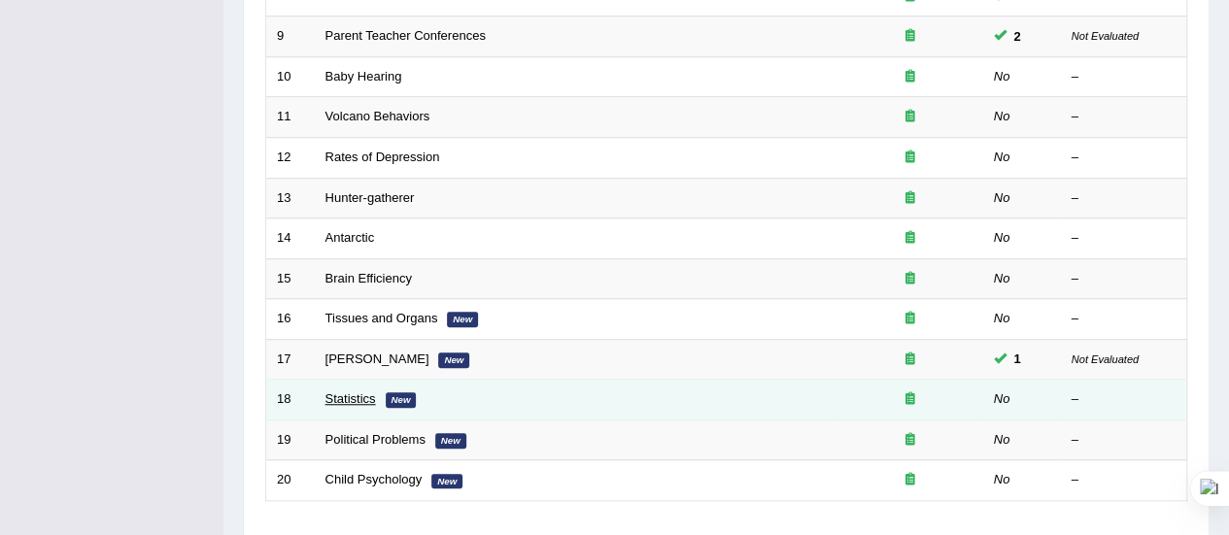
click at [350, 393] on link "Statistics" at bounding box center [350, 398] width 51 height 15
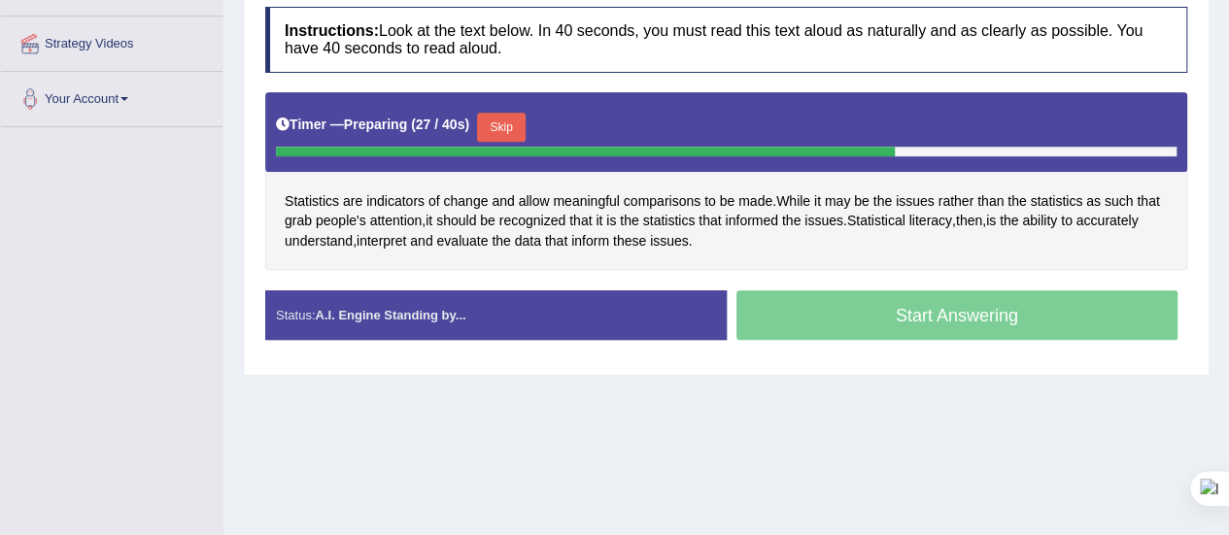
scroll to position [346, 0]
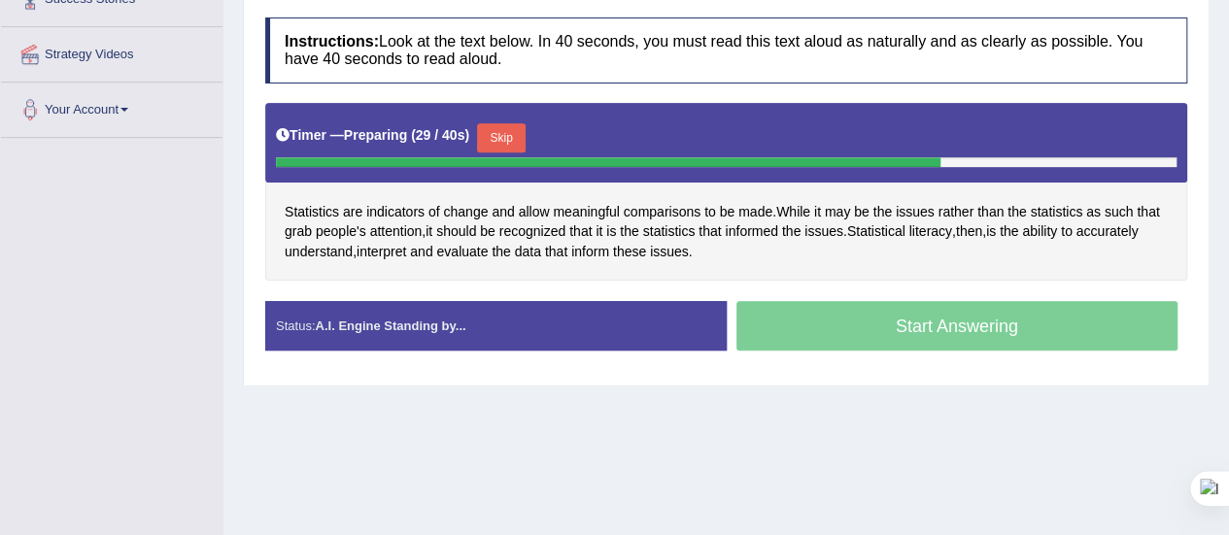
click at [509, 126] on button "Skip" at bounding box center [501, 137] width 49 height 29
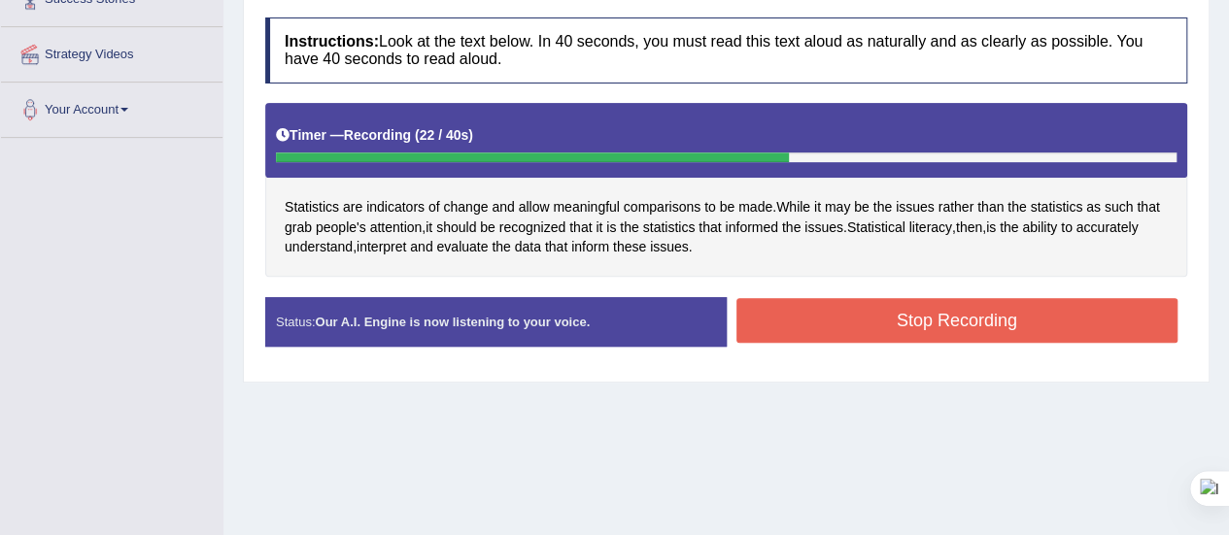
click at [772, 326] on button "Stop Recording" at bounding box center [957, 320] width 442 height 45
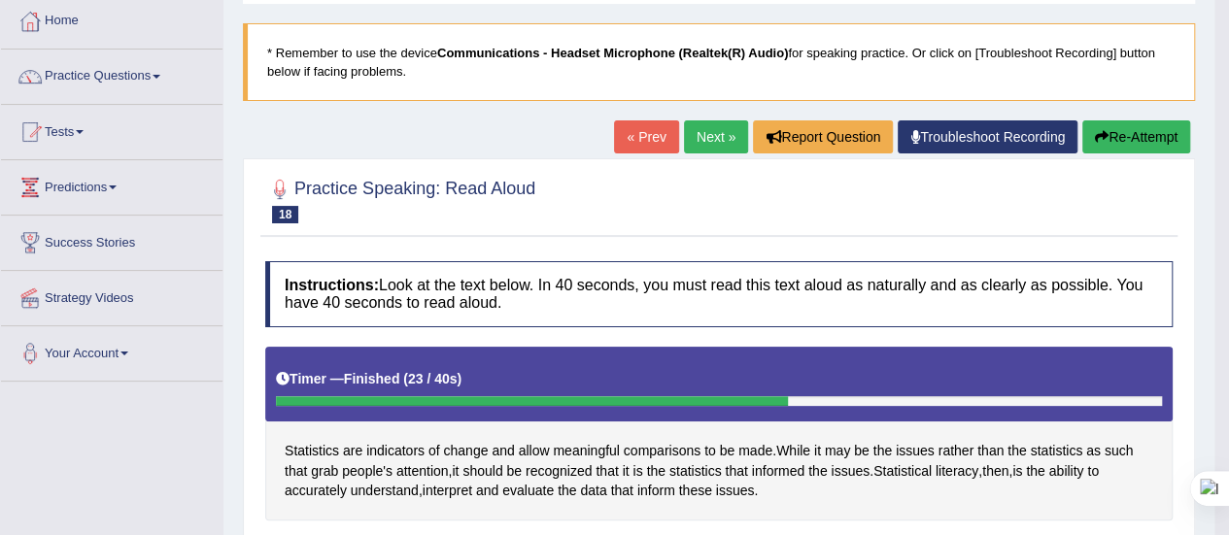
scroll to position [101, 0]
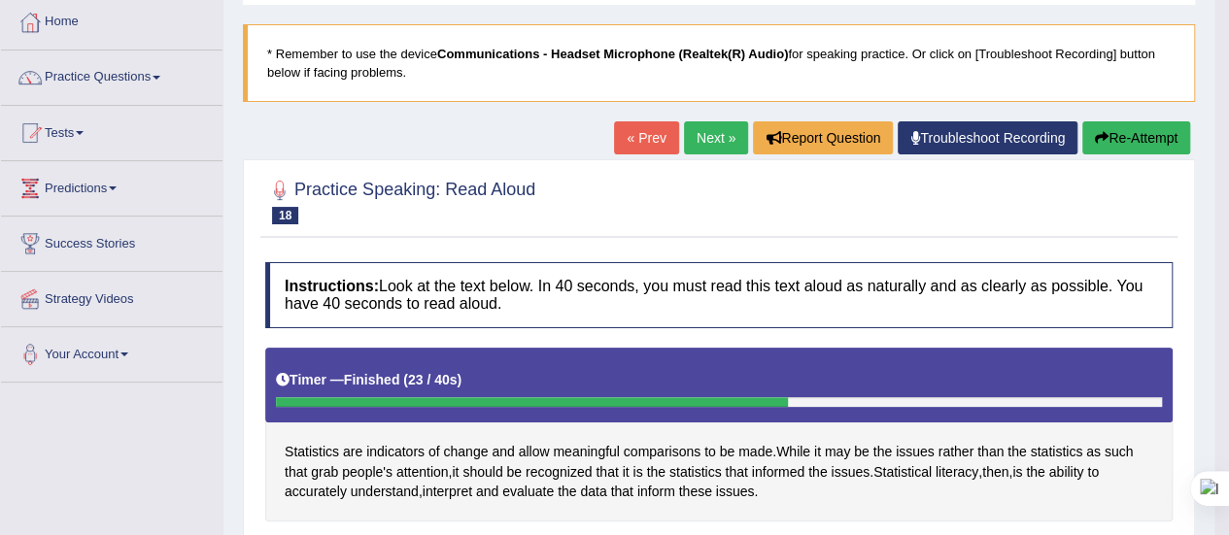
click at [699, 137] on link "Next »" at bounding box center [716, 137] width 64 height 33
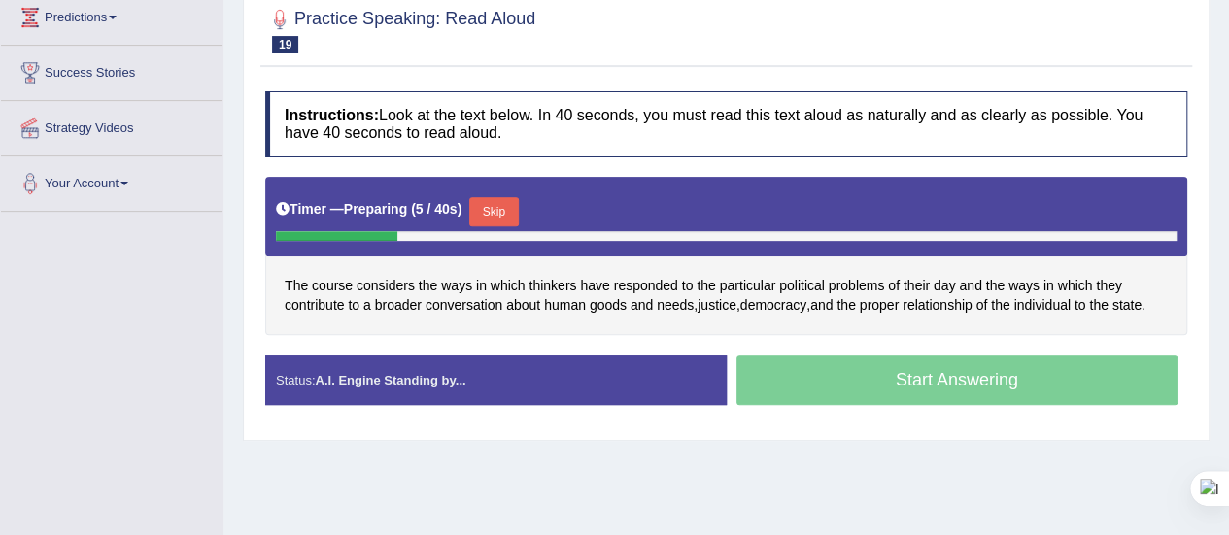
click at [513, 208] on button "Skip" at bounding box center [493, 211] width 49 height 29
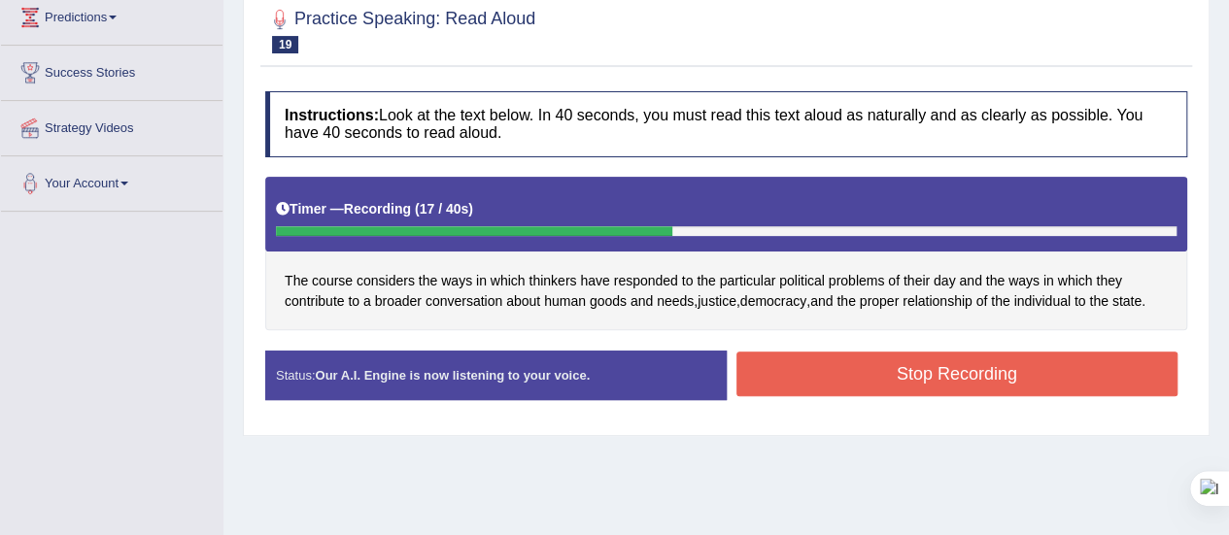
click at [870, 378] on button "Stop Recording" at bounding box center [957, 374] width 442 height 45
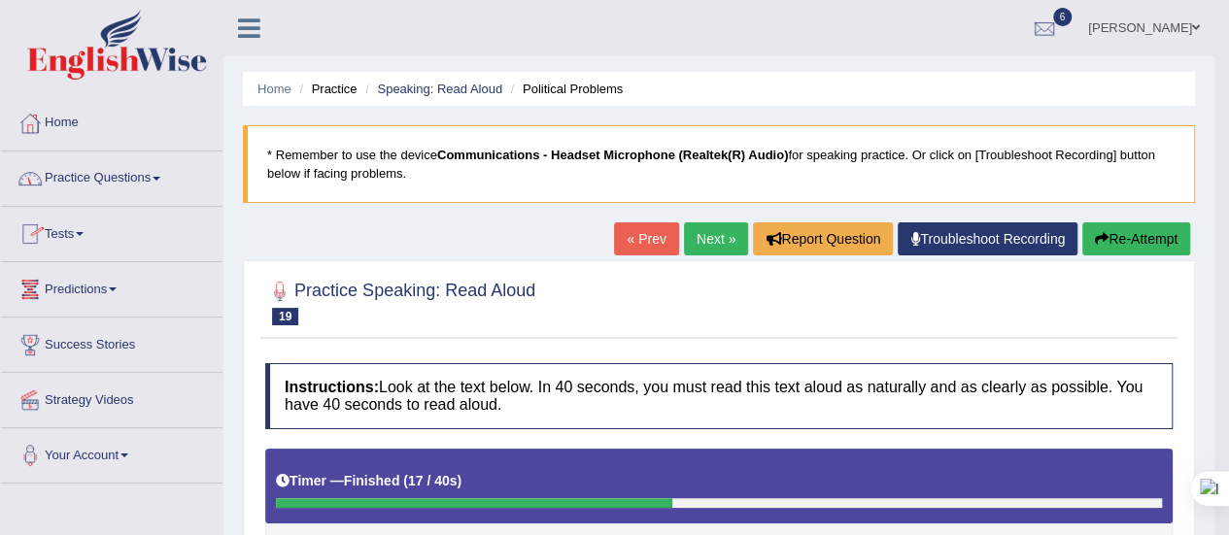
click at [163, 174] on link "Practice Questions" at bounding box center [111, 176] width 221 height 49
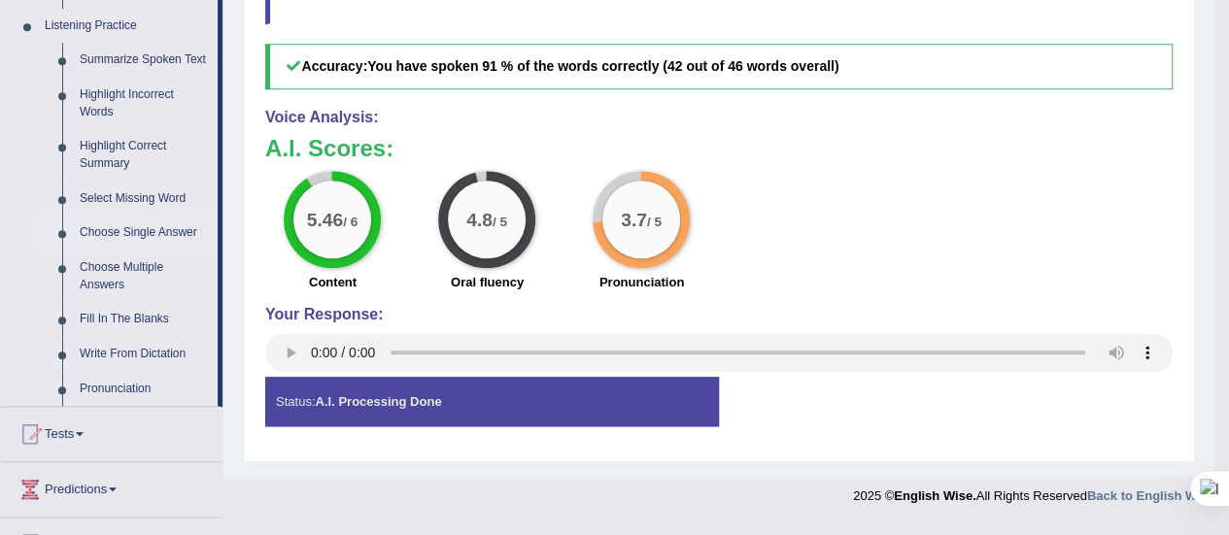
scroll to position [838, 0]
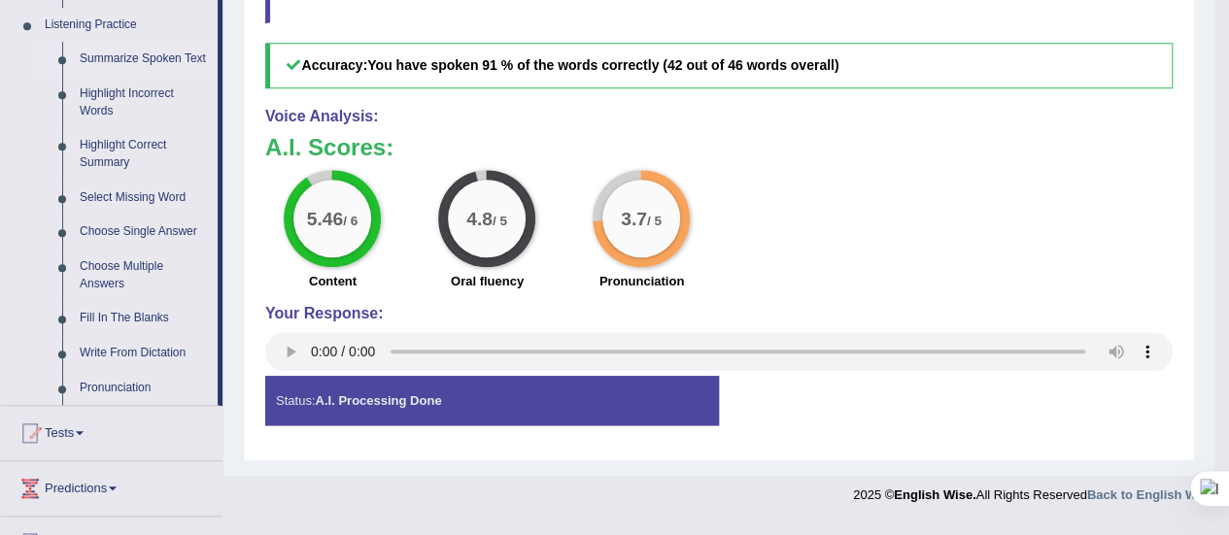
click at [143, 61] on link "Summarize Spoken Text" at bounding box center [144, 59] width 147 height 35
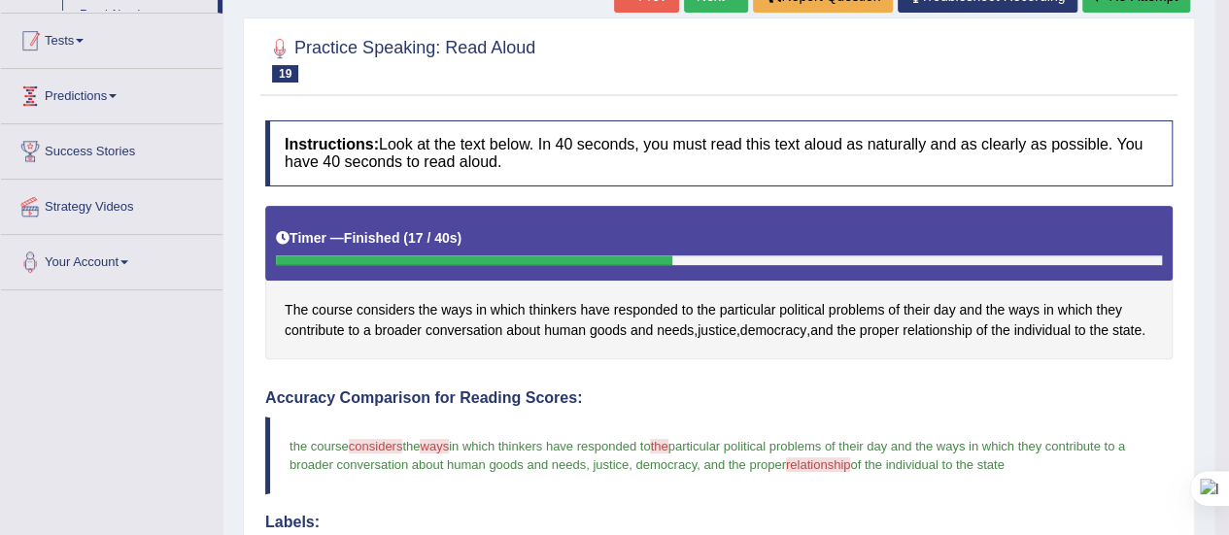
scroll to position [315, 0]
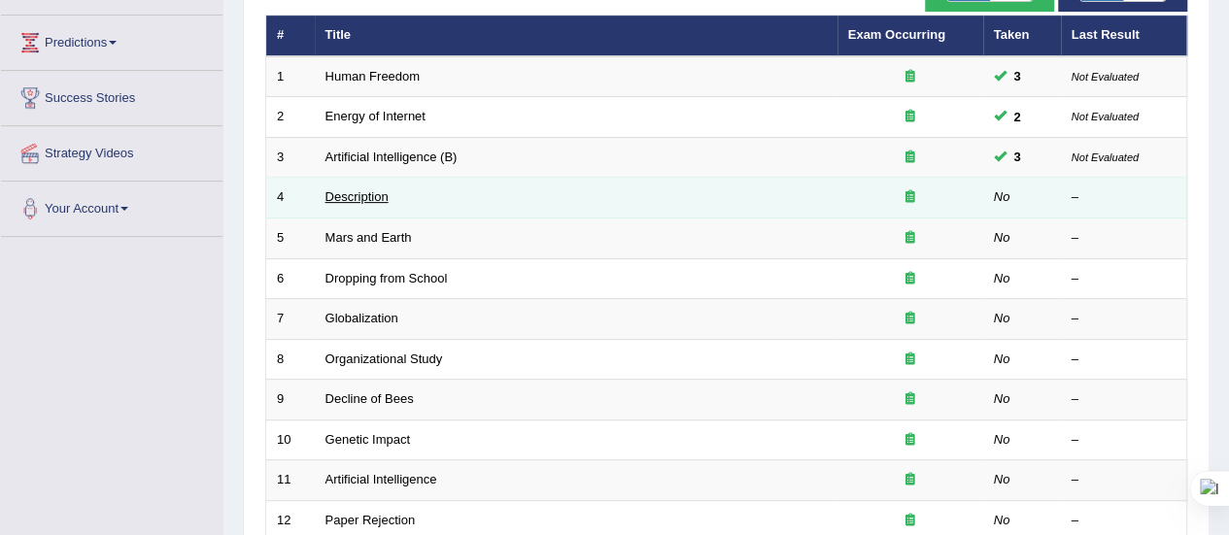
click at [361, 198] on link "Description" at bounding box center [356, 196] width 63 height 15
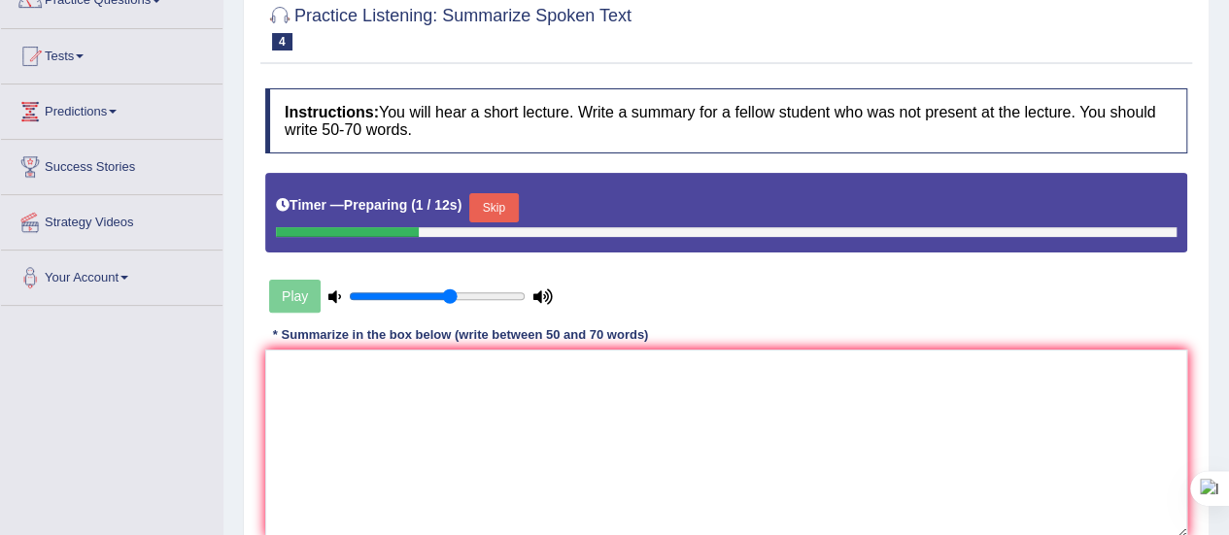
scroll to position [179, 0]
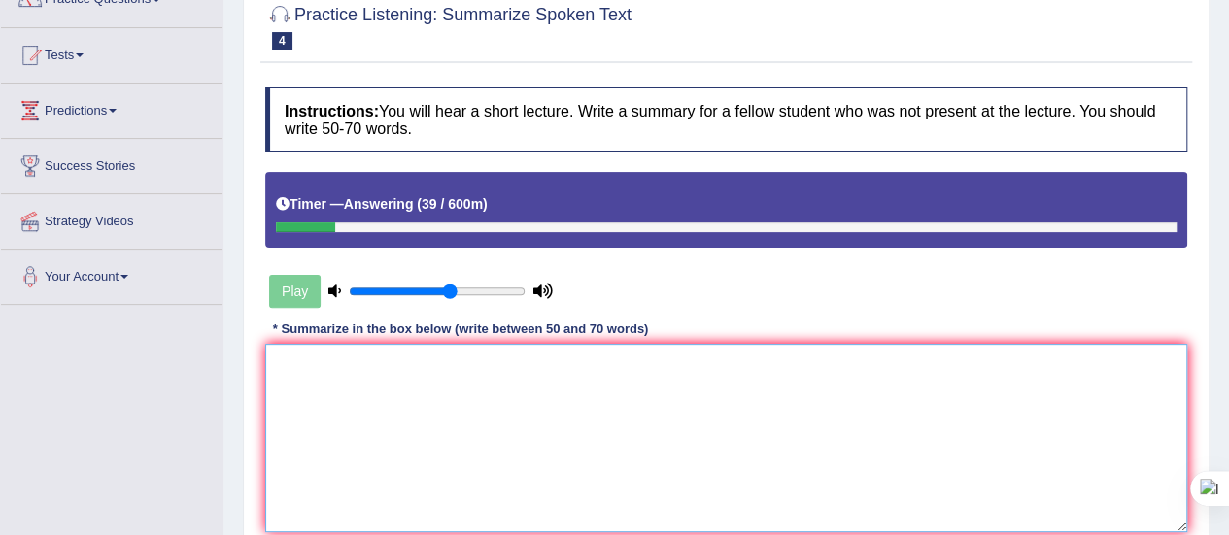
click at [358, 355] on textarea at bounding box center [726, 438] width 922 height 188
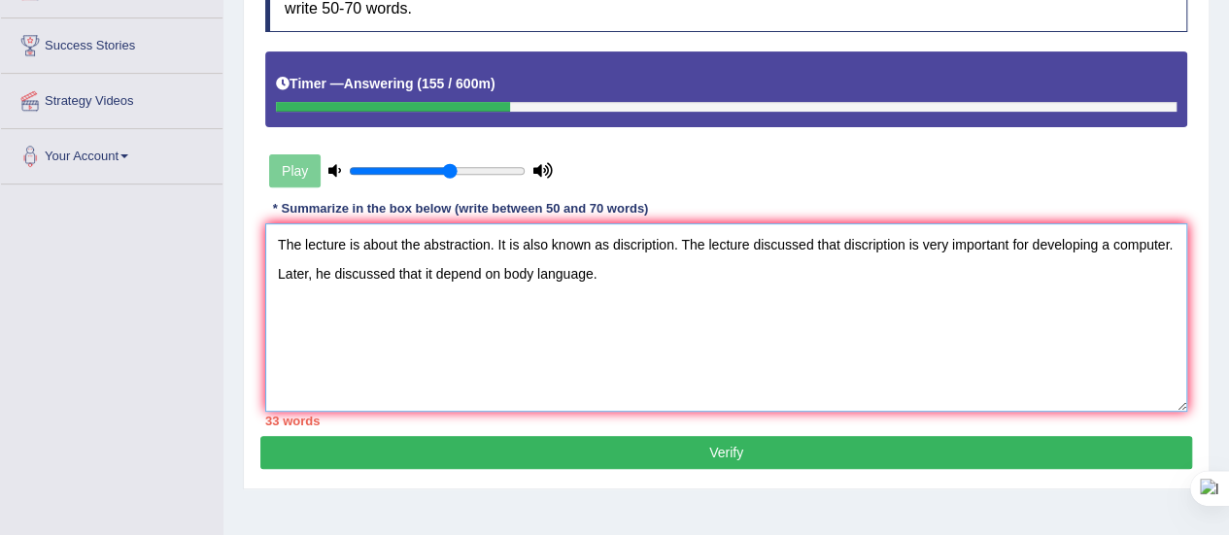
scroll to position [300, 0]
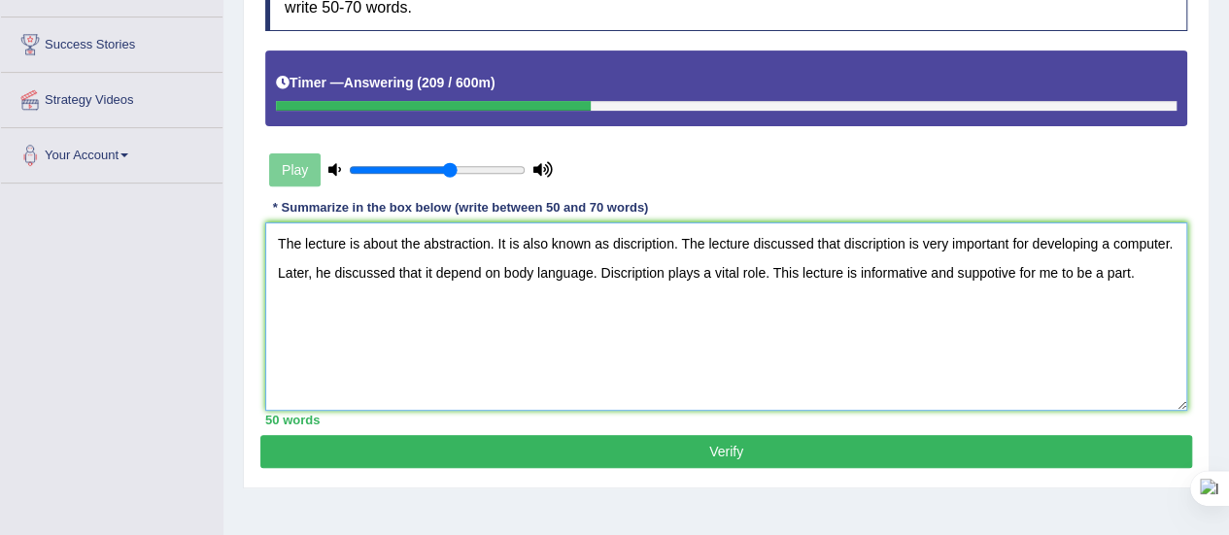
type textarea "The lecture is about the abstraction. It is also known as discription. The lect…"
click at [466, 459] on button "Verify" at bounding box center [726, 451] width 932 height 33
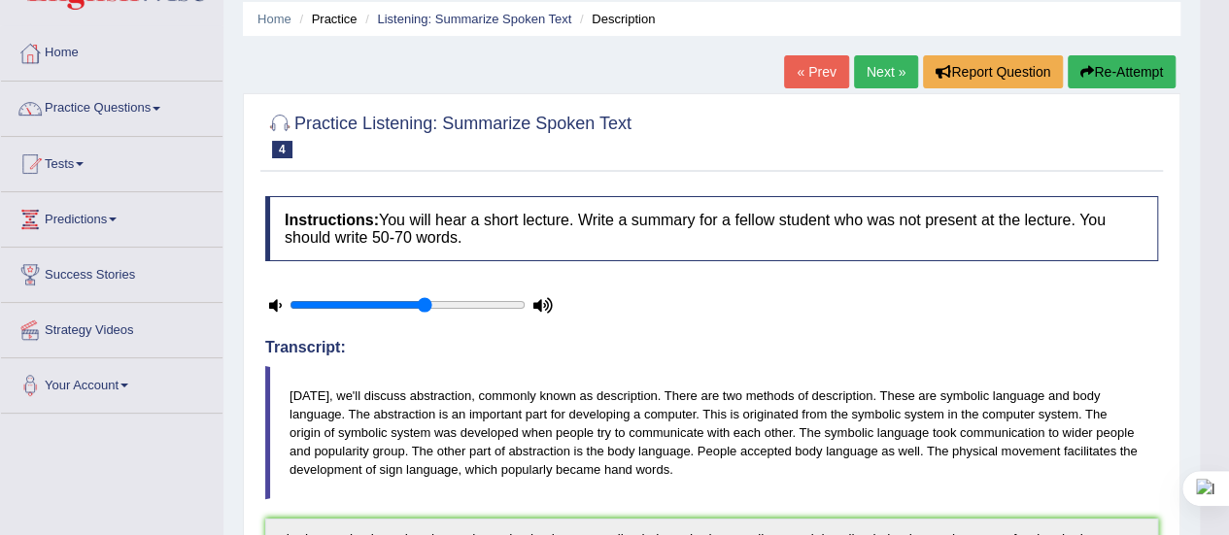
scroll to position [27, 0]
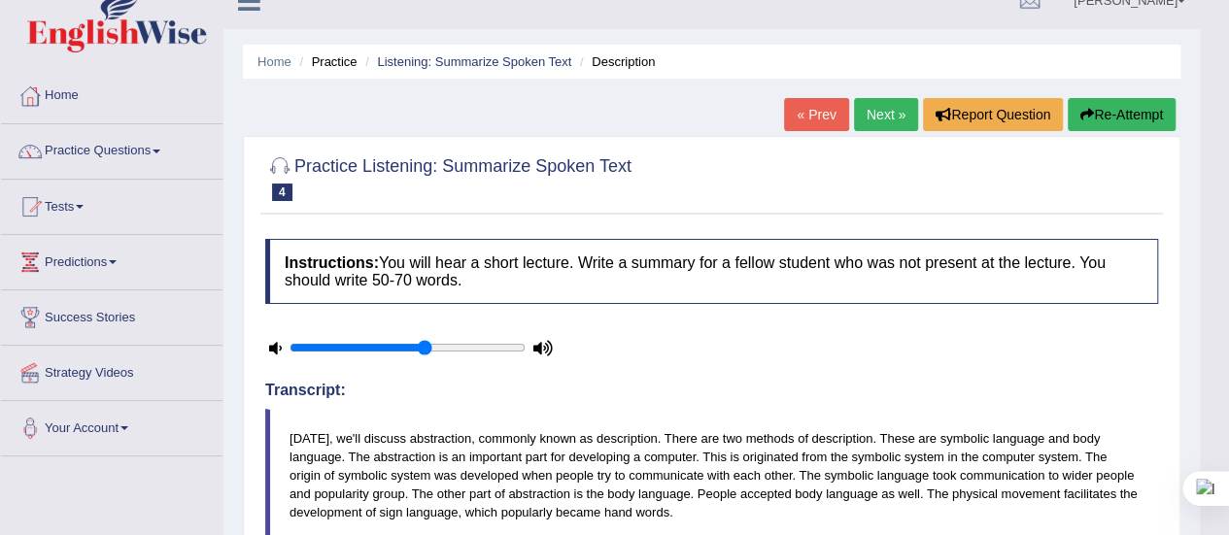
click at [1119, 120] on button "Re-Attempt" at bounding box center [1122, 114] width 108 height 33
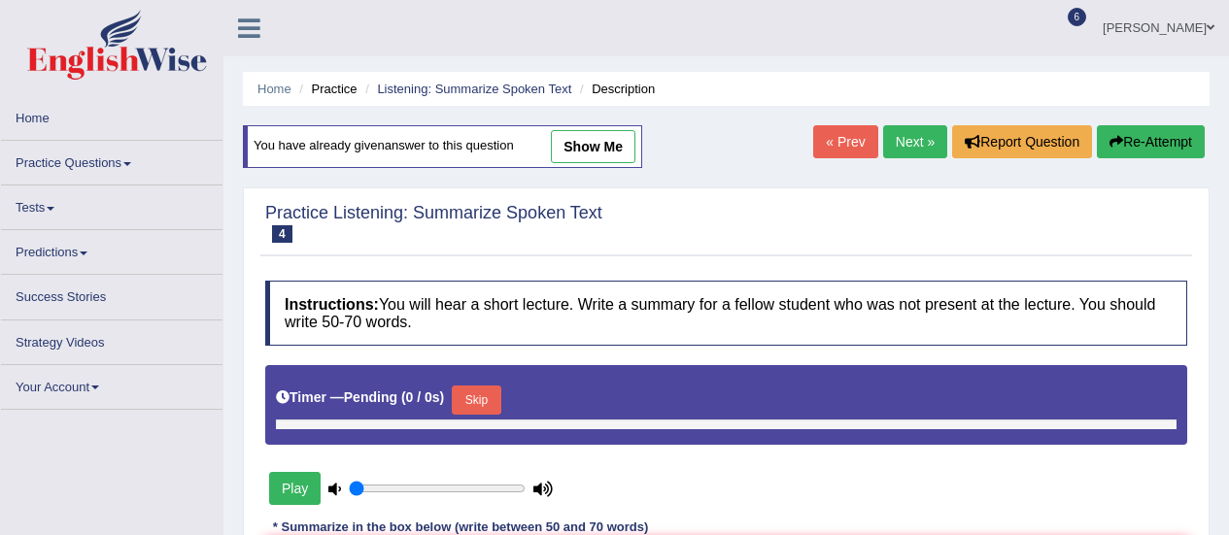
type input "0.6"
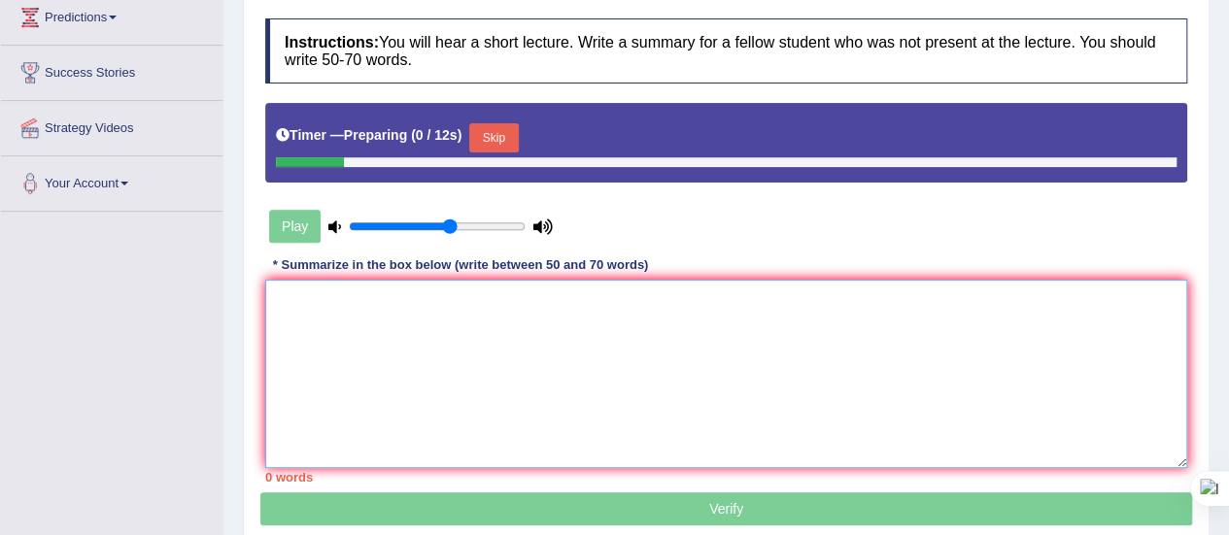
click at [567, 297] on textarea at bounding box center [726, 374] width 922 height 188
paste textarea "The lecture is about the abstraction. It is also known as discription. The lect…"
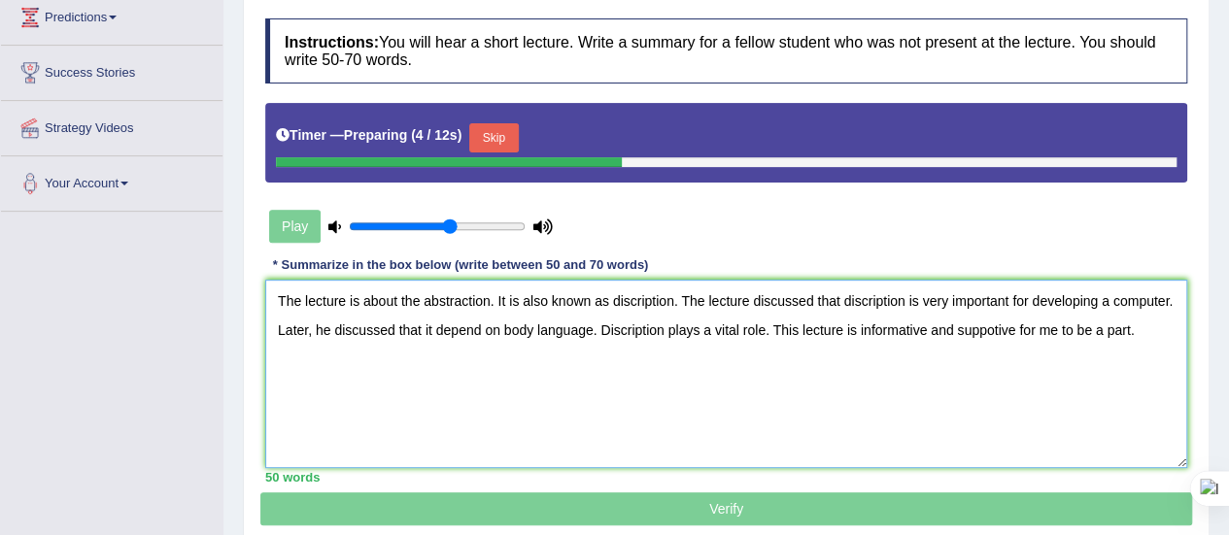
click at [624, 300] on textarea "The lecture is about the abstraction. It is also known as discription. The lect…" at bounding box center [726, 374] width 922 height 188
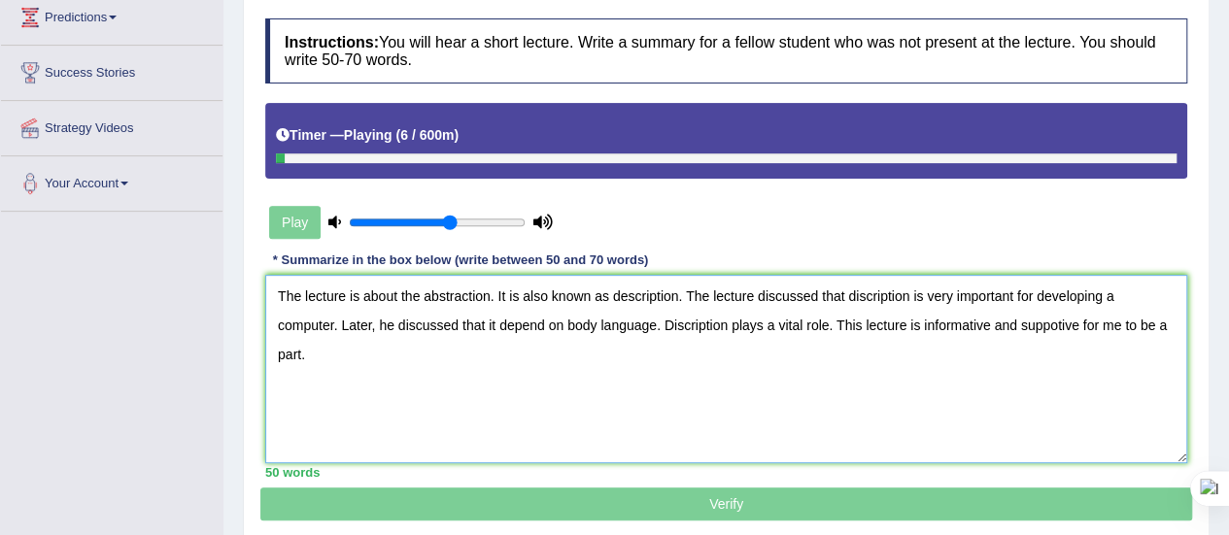
click at [677, 323] on textarea "The lecture is about the abstraction. It is also known as description. The lect…" at bounding box center [726, 369] width 922 height 188
drag, startPoint x: 559, startPoint y: 377, endPoint x: 581, endPoint y: 390, distance: 25.7
click at [581, 390] on textarea "The lecture is about the abstraction. It is also known as description. The lect…" at bounding box center [726, 369] width 922 height 188
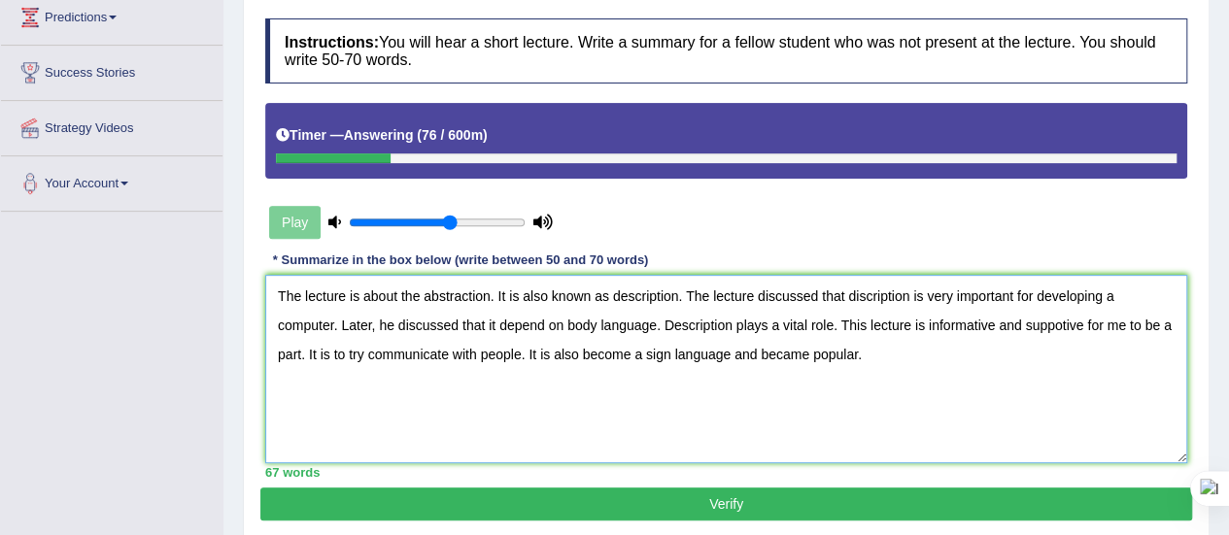
click at [630, 352] on textarea "The lecture is about the abstraction. It is also known as description. The lect…" at bounding box center [726, 369] width 922 height 188
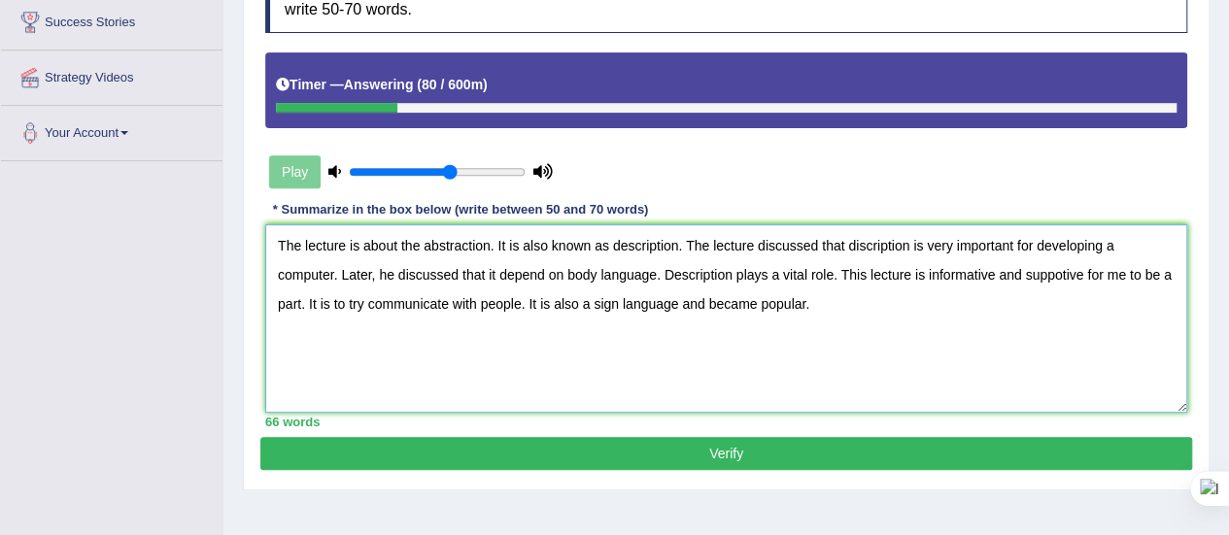
scroll to position [323, 0]
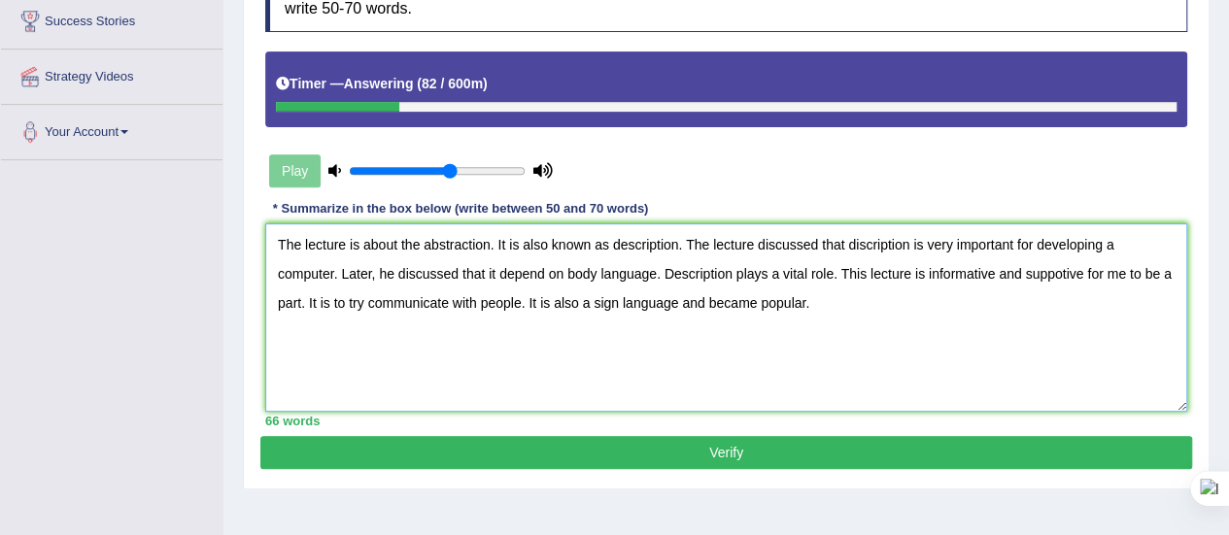
type textarea "The lecture is about the abstraction. It is also known as description. The lect…"
click at [694, 440] on button "Verify" at bounding box center [726, 452] width 932 height 33
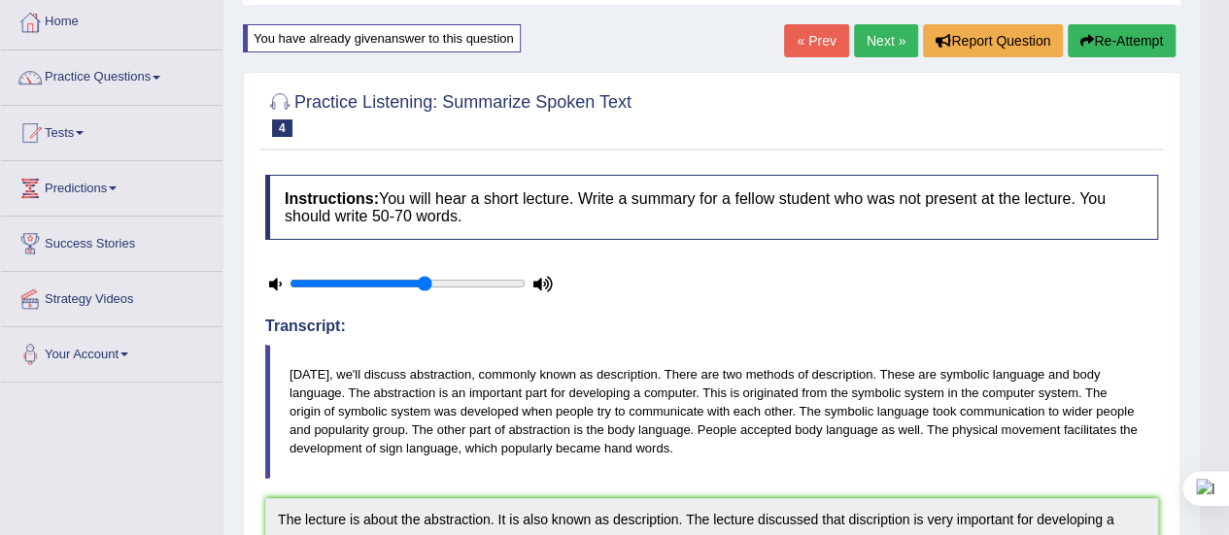
scroll to position [71, 0]
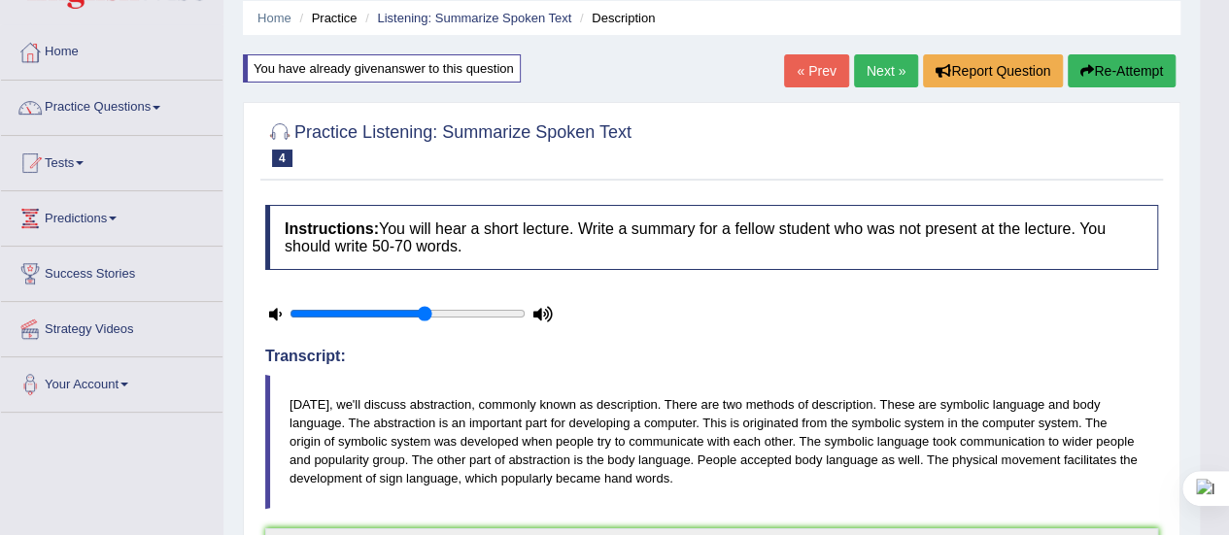
click at [1129, 68] on button "Re-Attempt" at bounding box center [1122, 70] width 108 height 33
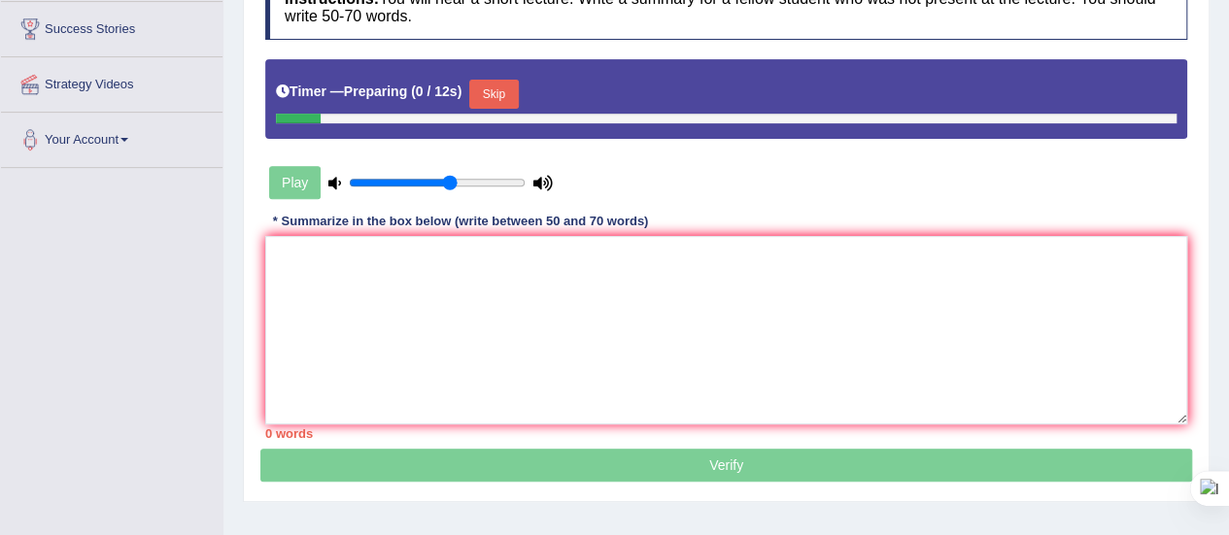
scroll to position [318, 0]
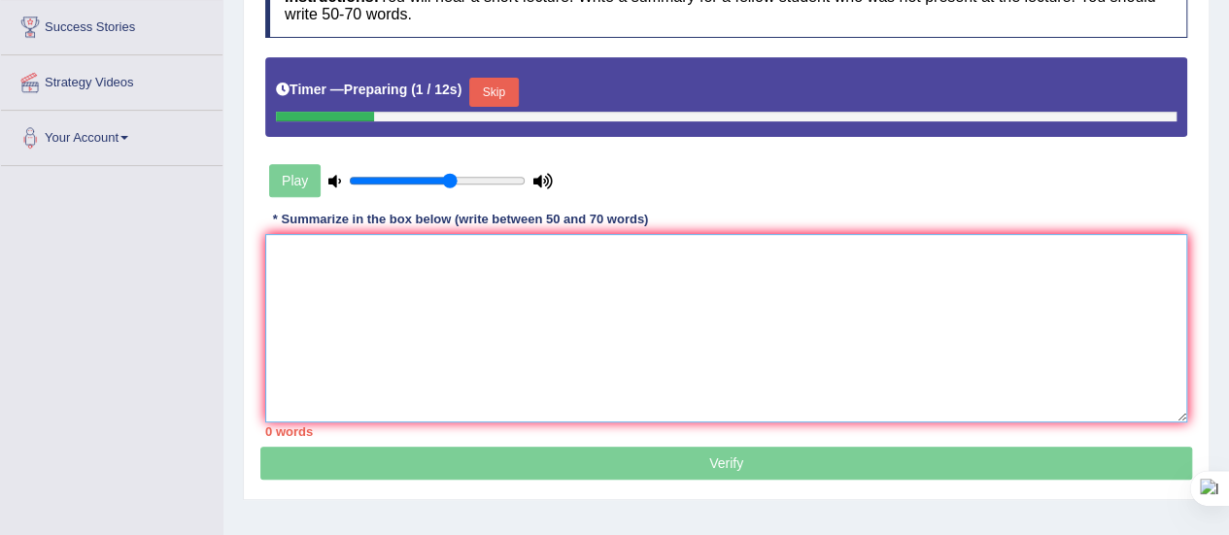
click at [406, 282] on textarea at bounding box center [726, 328] width 922 height 188
paste textarea "The lecture is about the abstraction. It is also known as description. The lect…"
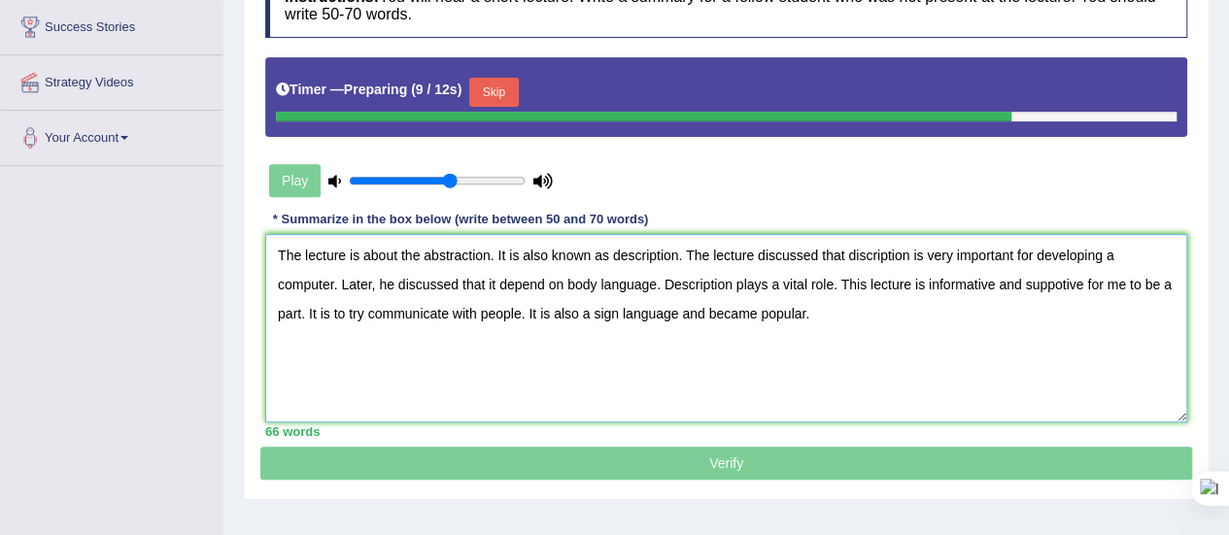
click at [362, 308] on textarea "The lecture is about the abstraction. It is also known as description. The lect…" at bounding box center [726, 328] width 922 height 188
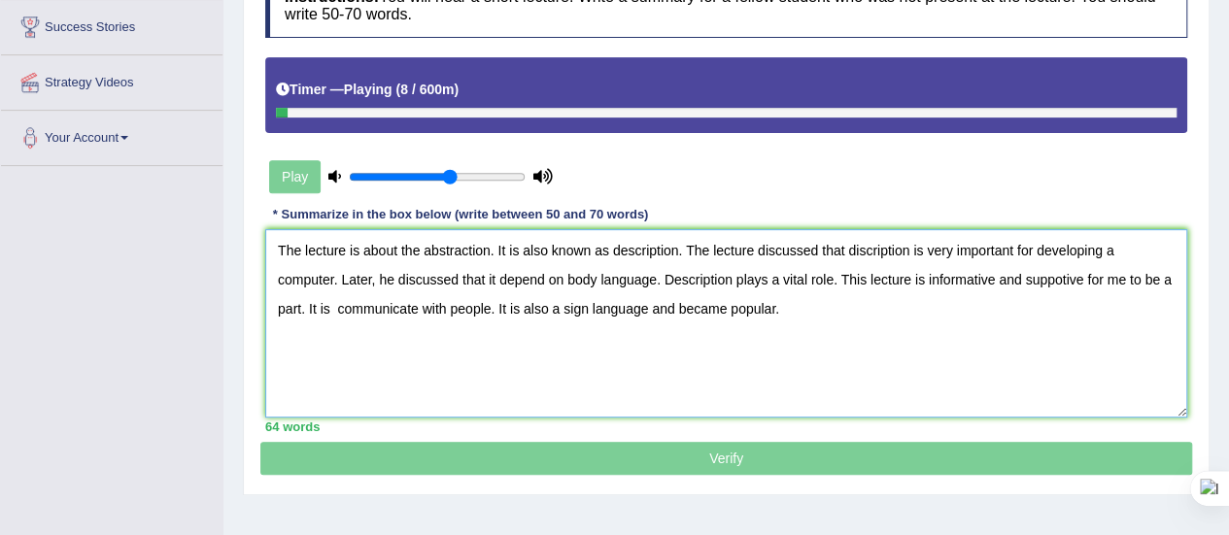
click at [330, 305] on textarea "The lecture is about the abstraction. It is also known as description. The lect…" at bounding box center [726, 323] width 922 height 188
click at [391, 304] on textarea "The lecture is about the abstraction. It is also known as description. The lect…" at bounding box center [726, 323] width 922 height 188
drag, startPoint x: 274, startPoint y: 250, endPoint x: 905, endPoint y: 300, distance: 633.4
click at [905, 300] on textarea "The lecture is about the abstraction. It is also known as description. The lect…" at bounding box center [726, 323] width 922 height 188
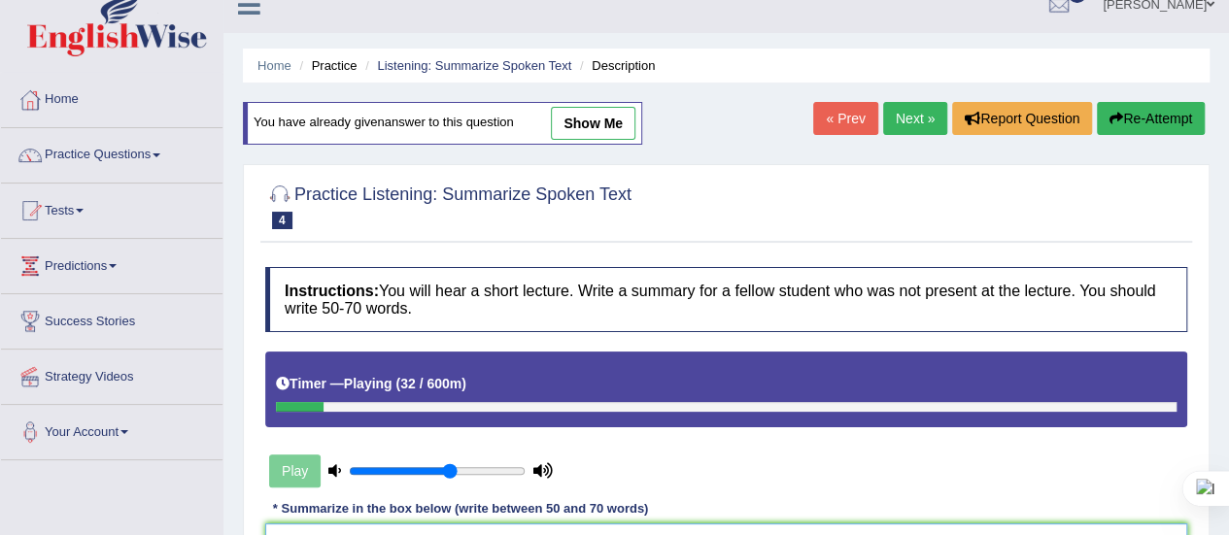
scroll to position [0, 0]
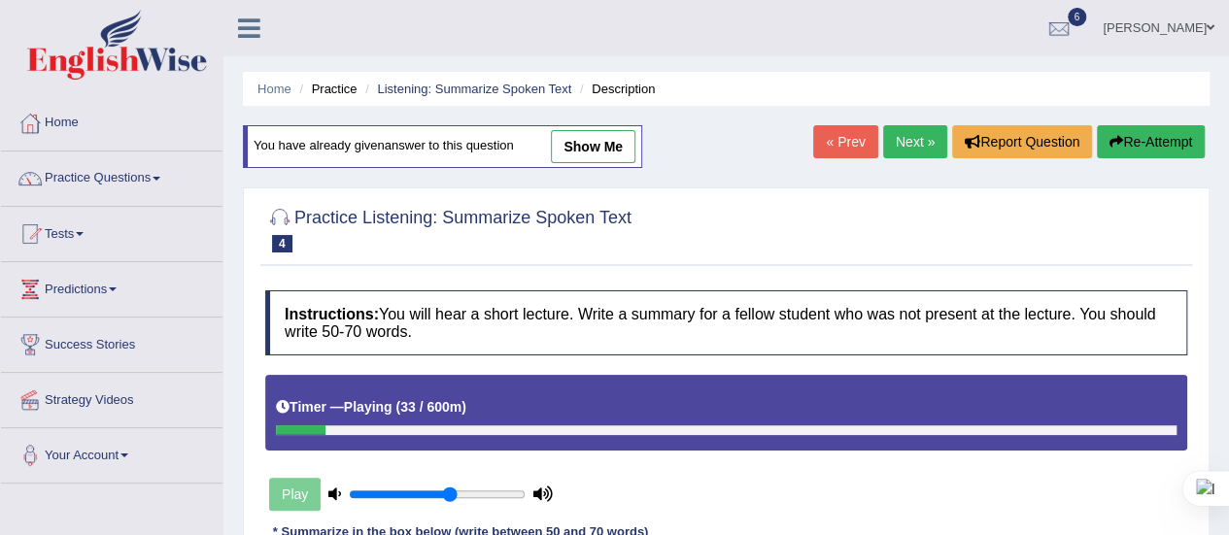
type textarea "The lecture is about the abstraction. It is also known as description. The lect…"
click at [1158, 131] on button "Re-Attempt" at bounding box center [1151, 141] width 108 height 33
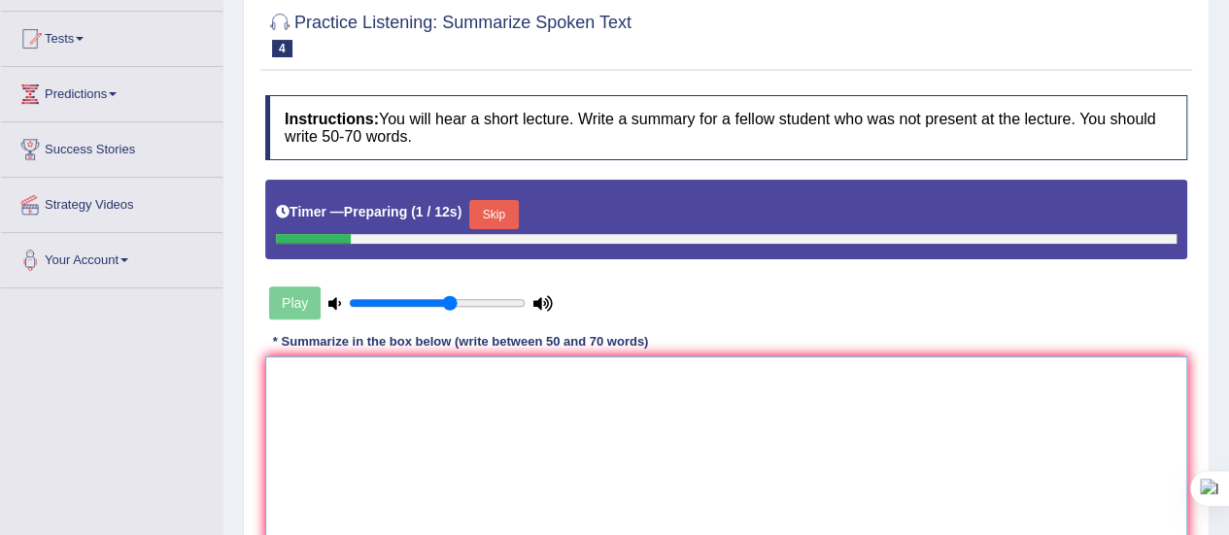
click at [338, 393] on textarea at bounding box center [726, 450] width 922 height 188
paste textarea "The lecture is about the abstraction. It is also known as description. The lect…"
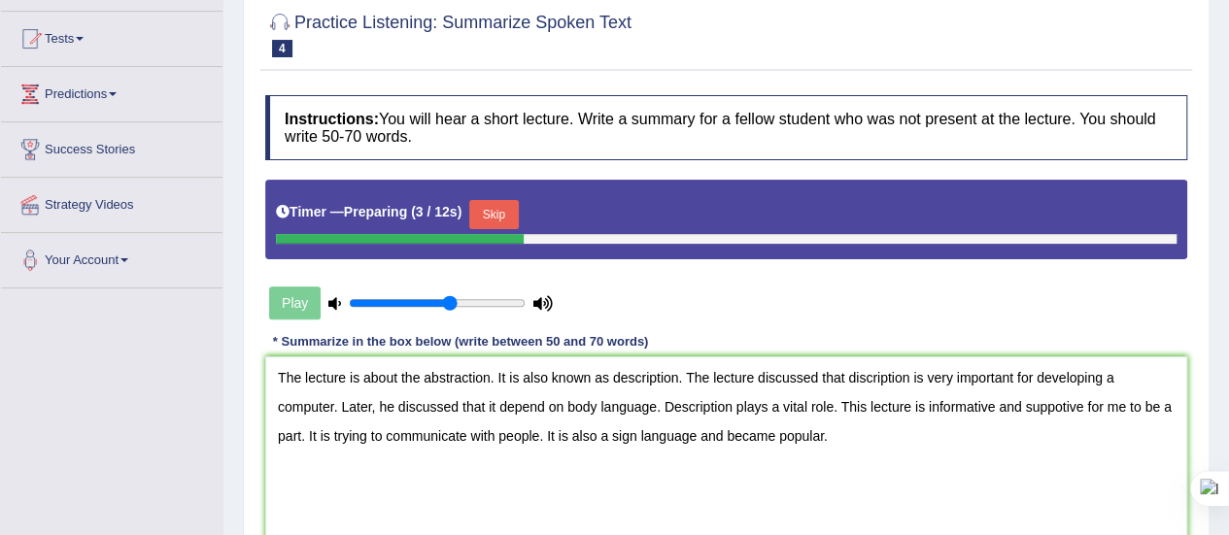
click at [486, 209] on button "Skip" at bounding box center [493, 214] width 49 height 29
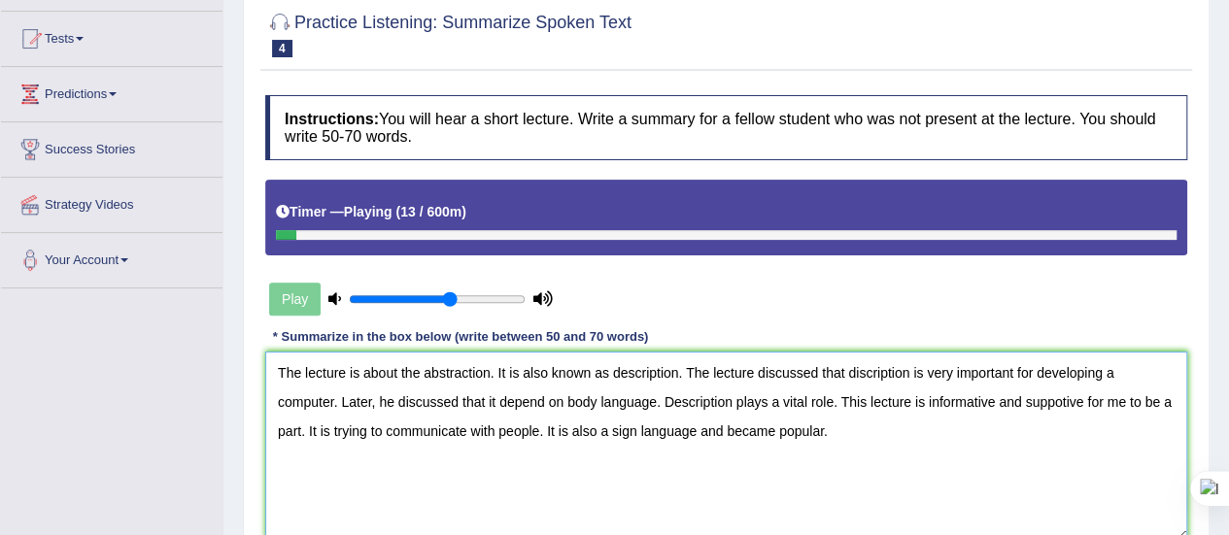
click at [860, 369] on textarea "The lecture is about the abstraction. It is also known as description. The lect…" at bounding box center [726, 446] width 922 height 188
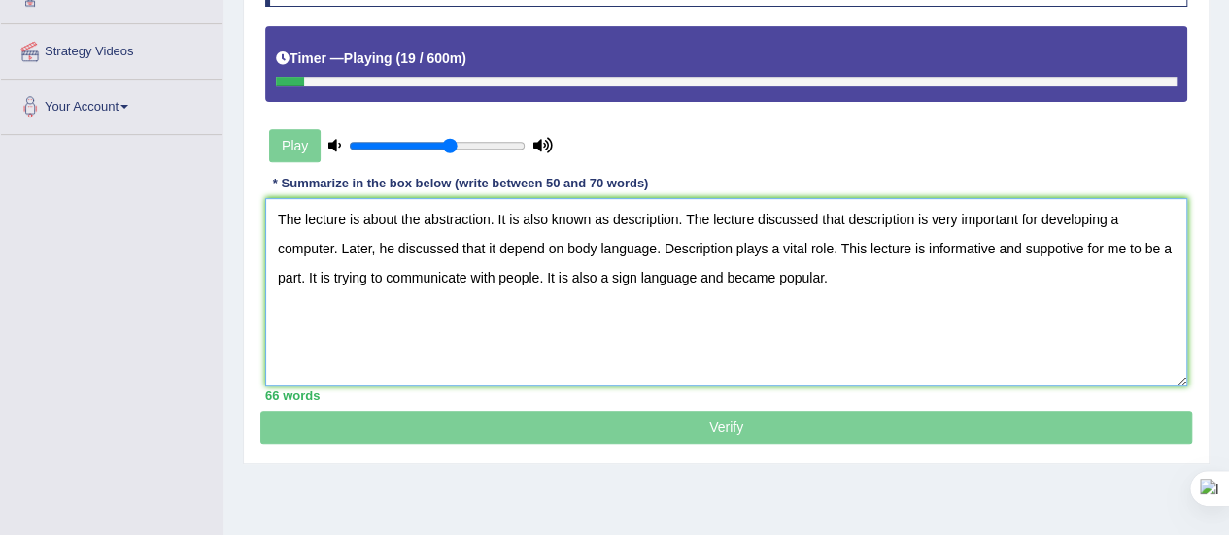
scroll to position [350, 0]
click at [841, 273] on textarea "The lecture is about the abstraction. It is also known as description. The lect…" at bounding box center [726, 291] width 922 height 188
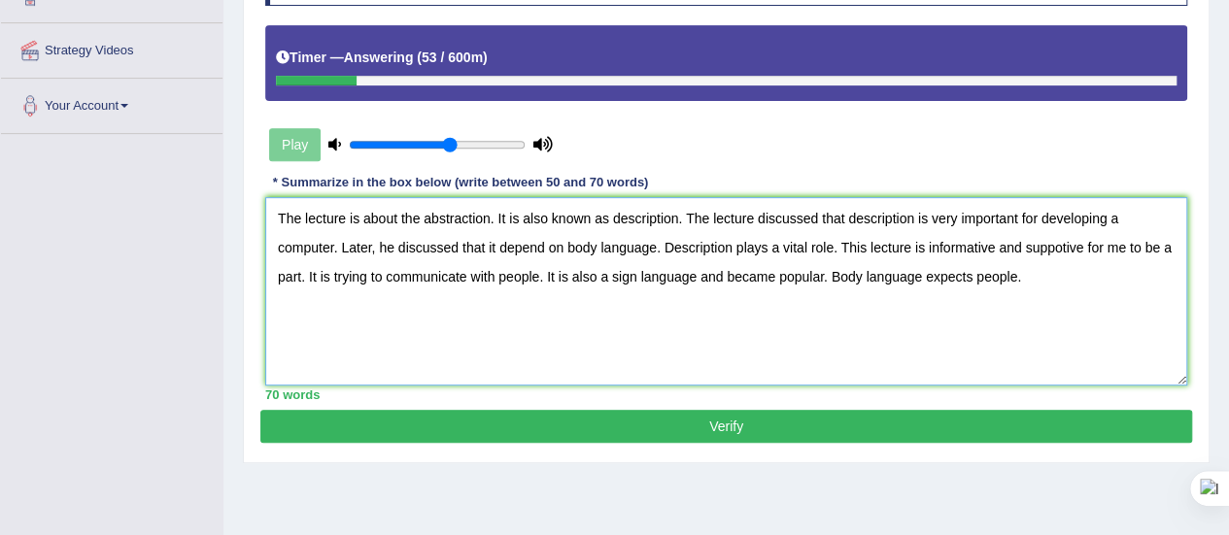
type textarea "The lecture is about the abstraction. It is also known as description. The lect…"
click at [791, 413] on button "Verify" at bounding box center [726, 426] width 932 height 33
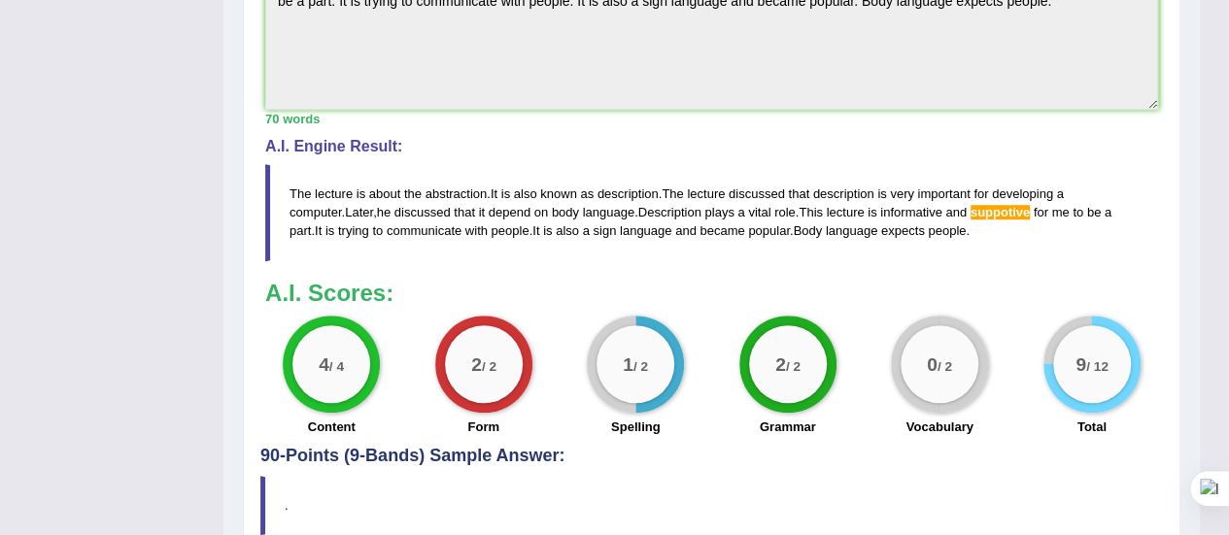
scroll to position [687, 0]
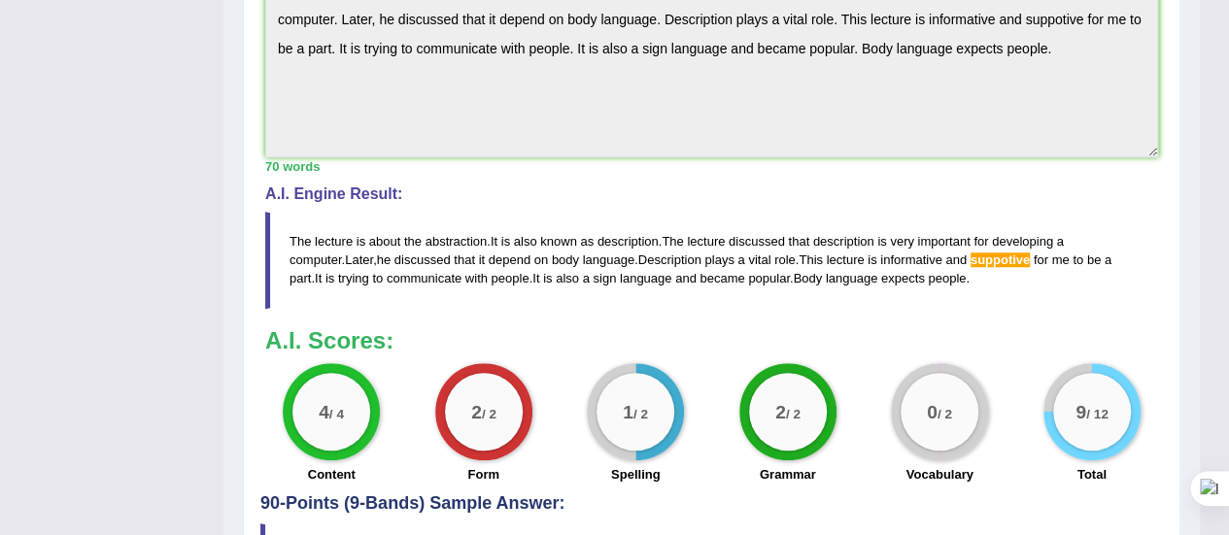
click at [791, 413] on small "/ 2" at bounding box center [792, 413] width 15 height 15
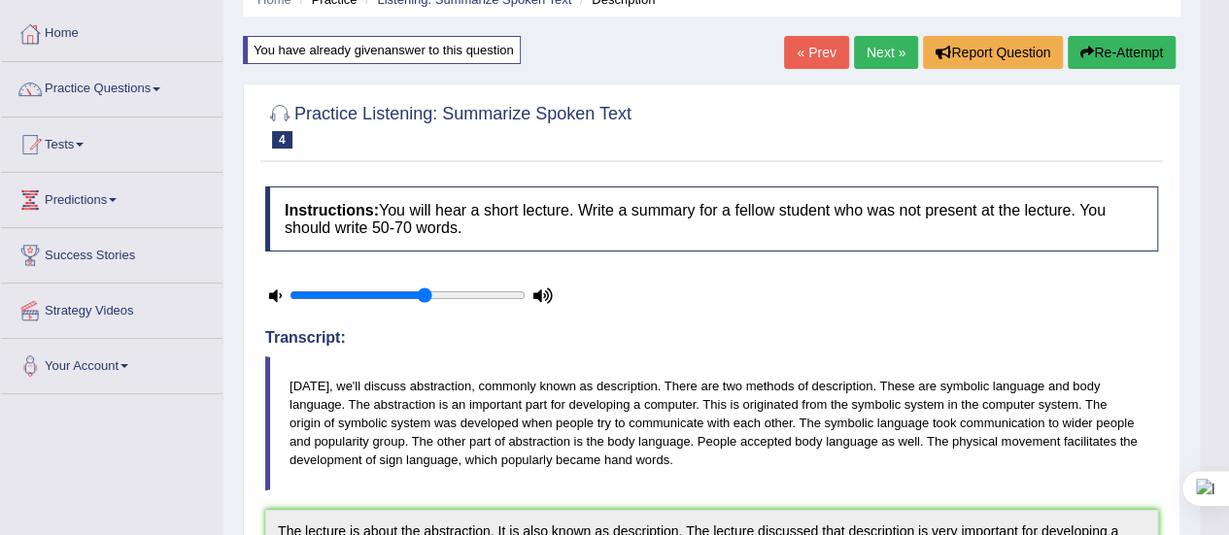
scroll to position [62, 0]
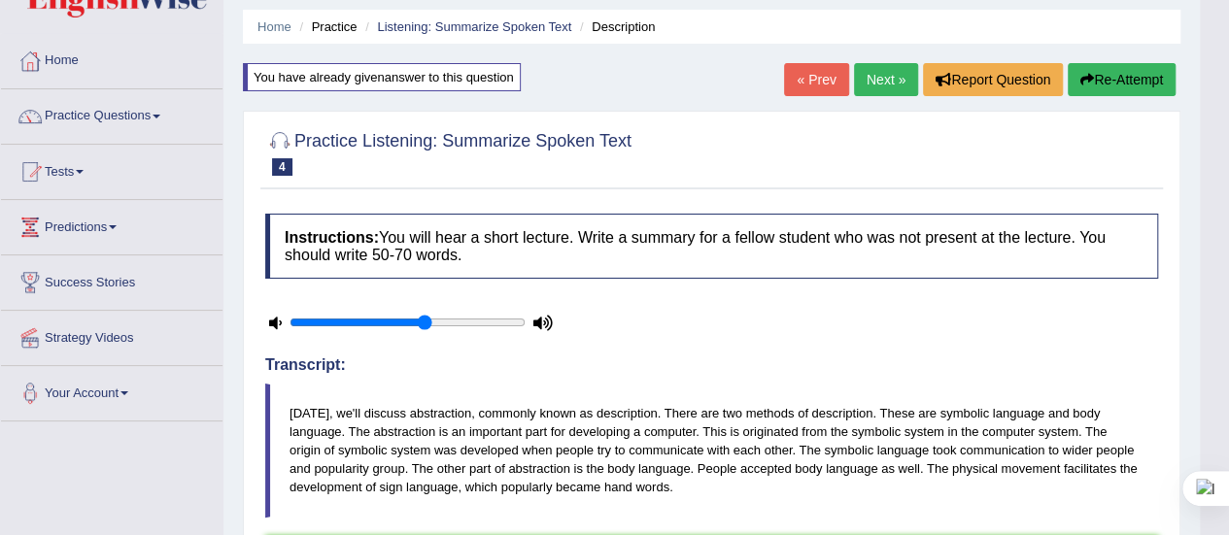
click at [1093, 80] on button "Re-Attempt" at bounding box center [1122, 79] width 108 height 33
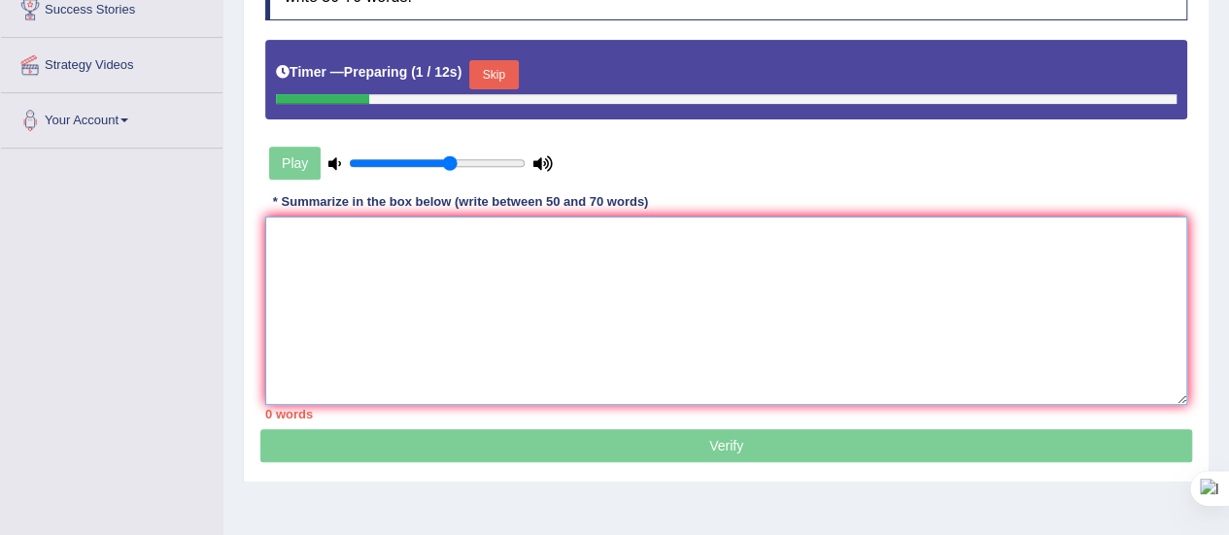
click at [315, 264] on textarea at bounding box center [726, 311] width 922 height 188
paste textarea "The lecture is about the abstraction. It is also known as description. The lect…"
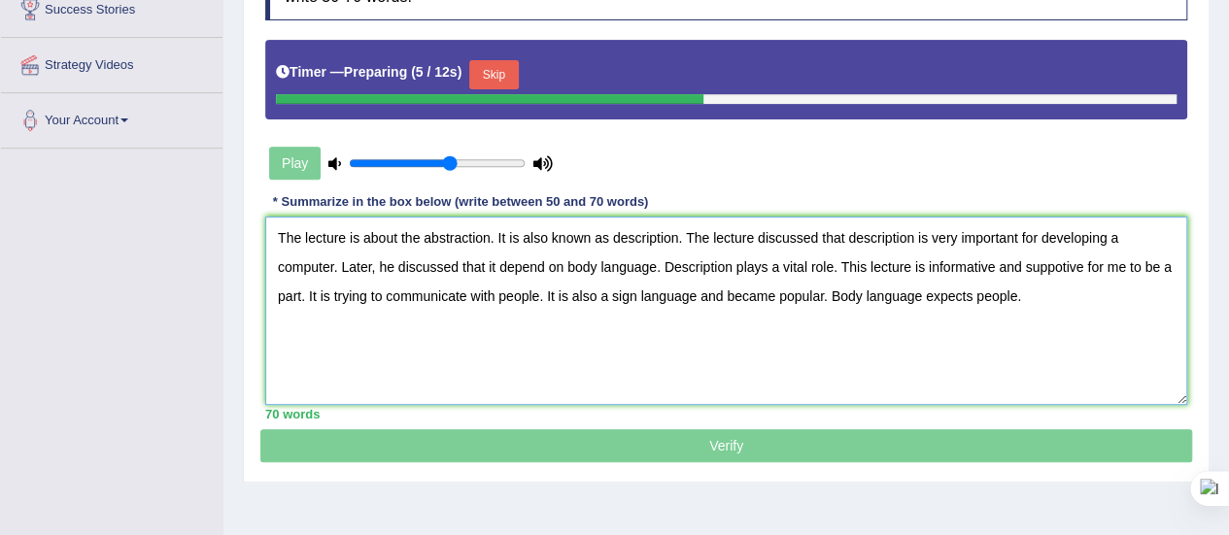
click at [1061, 262] on textarea "The lecture is about the abstraction. It is also known as description. The lect…" at bounding box center [726, 311] width 922 height 188
click at [518, 76] on button "Skip" at bounding box center [493, 74] width 49 height 29
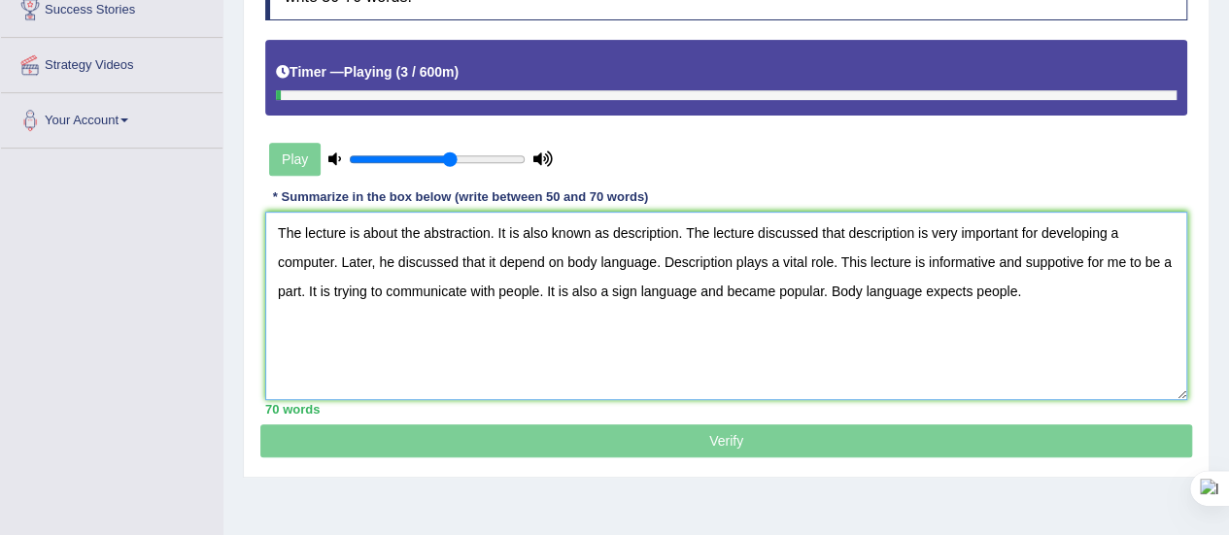
click at [1061, 260] on textarea "The lecture is about the abstraction. It is also known as description. The lect…" at bounding box center [726, 306] width 922 height 188
type textarea "The lecture is about the abstraction. It is also known as description. The lect…"
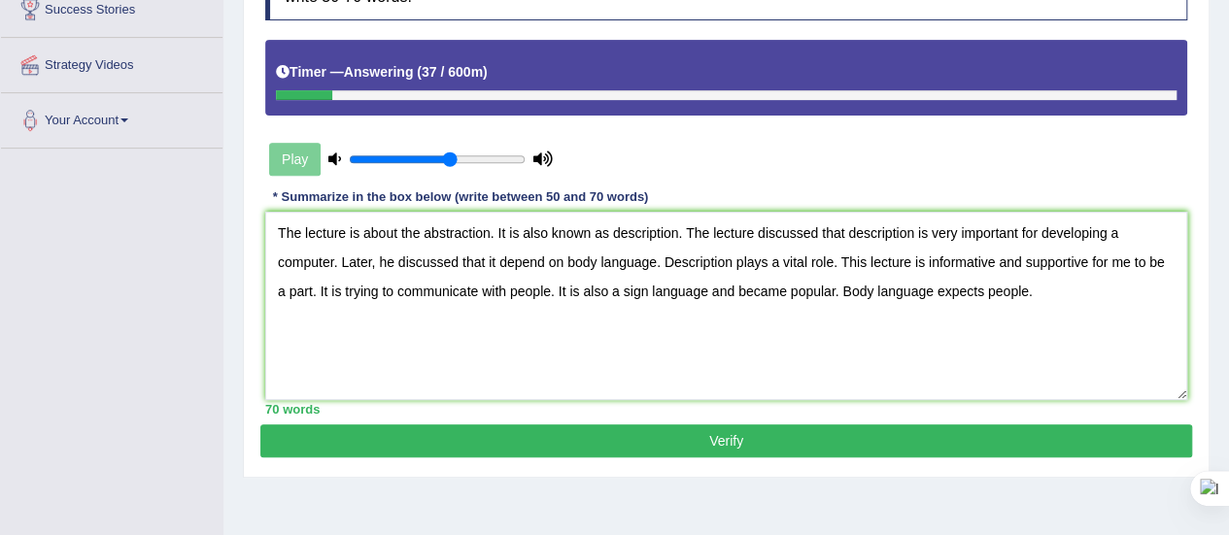
click at [727, 433] on button "Verify" at bounding box center [726, 440] width 932 height 33
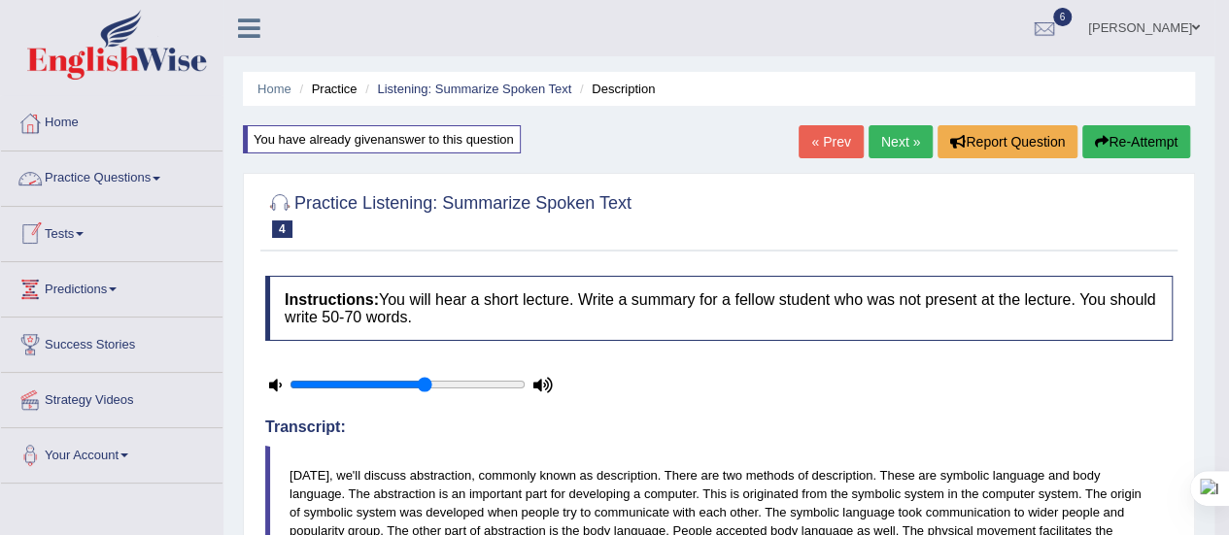
click at [166, 173] on link "Practice Questions" at bounding box center [111, 176] width 221 height 49
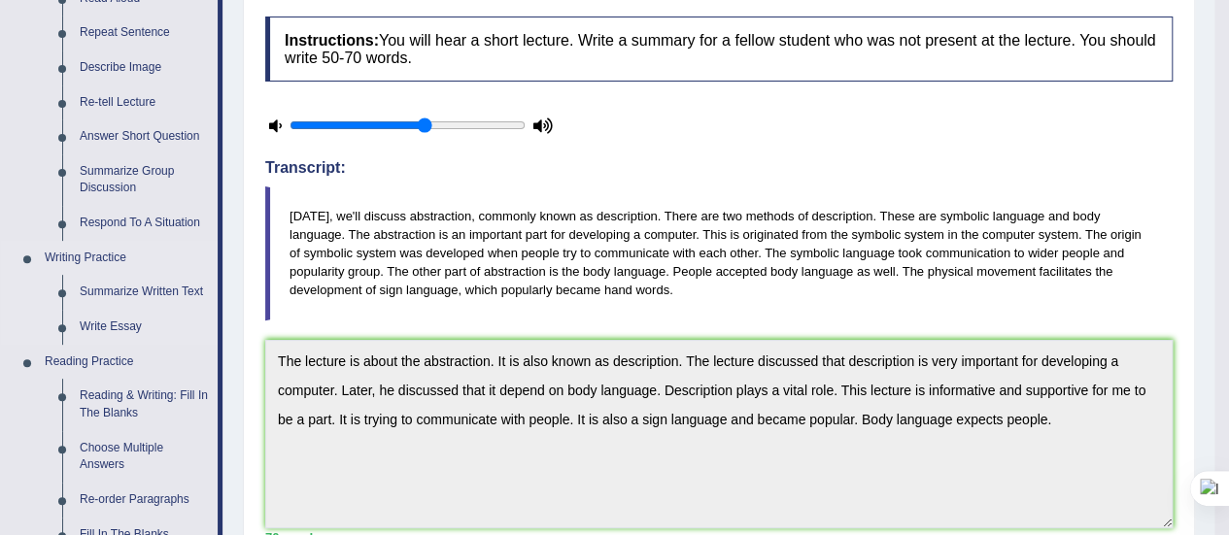
scroll to position [268, 0]
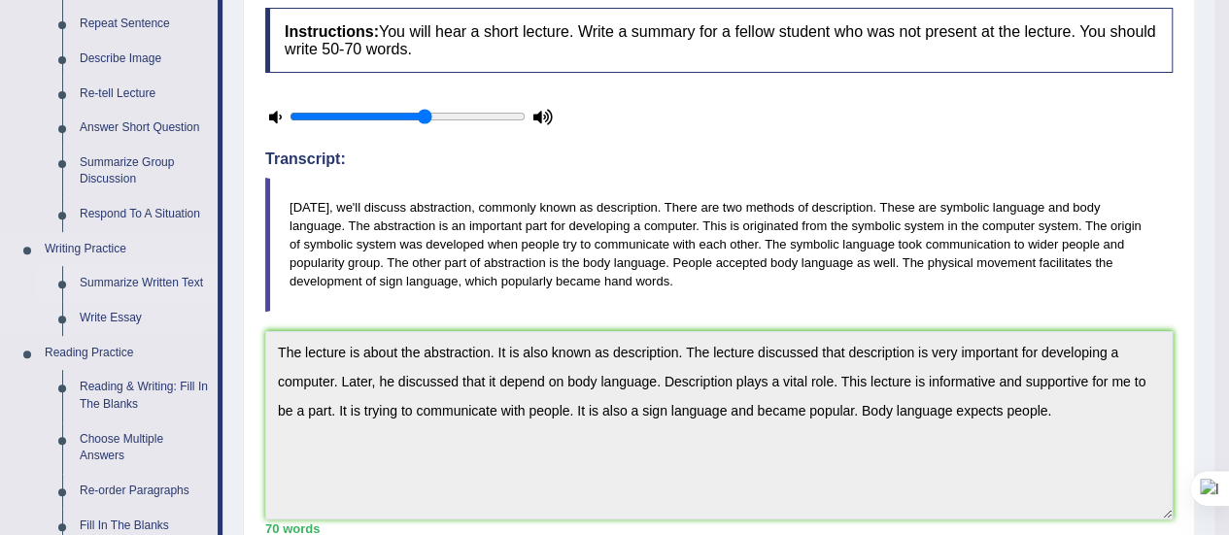
click at [160, 271] on link "Summarize Written Text" at bounding box center [144, 283] width 147 height 35
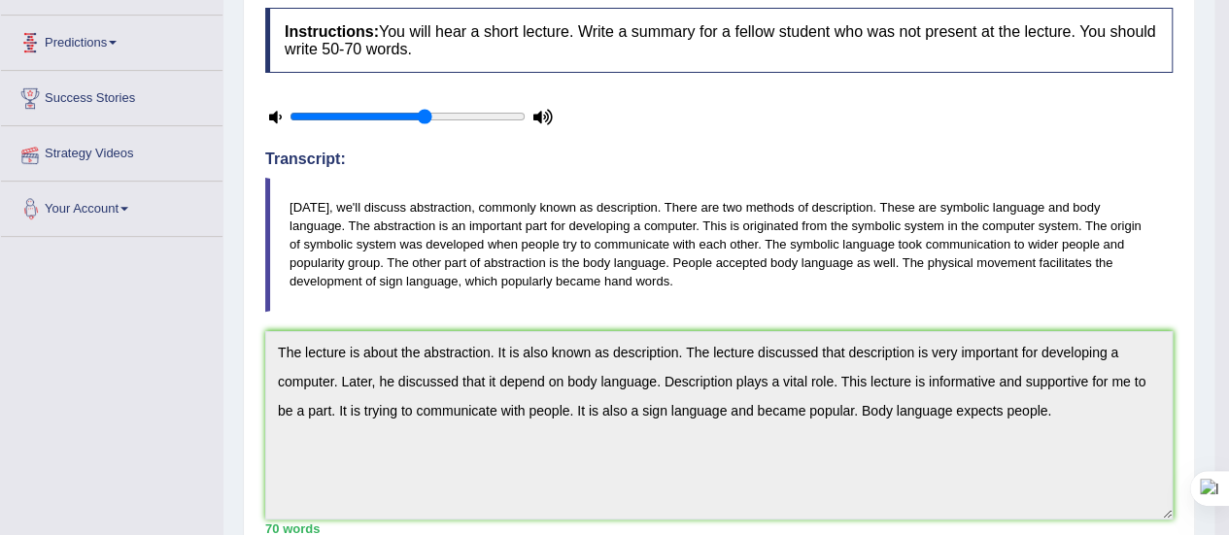
scroll to position [306, 0]
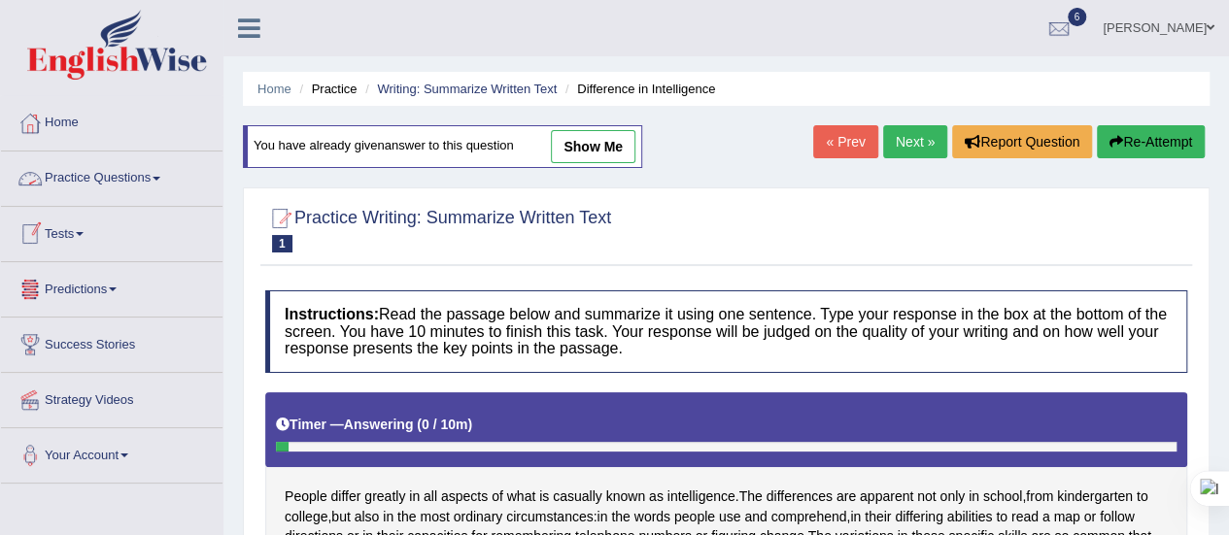
click at [163, 182] on link "Practice Questions" at bounding box center [111, 176] width 221 height 49
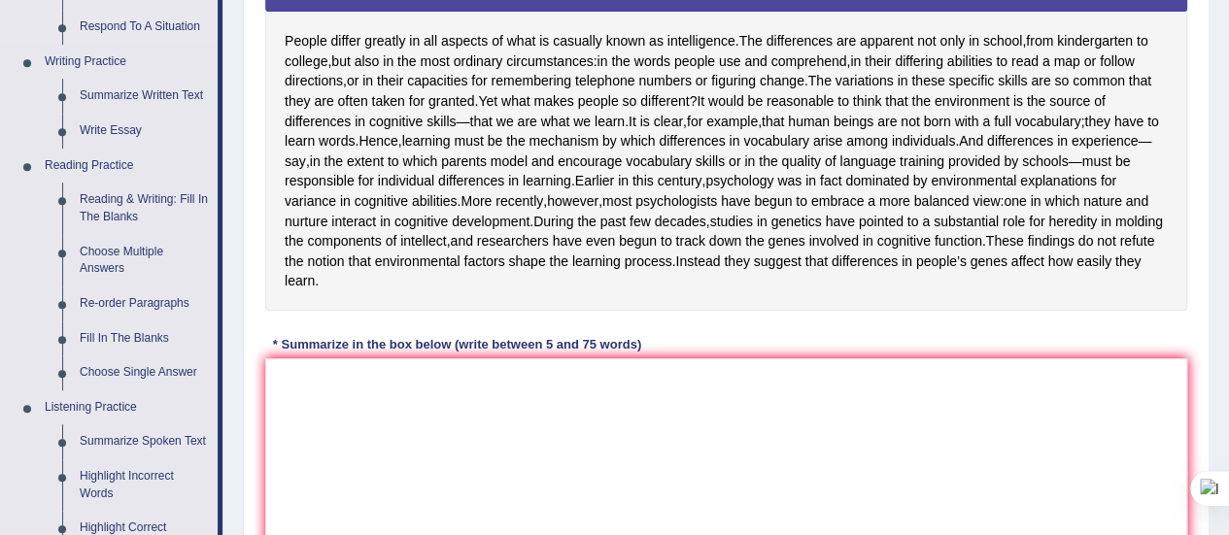
scroll to position [458, 0]
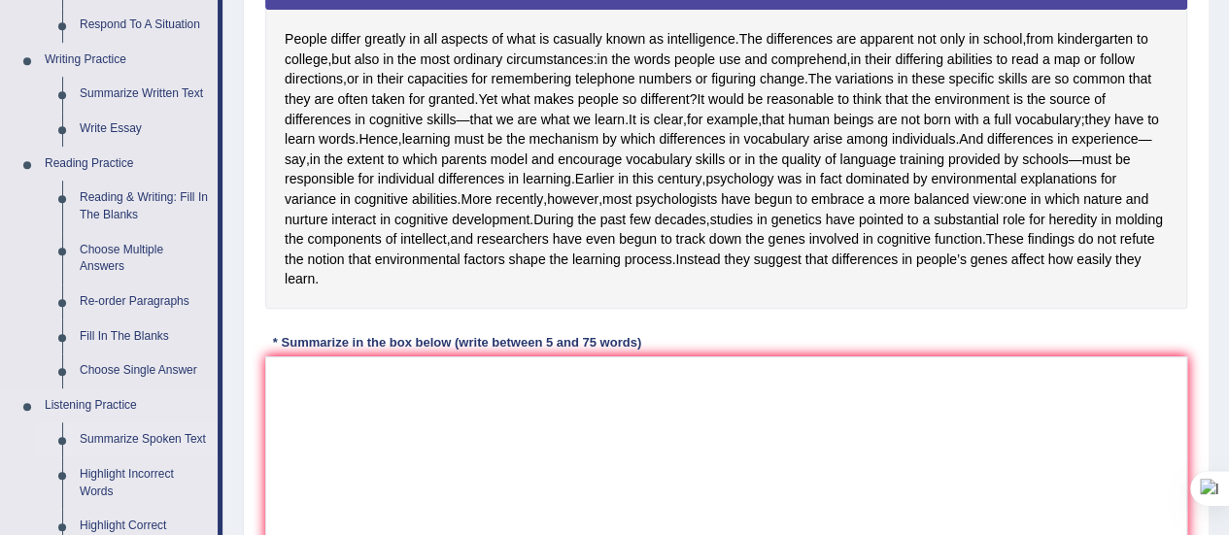
click at [142, 433] on link "Summarize Spoken Text" at bounding box center [144, 440] width 147 height 35
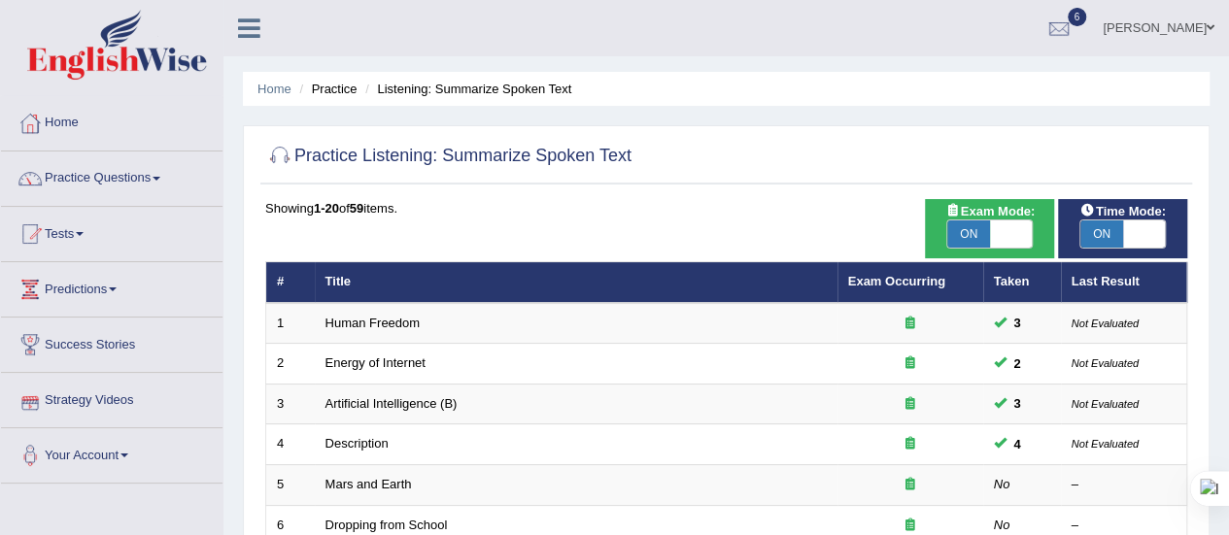
click at [343, 322] on link "Human Freedom" at bounding box center [372, 323] width 95 height 15
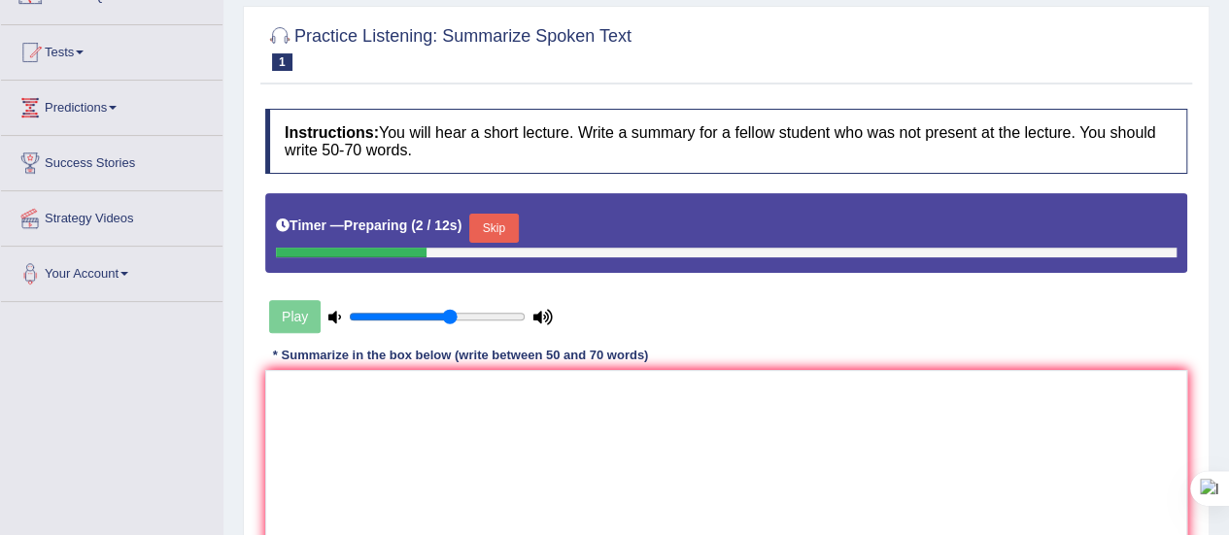
click at [495, 221] on button "Skip" at bounding box center [493, 228] width 49 height 29
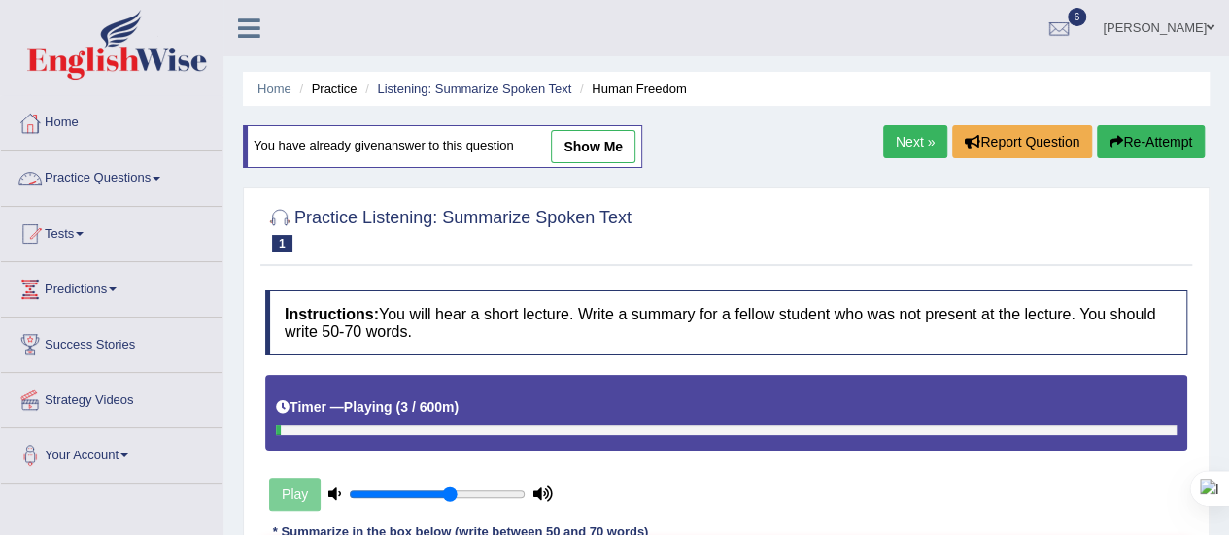
click at [163, 175] on link "Practice Questions" at bounding box center [111, 176] width 221 height 49
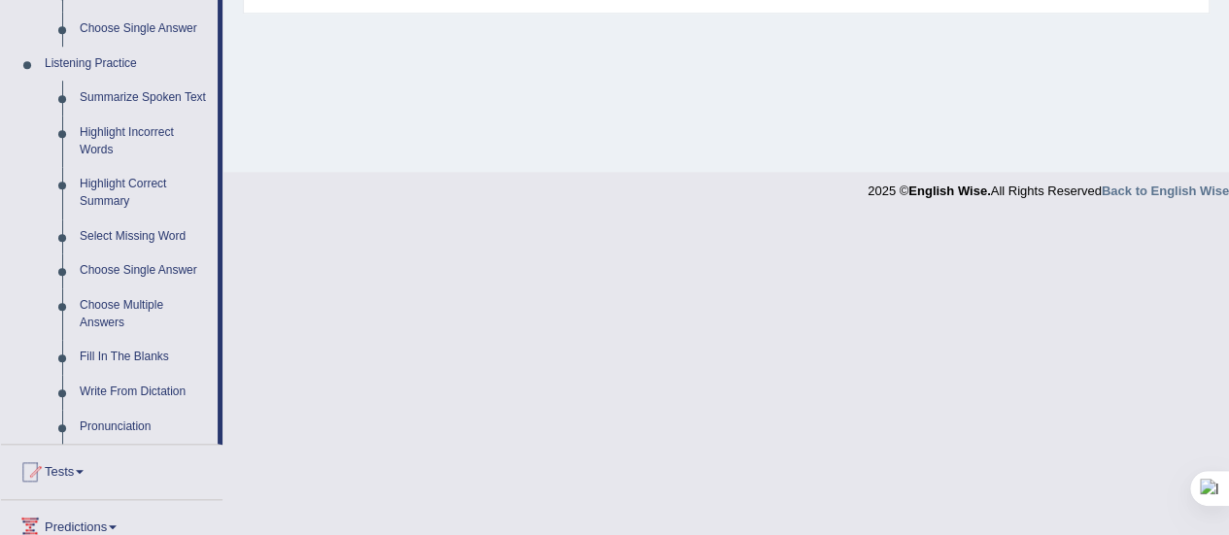
scroll to position [803, 0]
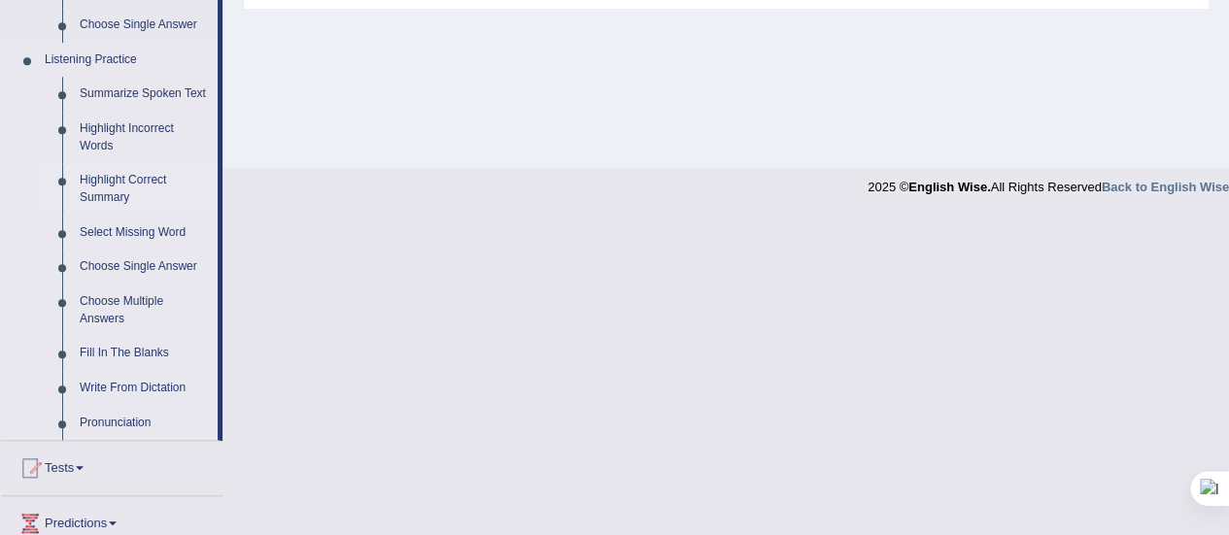
click at [130, 180] on link "Highlight Correct Summary" at bounding box center [144, 188] width 147 height 51
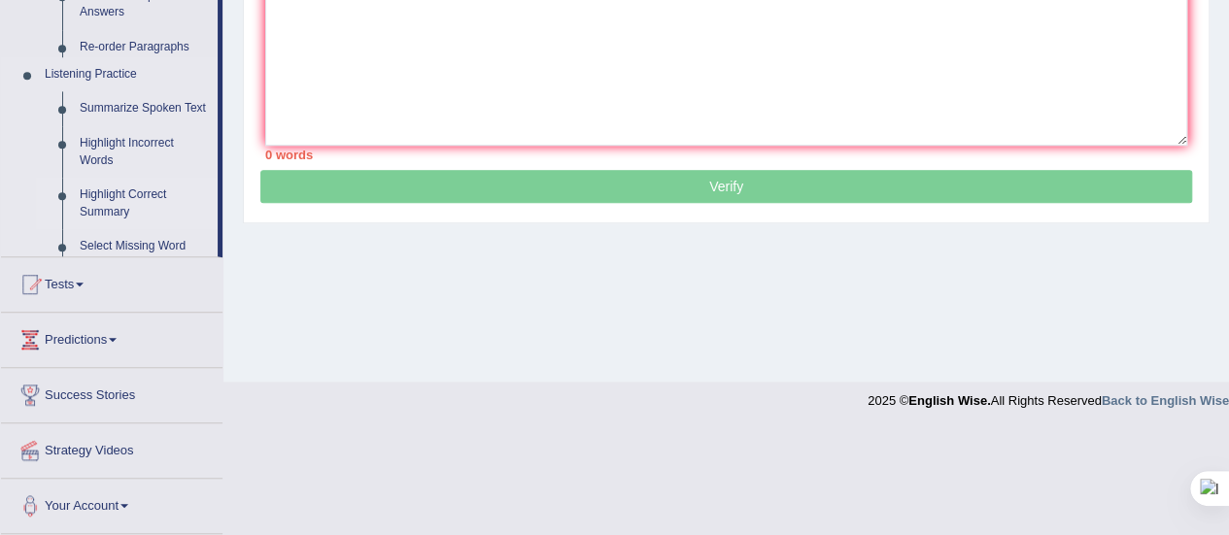
scroll to position [484, 0]
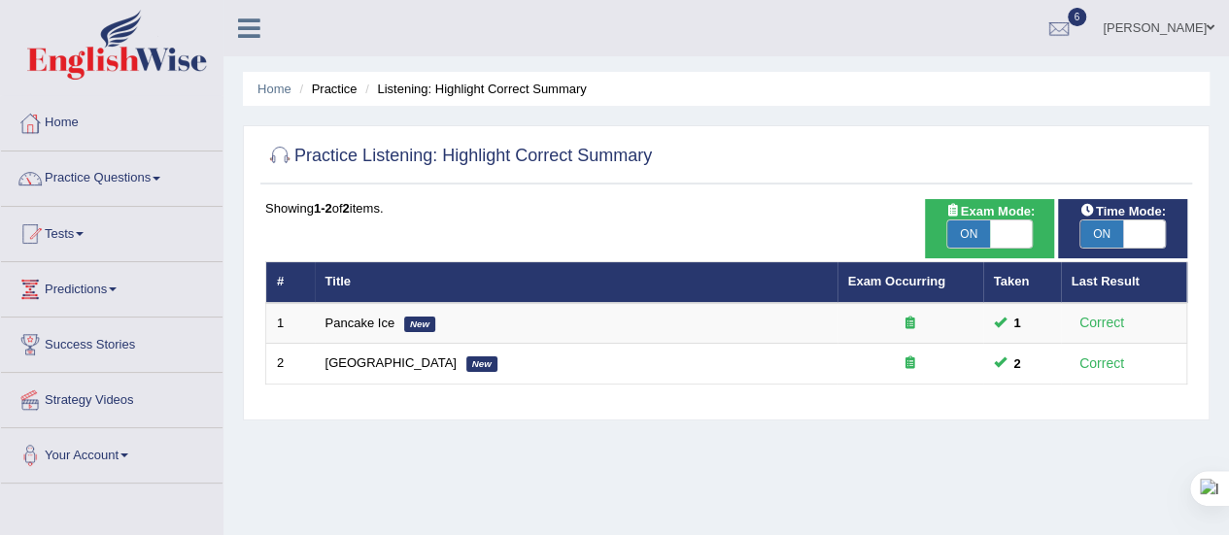
click at [157, 178] on link "Practice Questions" at bounding box center [111, 176] width 221 height 49
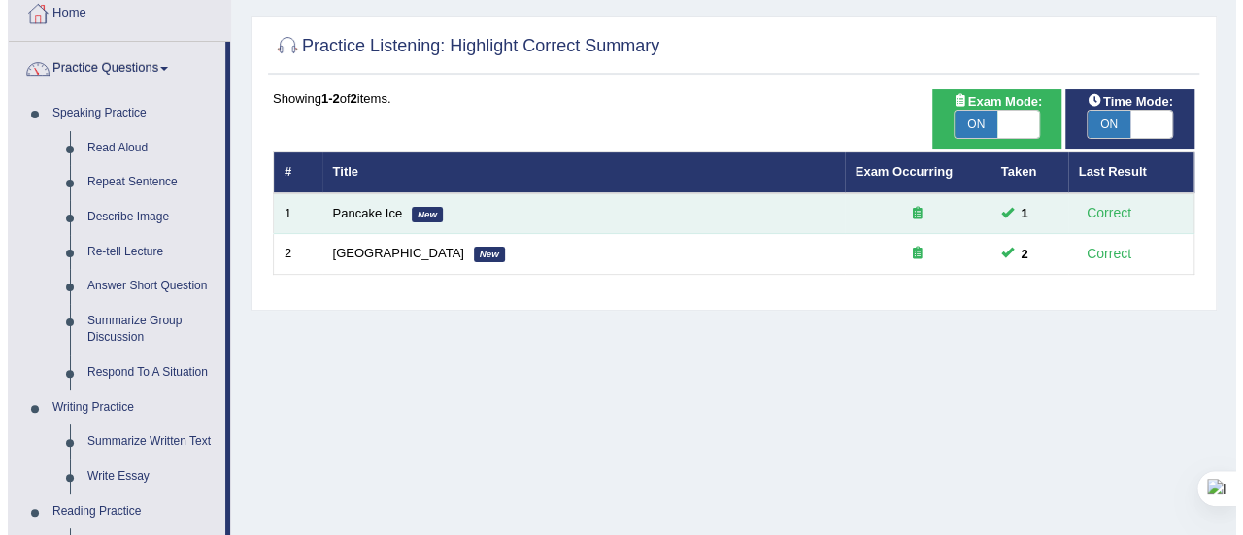
scroll to position [109, 0]
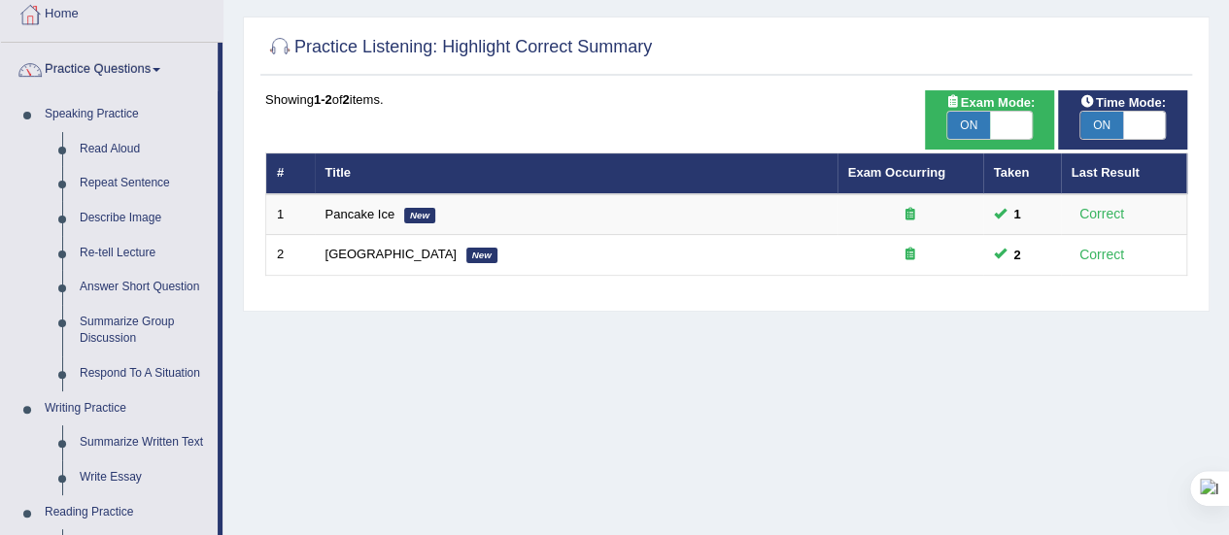
click at [960, 118] on span "ON" at bounding box center [968, 125] width 43 height 27
checkbox input "false"
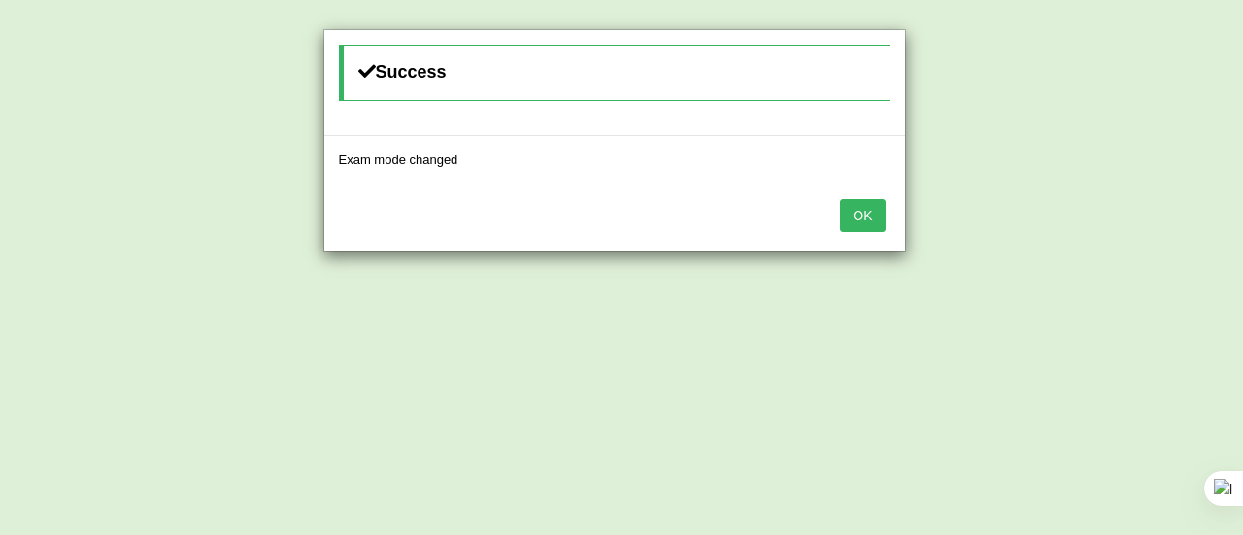
click at [863, 207] on button "OK" at bounding box center [862, 215] width 45 height 33
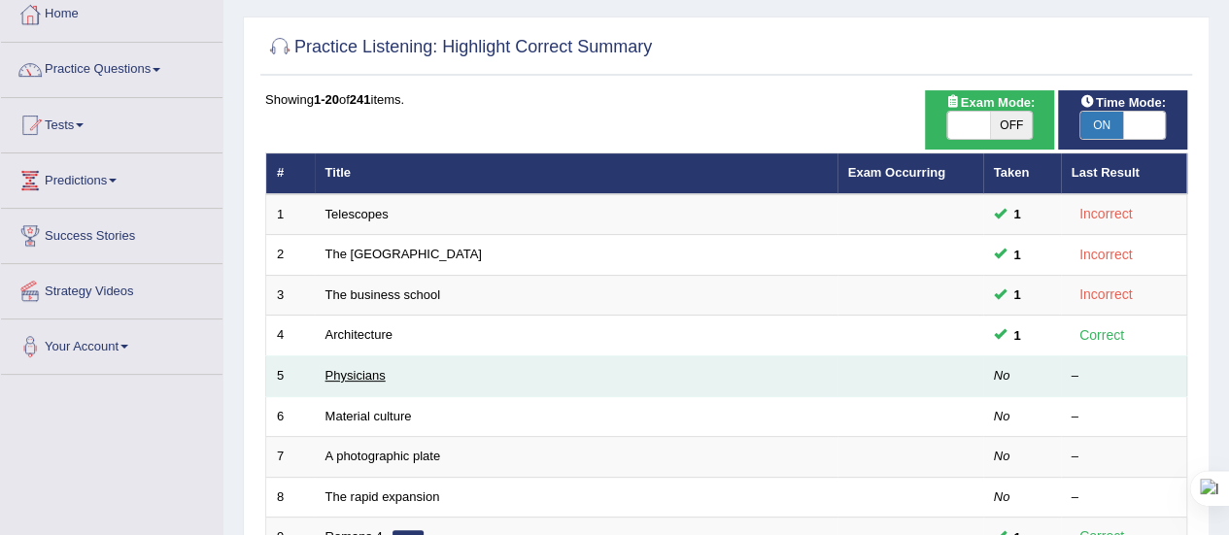
click at [351, 370] on link "Physicians" at bounding box center [355, 375] width 60 height 15
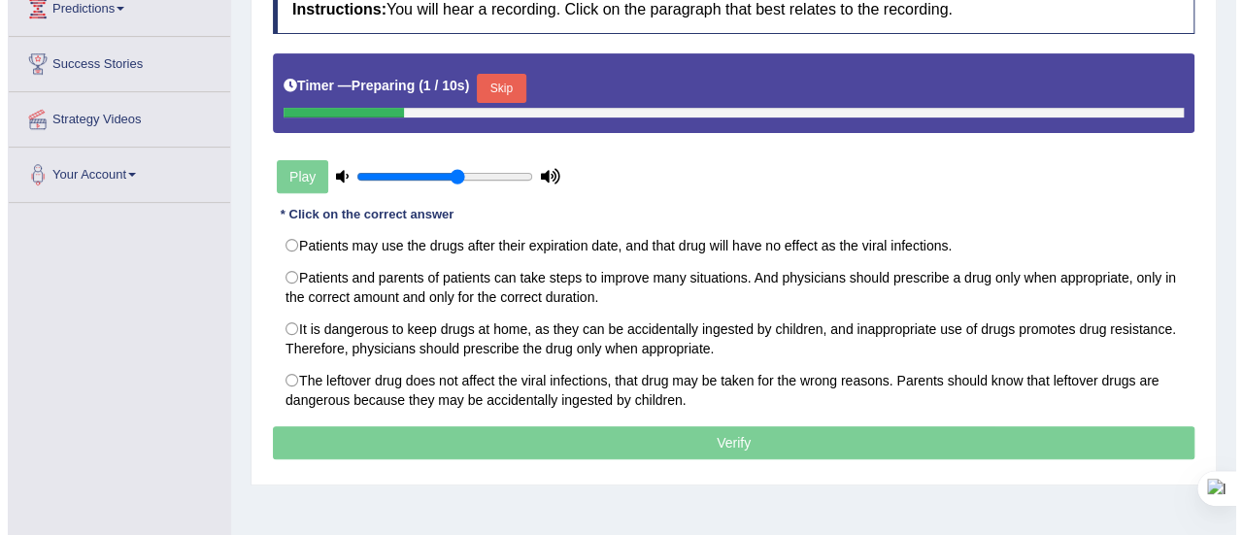
scroll to position [282, 0]
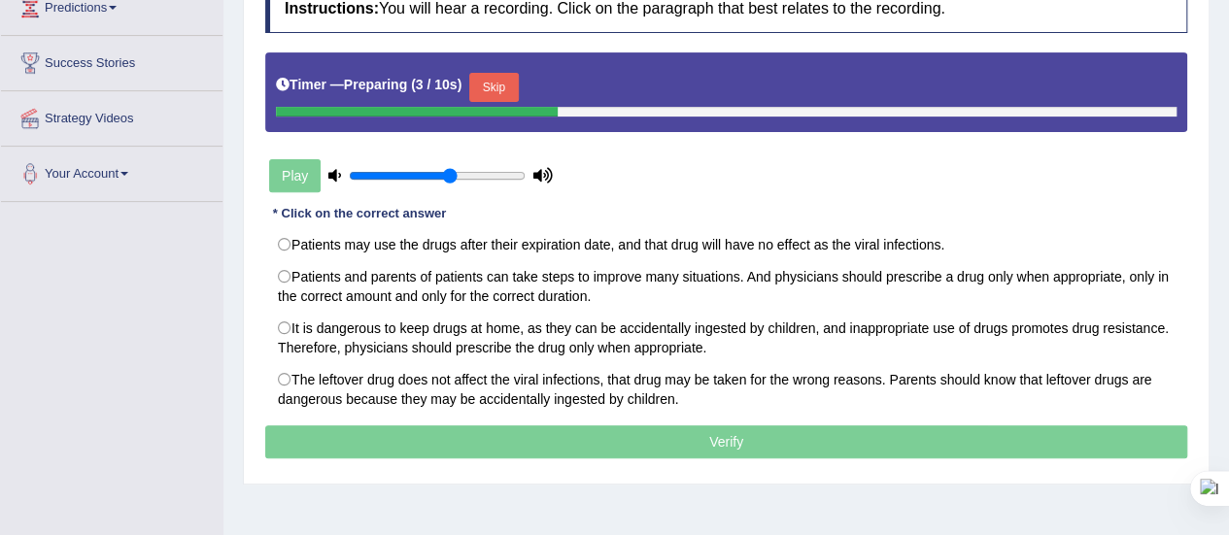
click at [507, 84] on button "Skip" at bounding box center [493, 87] width 49 height 29
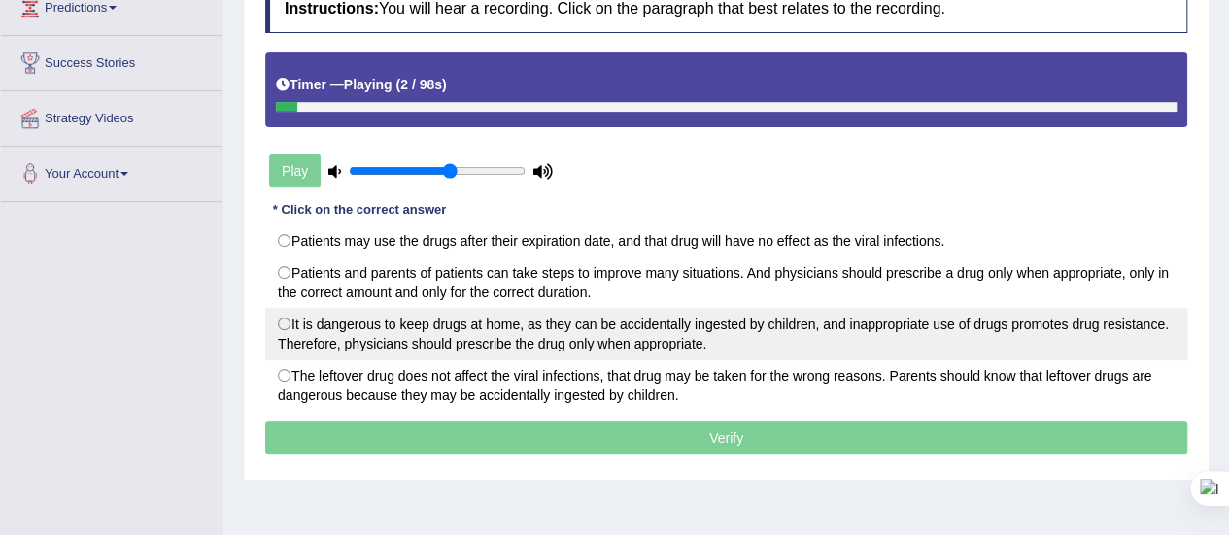
click at [328, 316] on label "It is dangerous to keep drugs at home, as they can be accidentally ingested by …" at bounding box center [726, 334] width 922 height 52
radio input "true"
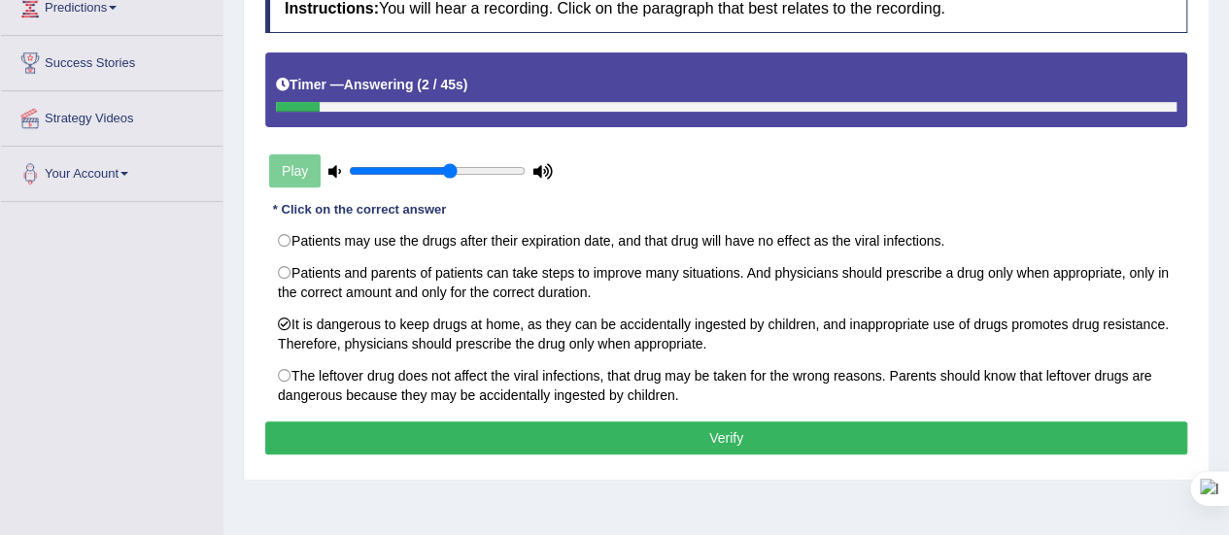
click at [740, 430] on button "Verify" at bounding box center [726, 438] width 922 height 33
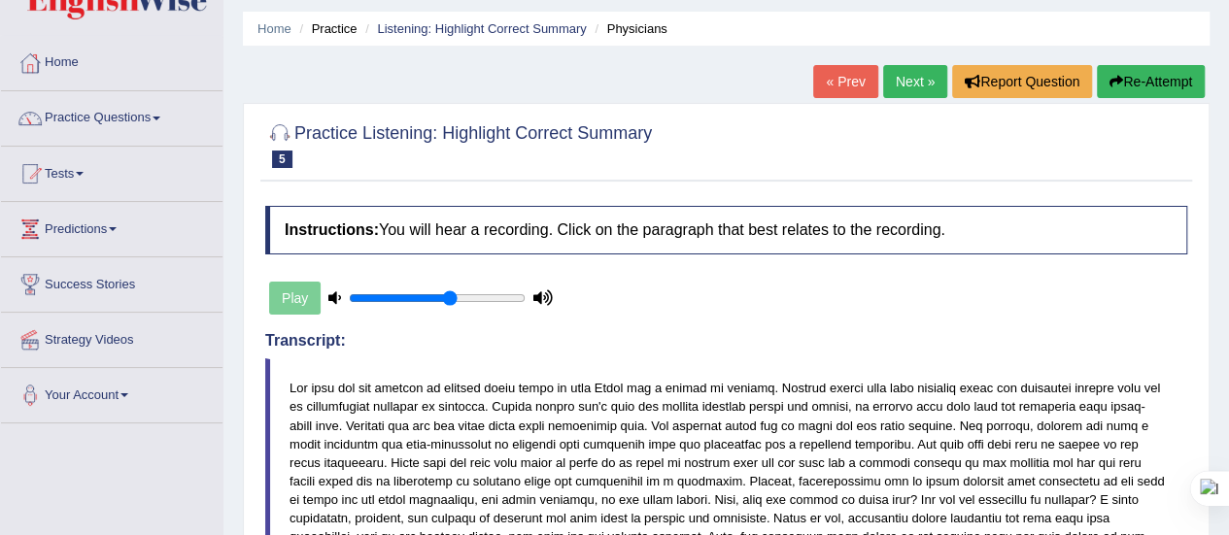
scroll to position [0, 0]
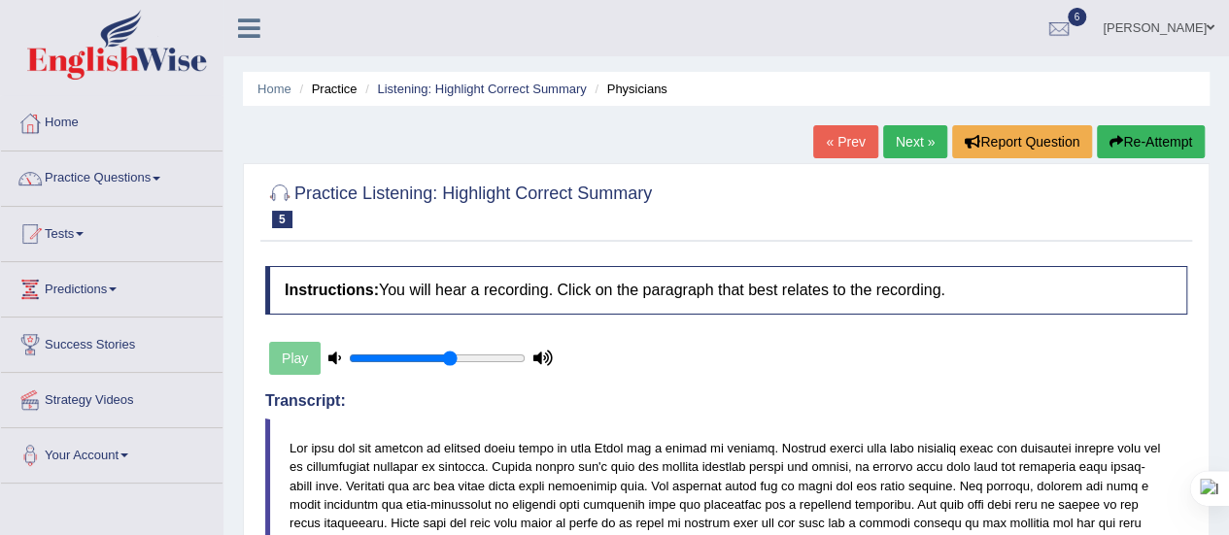
click at [901, 139] on link "Next »" at bounding box center [915, 141] width 64 height 33
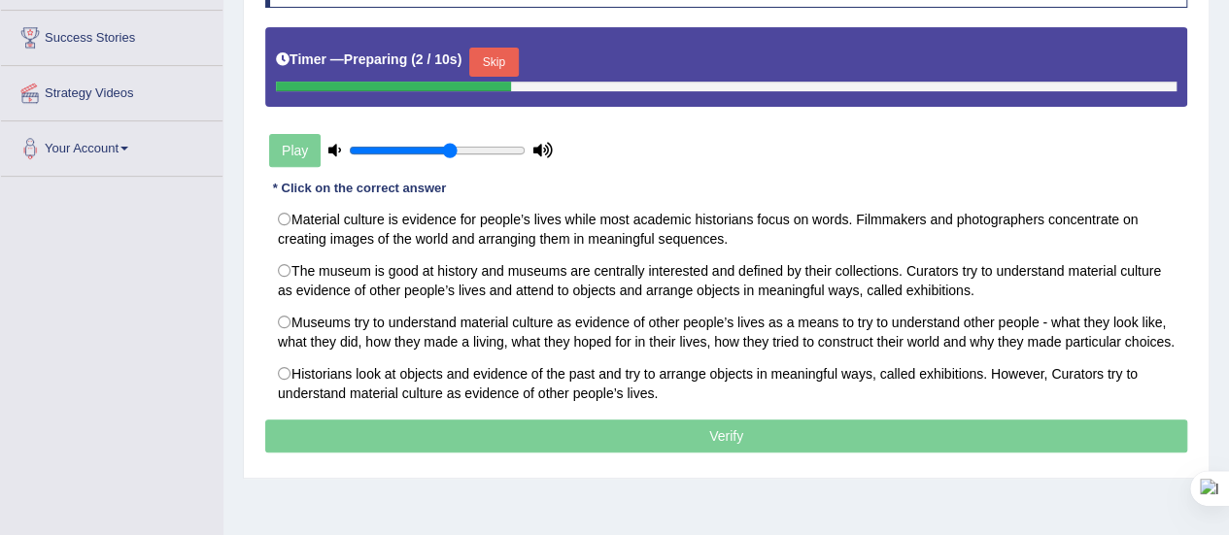
click at [502, 56] on button "Skip" at bounding box center [493, 62] width 49 height 29
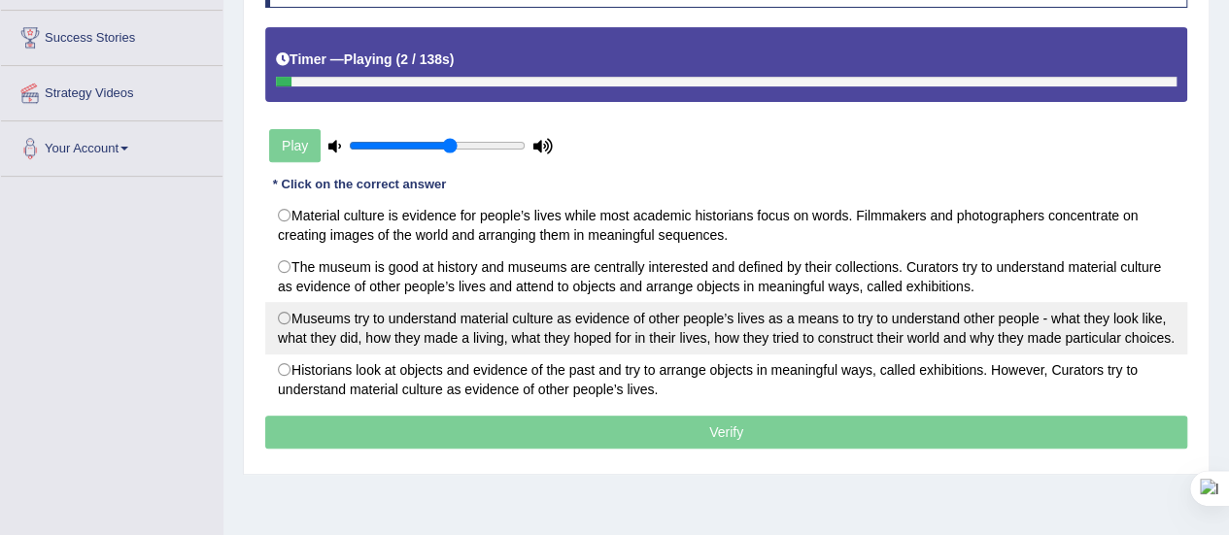
click at [455, 347] on label "Museums try to understand material culture as evidence of other people’s lives …" at bounding box center [726, 328] width 922 height 52
radio input "true"
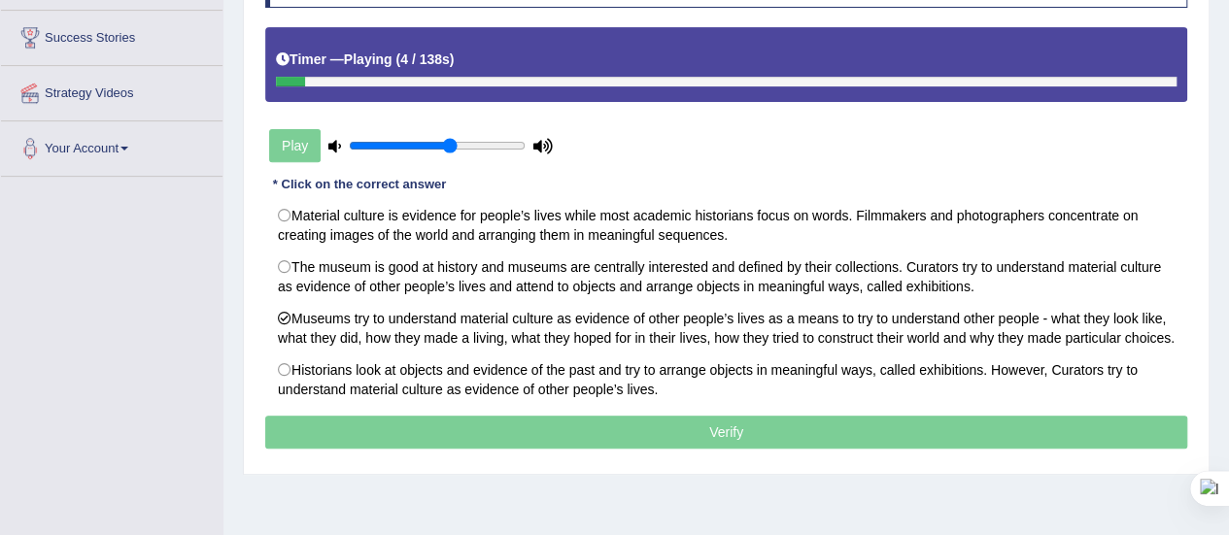
click at [618, 71] on div "Timer — Playing ( 4 / 138s )" at bounding box center [726, 60] width 900 height 34
click at [618, 71] on div "Timer — Playing ( 5 / 138s )" at bounding box center [726, 60] width 900 height 34
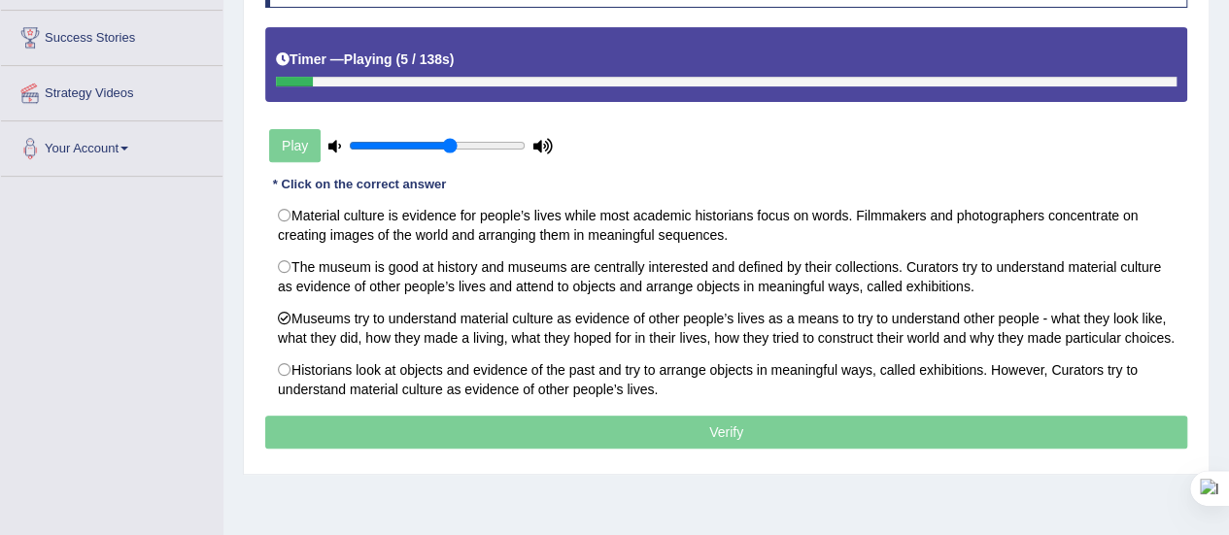
click at [618, 71] on div "Timer — Playing ( 5 / 138s )" at bounding box center [726, 60] width 900 height 34
drag, startPoint x: 618, startPoint y: 71, endPoint x: 447, endPoint y: 141, distance: 184.7
click at [447, 141] on div "Instructions: You will hear a recording. Click on the paragraph that best relat…" at bounding box center [726, 206] width 932 height 514
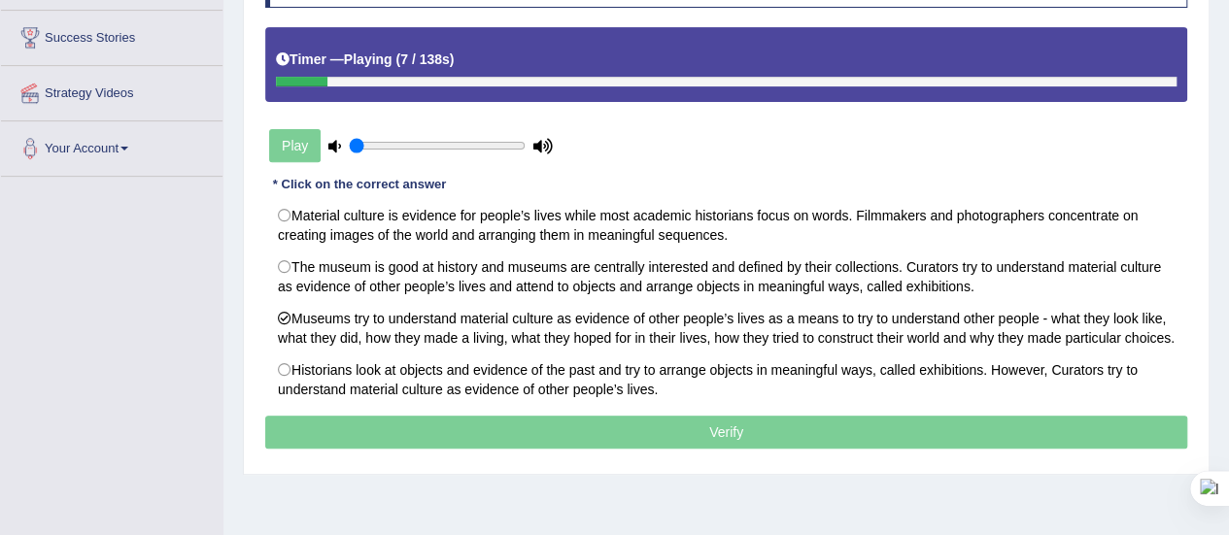
drag, startPoint x: 447, startPoint y: 141, endPoint x: 352, endPoint y: 144, distance: 95.2
click at [352, 144] on input "range" at bounding box center [437, 146] width 177 height 16
type input "0.05"
drag, startPoint x: 352, startPoint y: 144, endPoint x: 340, endPoint y: 155, distance: 16.5
click at [349, 153] on input "range" at bounding box center [437, 146] width 177 height 16
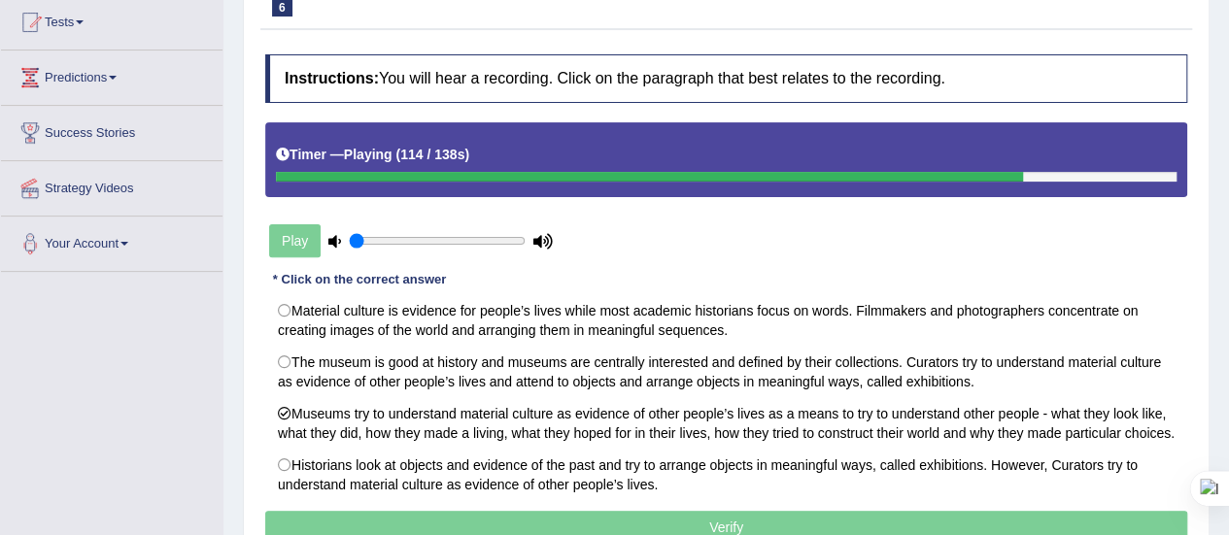
scroll to position [375, 0]
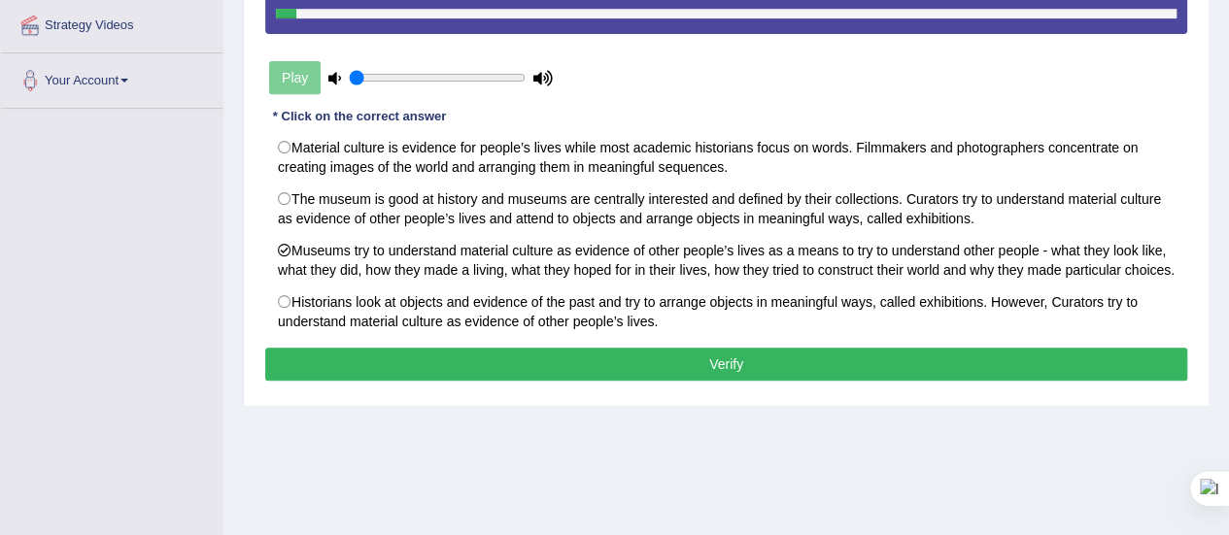
click at [701, 364] on button "Verify" at bounding box center [726, 364] width 922 height 33
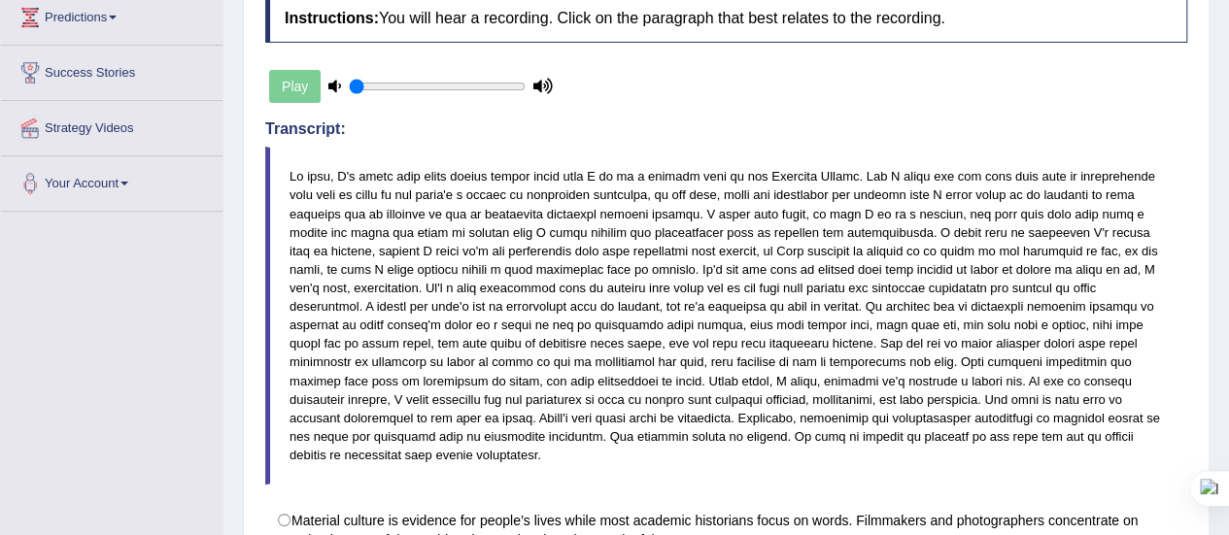
scroll to position [0, 0]
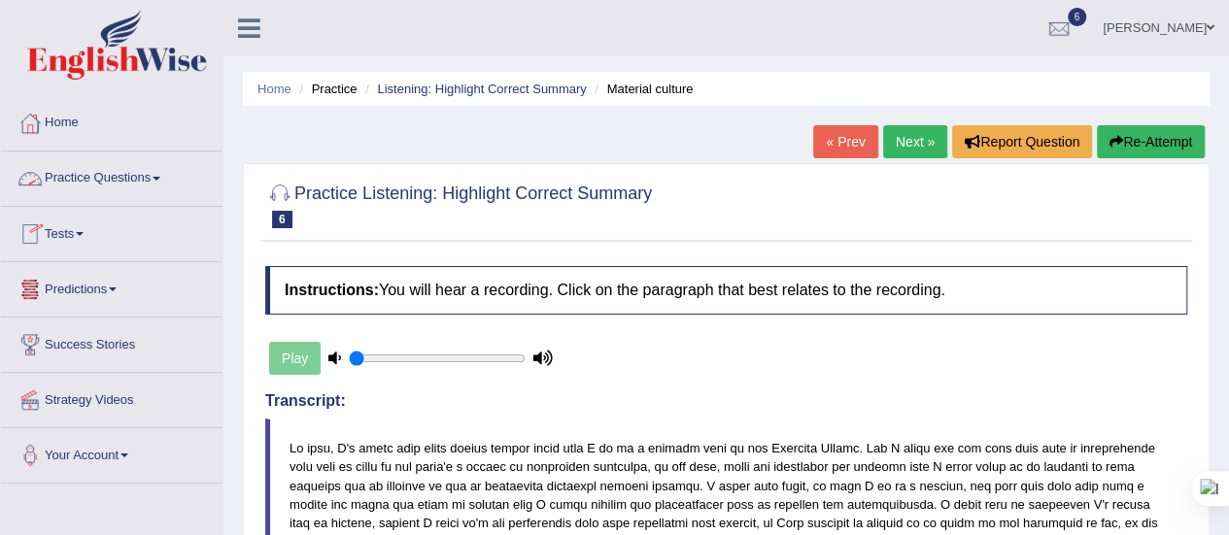
click at [165, 182] on link "Practice Questions" at bounding box center [111, 176] width 221 height 49
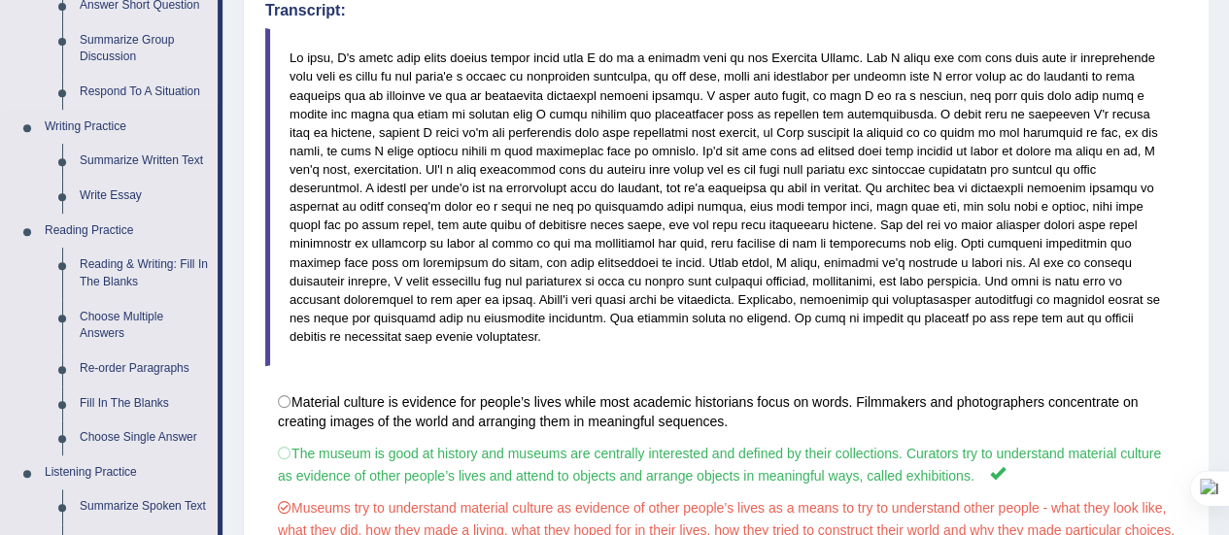
scroll to position [525, 0]
